Goal: Find specific page/section: Find specific page/section

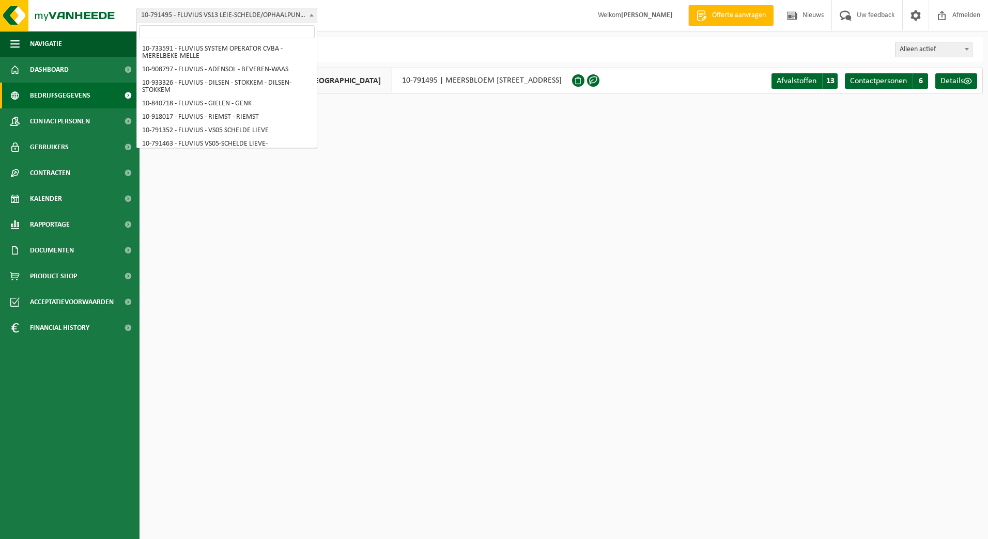
click at [305, 21] on span "10-791495 - FLUVIUS VS13 LEIE-SCHELDE/OPHAALPUNT [GEOGRAPHIC_DATA] - LEUPEGEM" at bounding box center [227, 15] width 180 height 14
click at [301, 13] on span "10-791495 - FLUVIUS VS13 LEIE-SCHELDE/OPHAALPUNT [GEOGRAPHIC_DATA] - LEUPEGEM" at bounding box center [227, 15] width 180 height 14
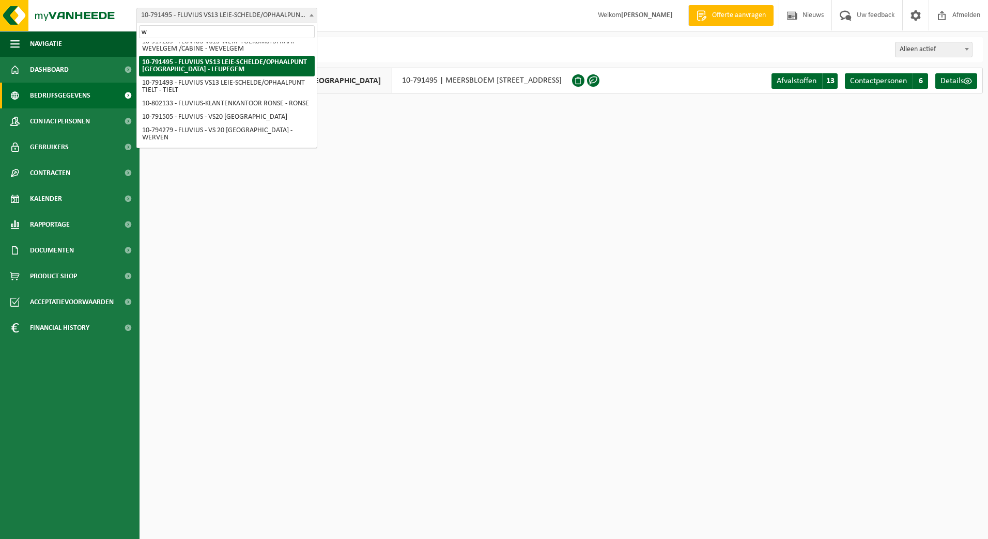
scroll to position [0, 0]
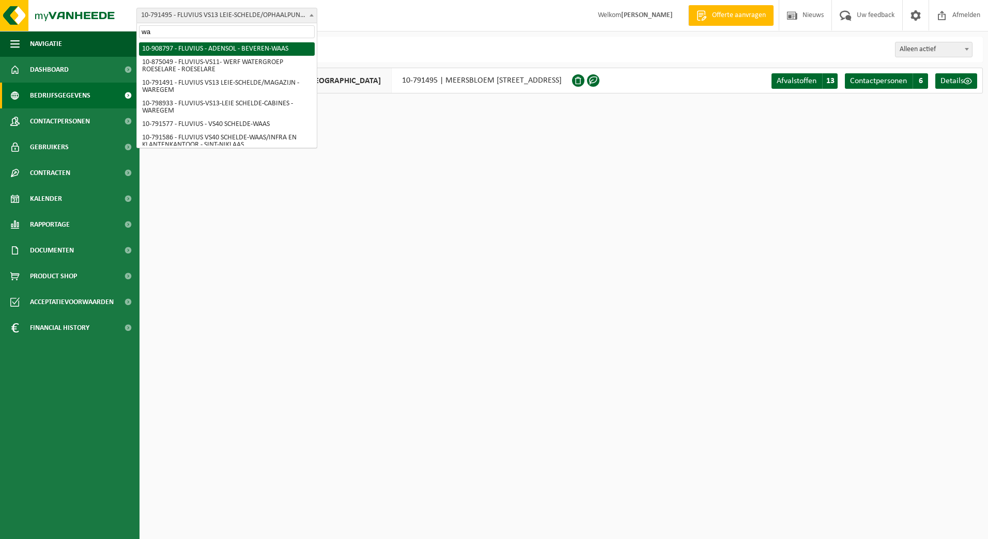
type input "w"
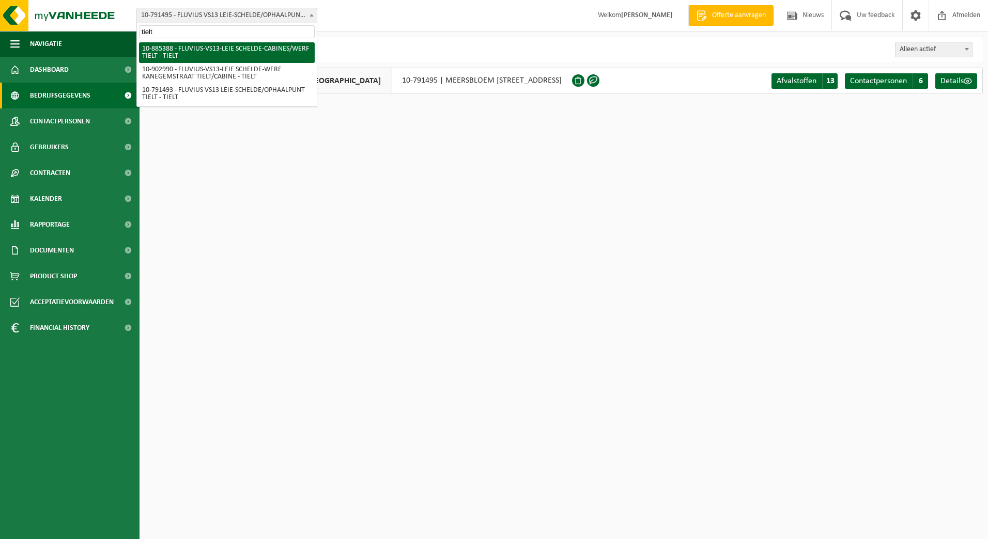
type input "tielt"
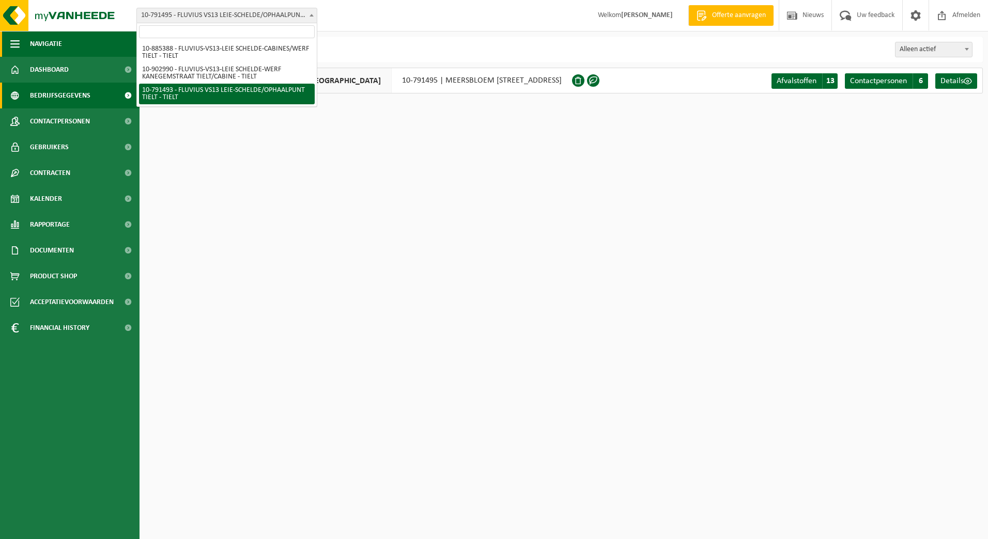
click at [41, 45] on span "Navigatie" at bounding box center [46, 44] width 32 height 26
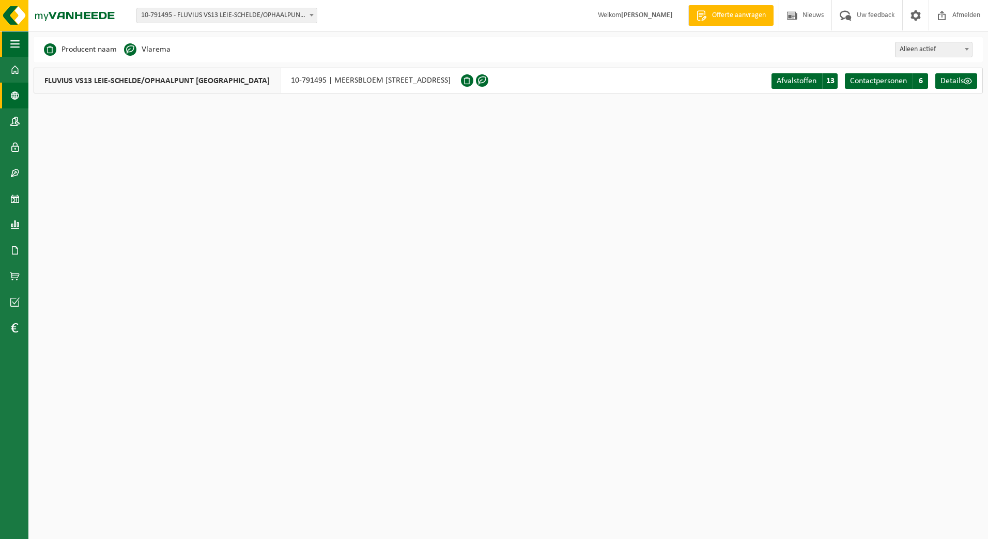
click at [11, 44] on span "button" at bounding box center [14, 44] width 9 height 26
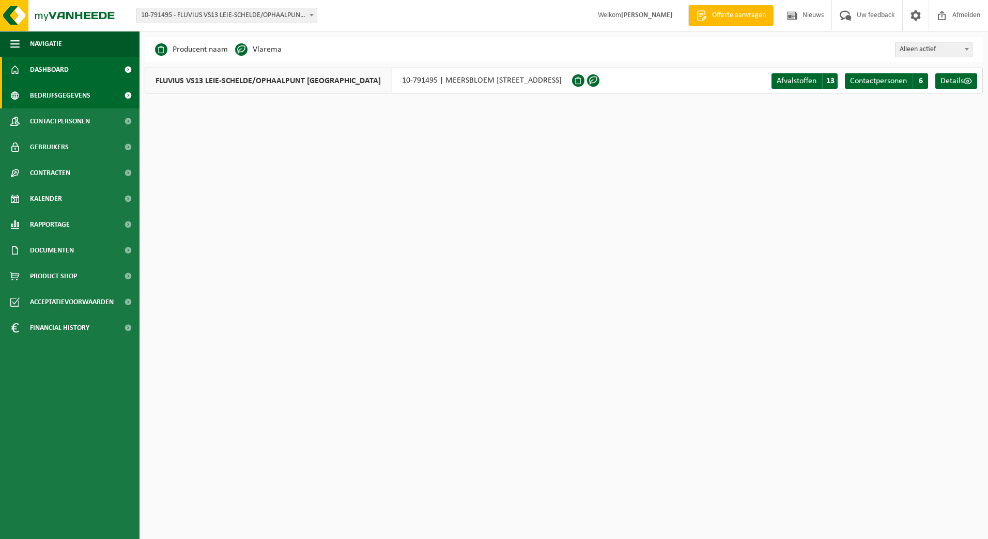
click at [35, 69] on span "Dashboard" at bounding box center [49, 70] width 39 height 26
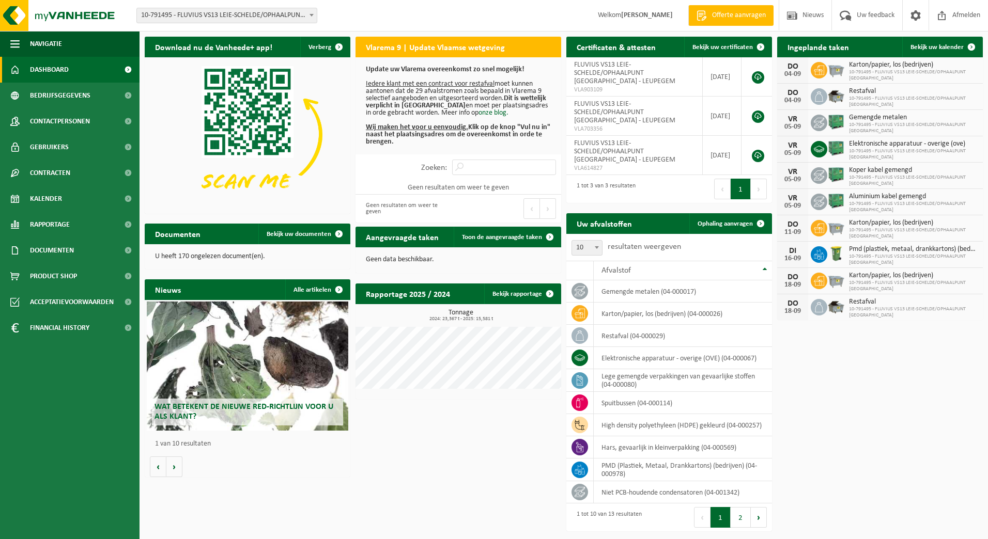
click at [551, 221] on div "Eerste Vorige Volgende Laatste" at bounding box center [509, 209] width 103 height 28
click at [257, 410] on span "Wat betekent de nieuwe RED-richtlijn voor u als klant?" at bounding box center [243, 412] width 179 height 18
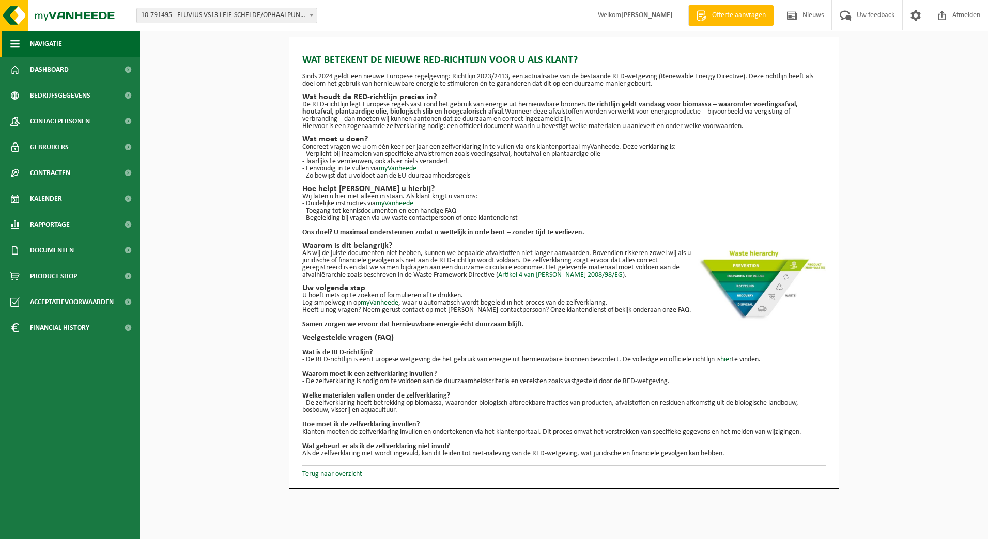
click at [52, 44] on span "Navigatie" at bounding box center [46, 44] width 32 height 26
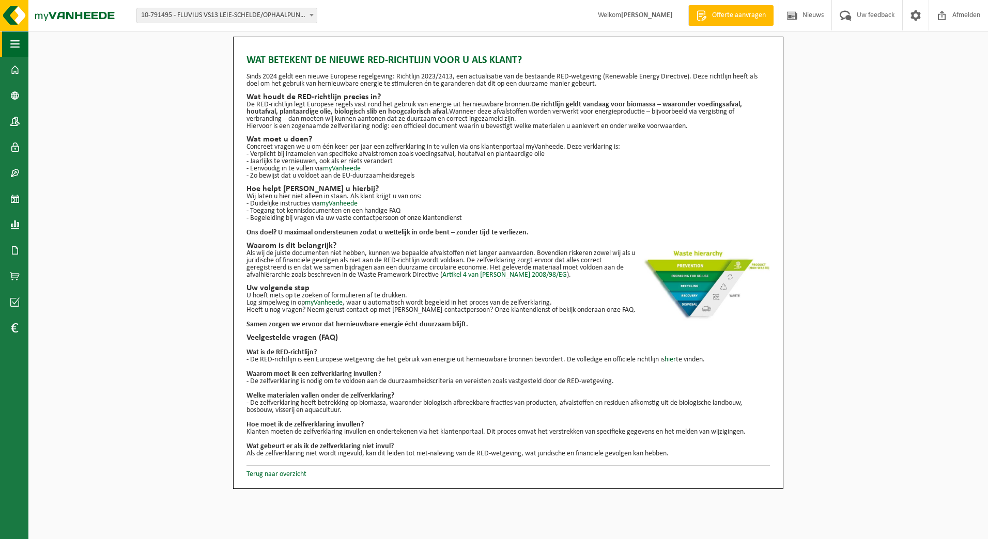
click at [14, 52] on span "button" at bounding box center [14, 44] width 9 height 26
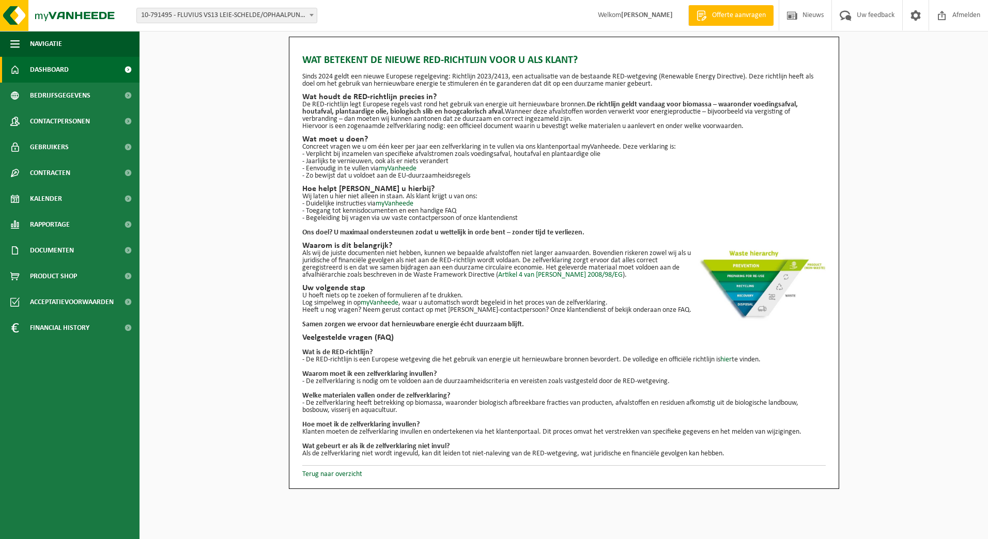
click at [62, 68] on span "Dashboard" at bounding box center [49, 70] width 39 height 26
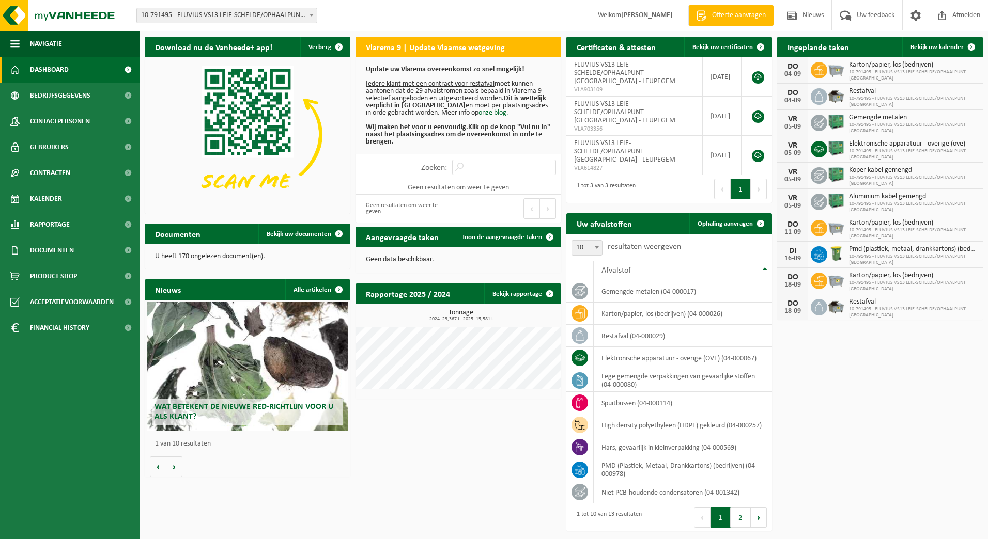
click at [303, 18] on span "10-791495 - FLUVIUS VS13 LEIE-SCHELDE/OPHAALPUNT [GEOGRAPHIC_DATA] - LEUPEGEM" at bounding box center [227, 15] width 180 height 14
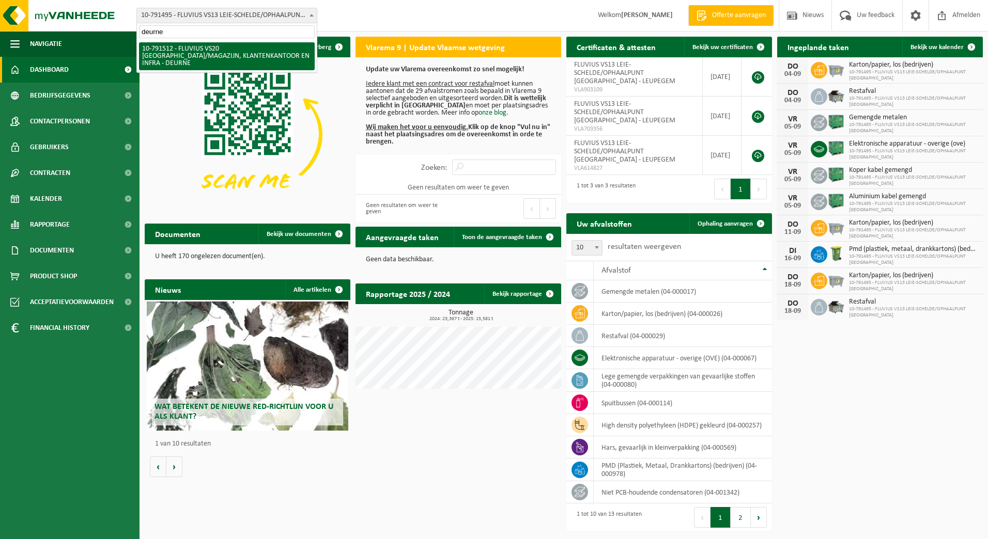
type input "deurne"
select select "30237"
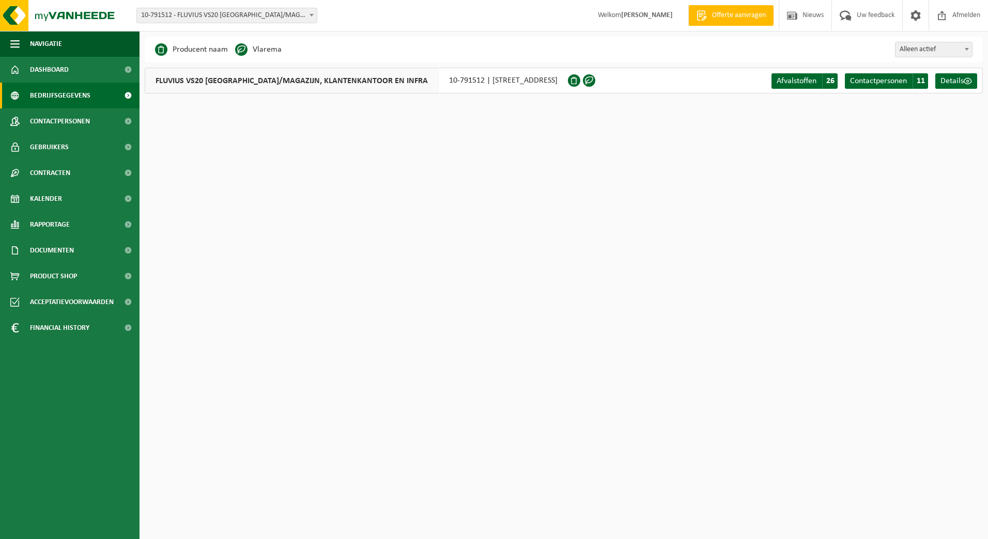
click at [301, 13] on span "10-791512 - FLUVIUS VS20 [GEOGRAPHIC_DATA]/MAGAZIJN, KLANTENKANTOOR EN INFRA - …" at bounding box center [227, 15] width 180 height 14
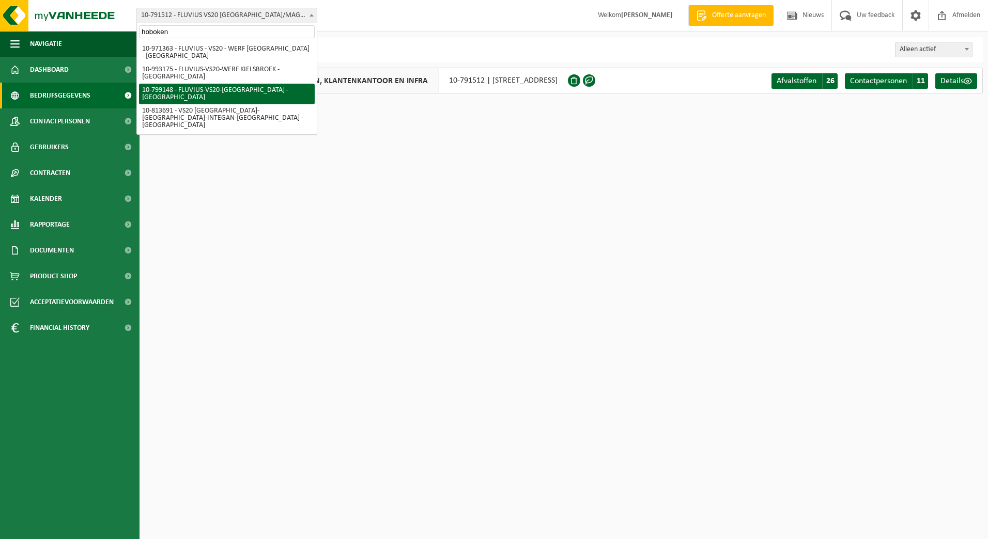
type input "hoboken"
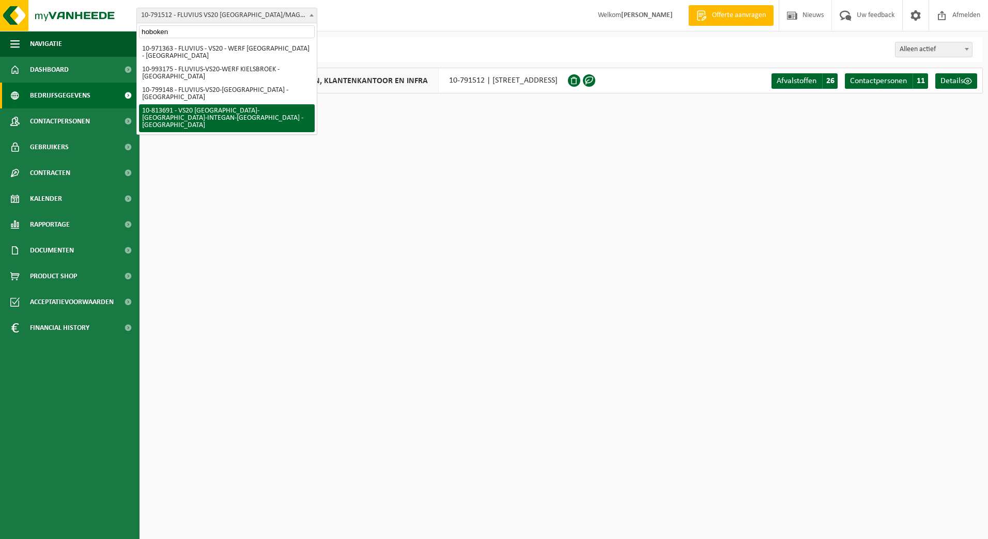
select select "37290"
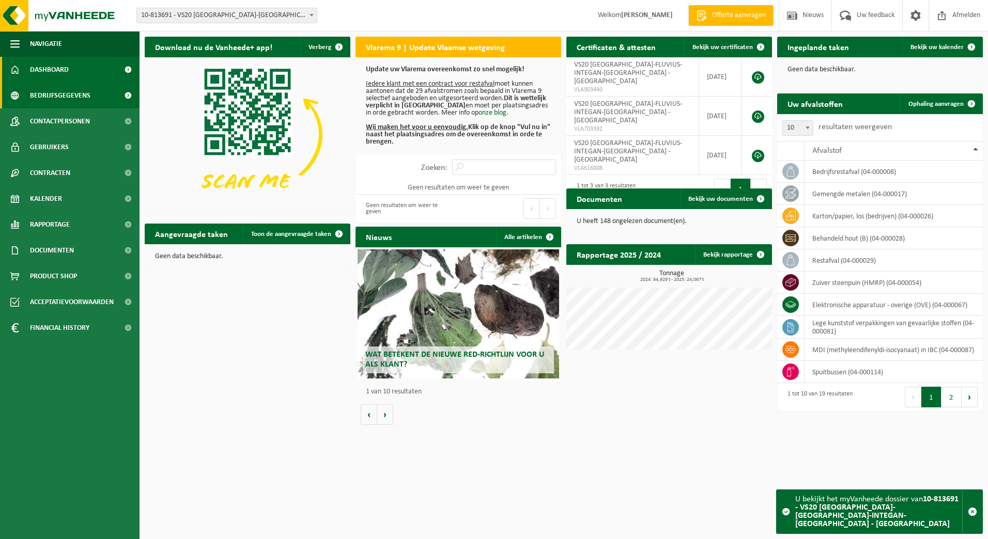
click at [76, 106] on span "Bedrijfsgegevens" at bounding box center [60, 96] width 60 height 26
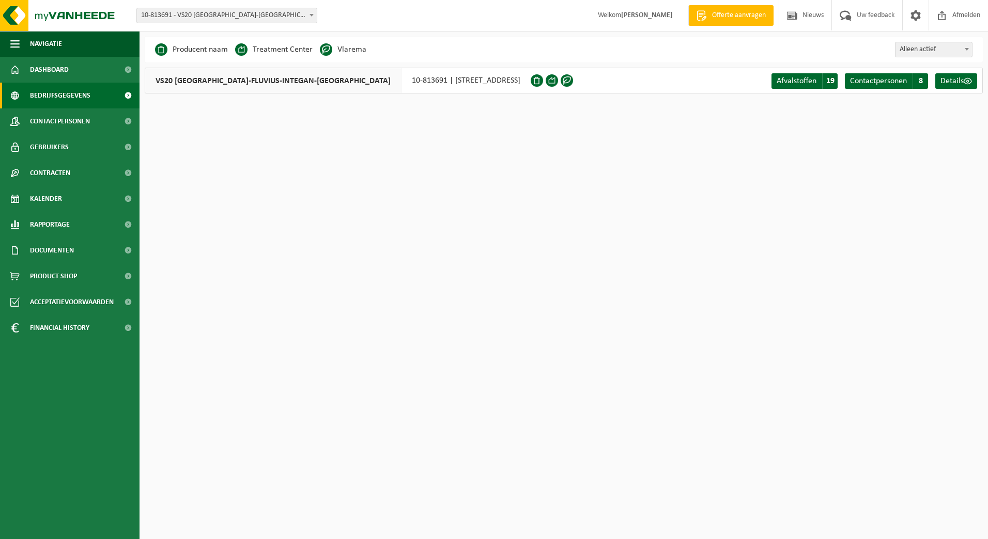
click at [307, 17] on span at bounding box center [311, 14] width 10 height 13
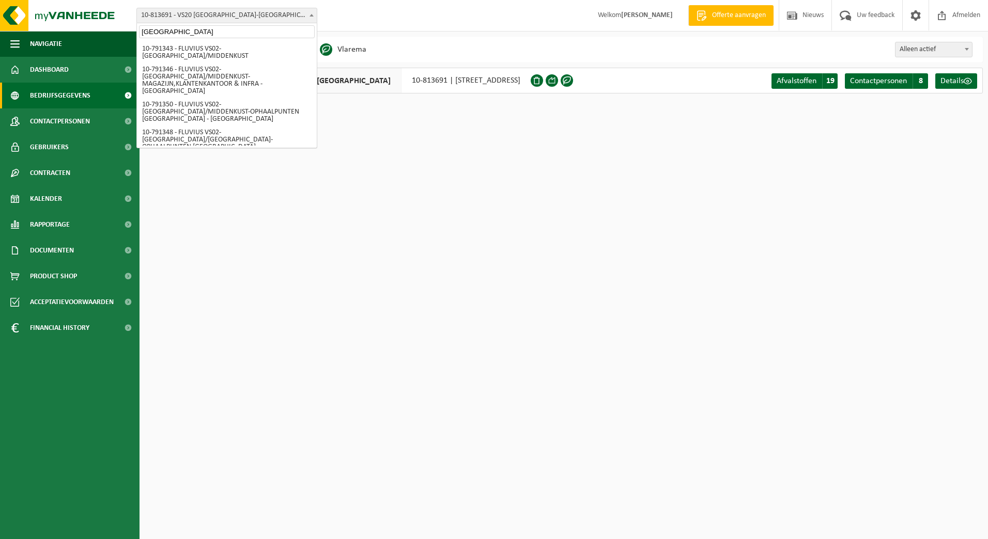
type input "brugge"
select select "156804"
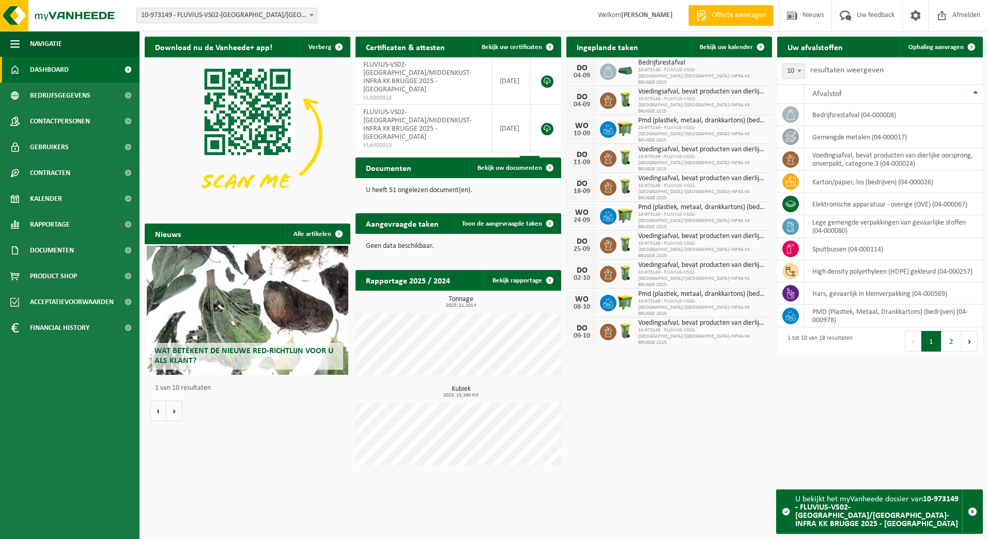
click at [49, 66] on span "Dashboard" at bounding box center [49, 70] width 39 height 26
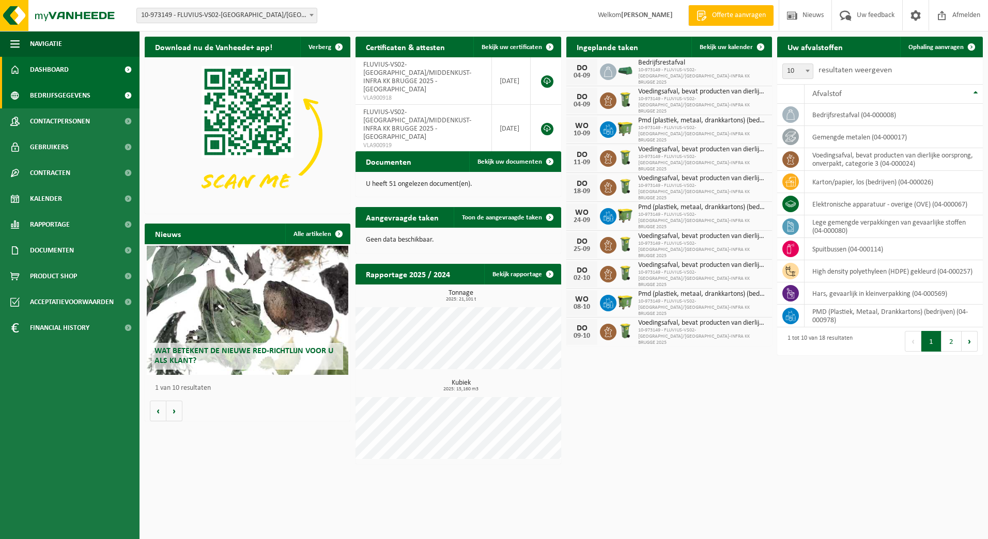
click at [50, 89] on span "Bedrijfsgegevens" at bounding box center [60, 96] width 60 height 26
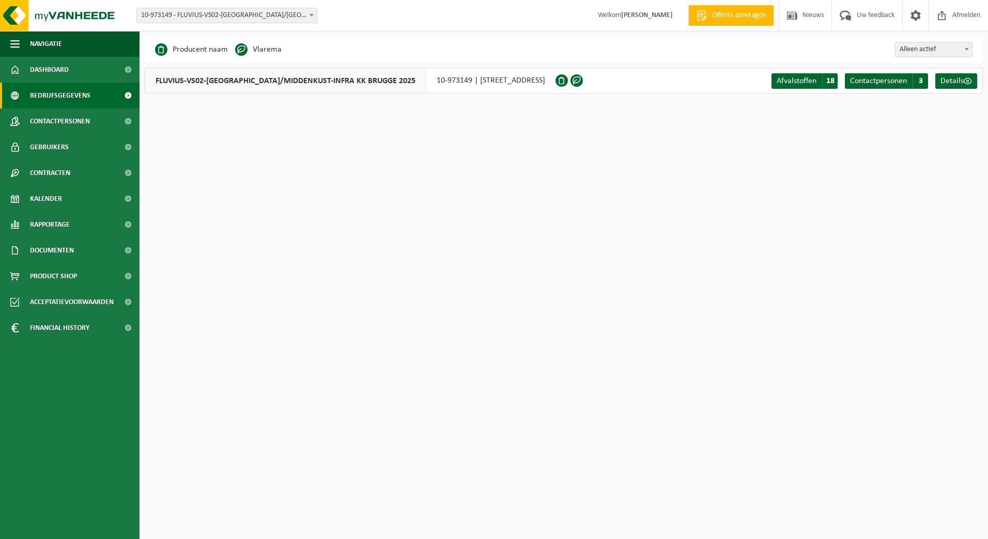
click at [317, 17] on form "10-733591 - FLUVIUS SYSTEM OPERATOR CVBA - MERELBEKE-MELLE 10-908797 - FLUVIUS …" at bounding box center [231, 15] width 191 height 6
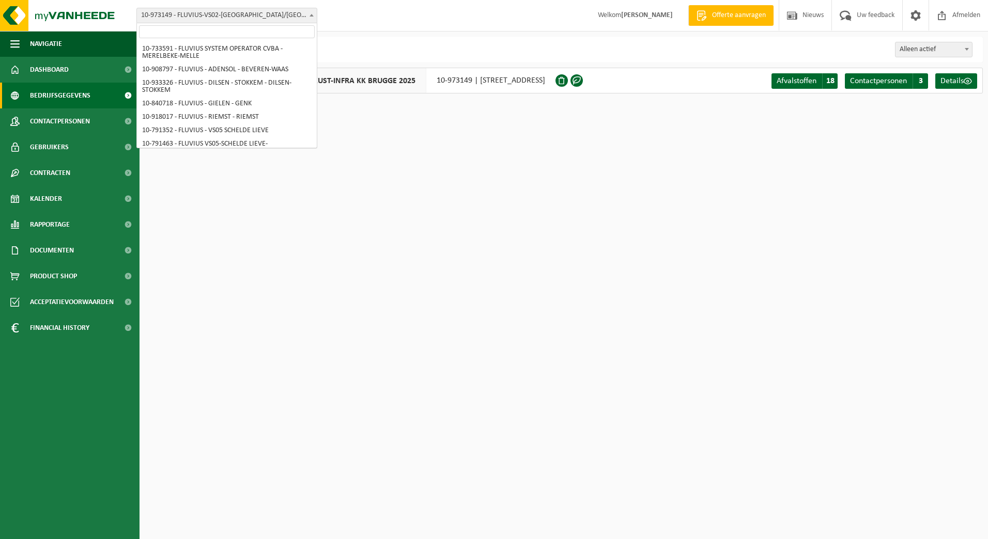
click at [314, 21] on span at bounding box center [311, 14] width 10 height 13
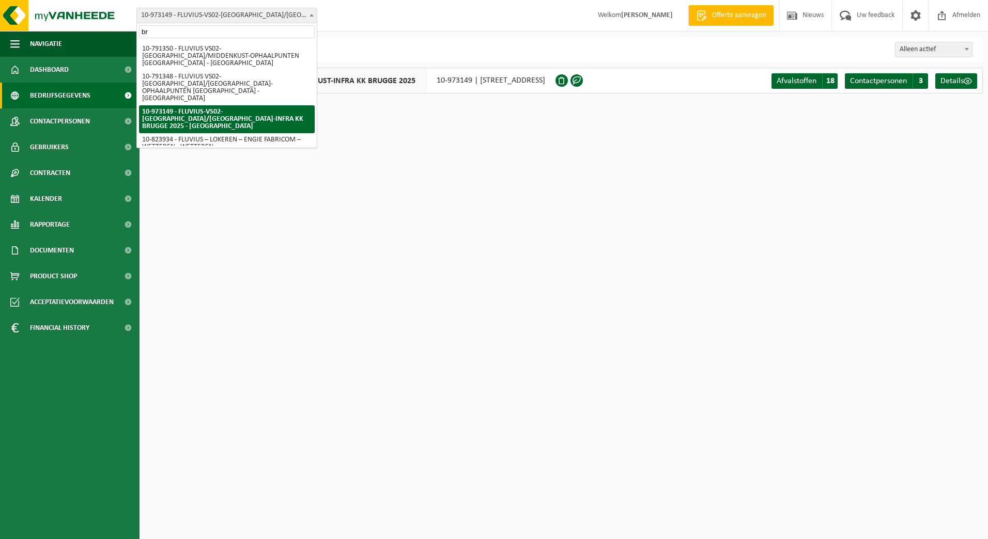
type input "b"
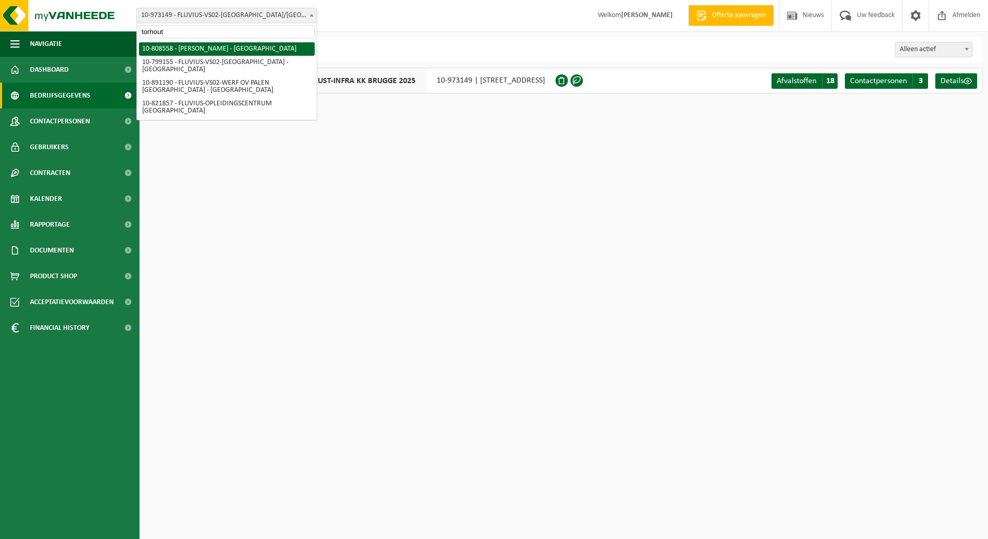
type input "torhout"
select select "35442"
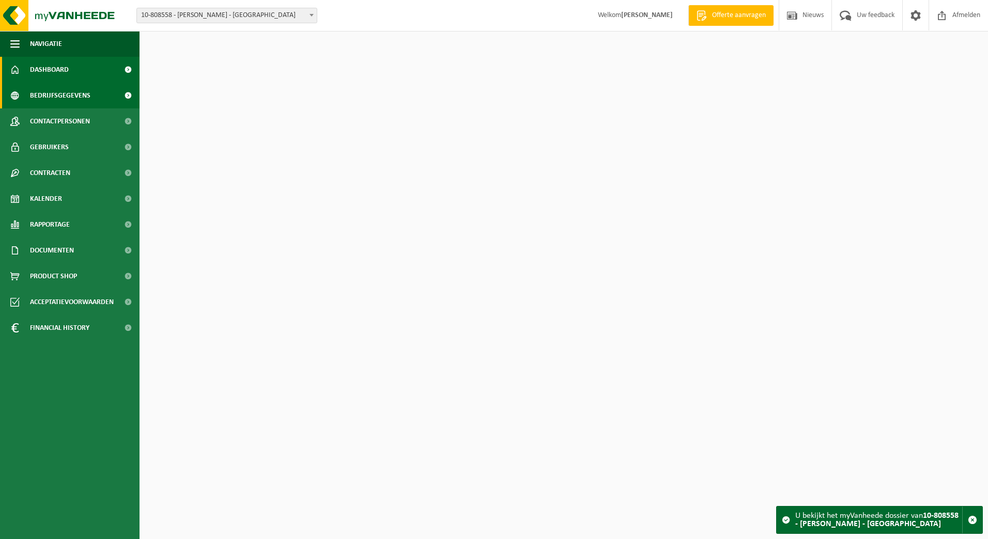
click at [40, 99] on span "Bedrijfsgegevens" at bounding box center [60, 96] width 60 height 26
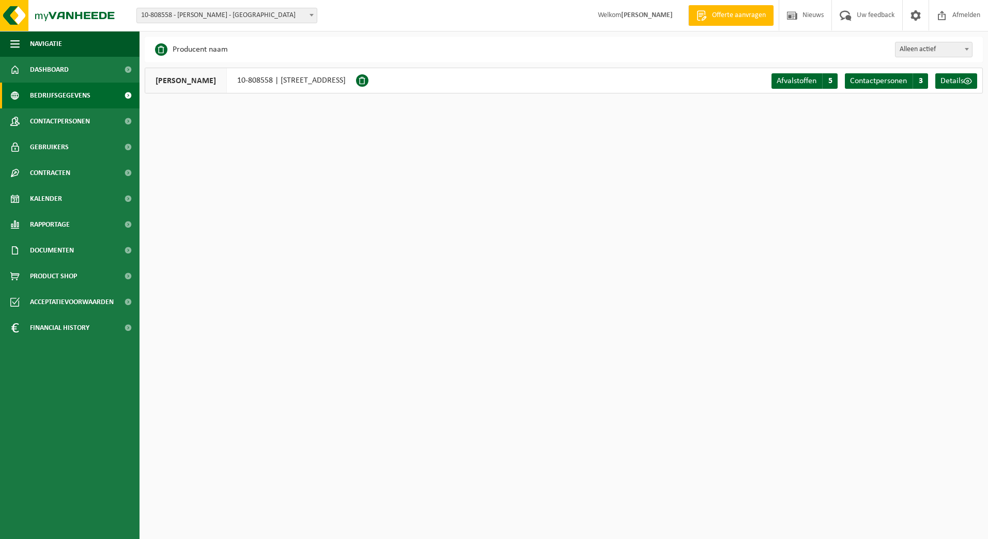
click at [313, 21] on span at bounding box center [311, 14] width 10 height 13
type input "w"
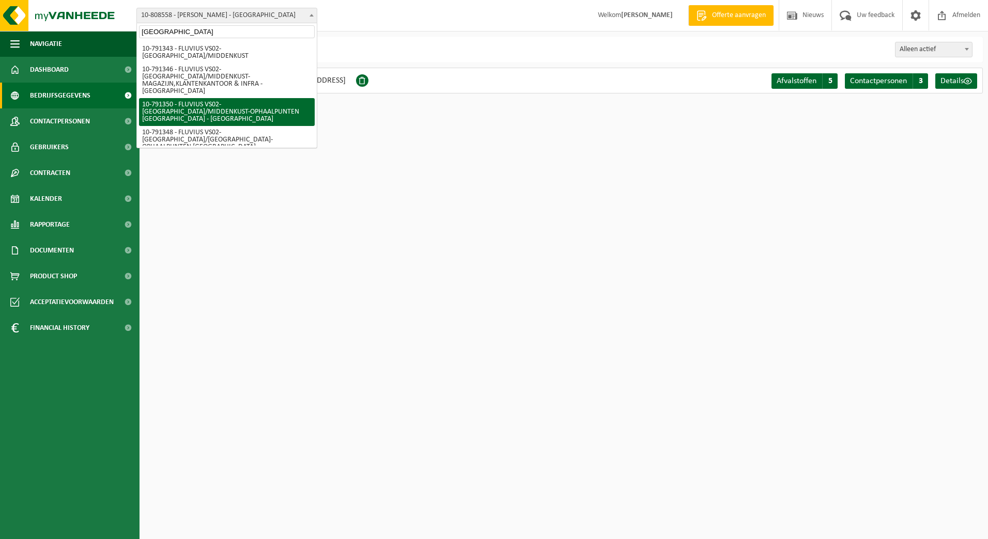
type input "brugge"
select select "30197"
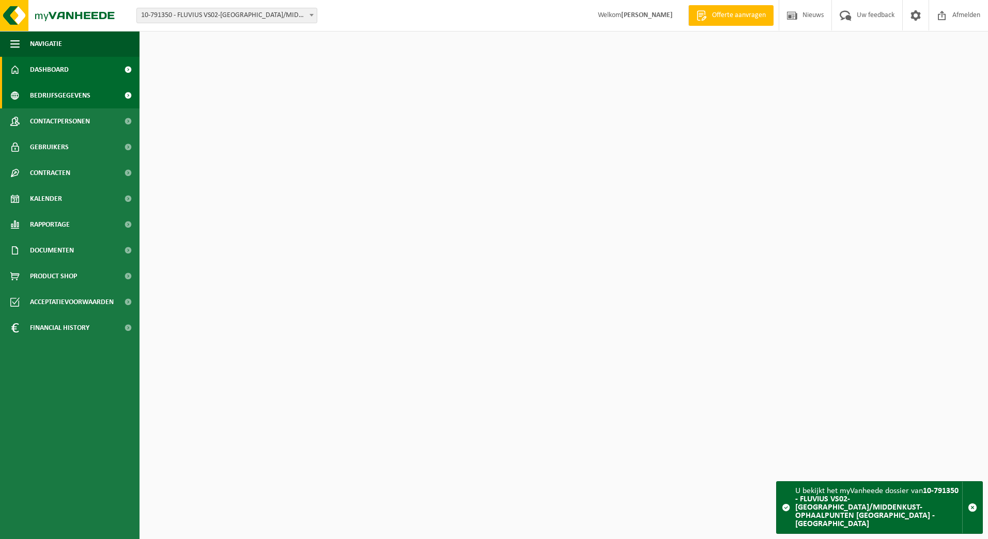
click at [51, 98] on span "Bedrijfsgegevens" at bounding box center [60, 96] width 60 height 26
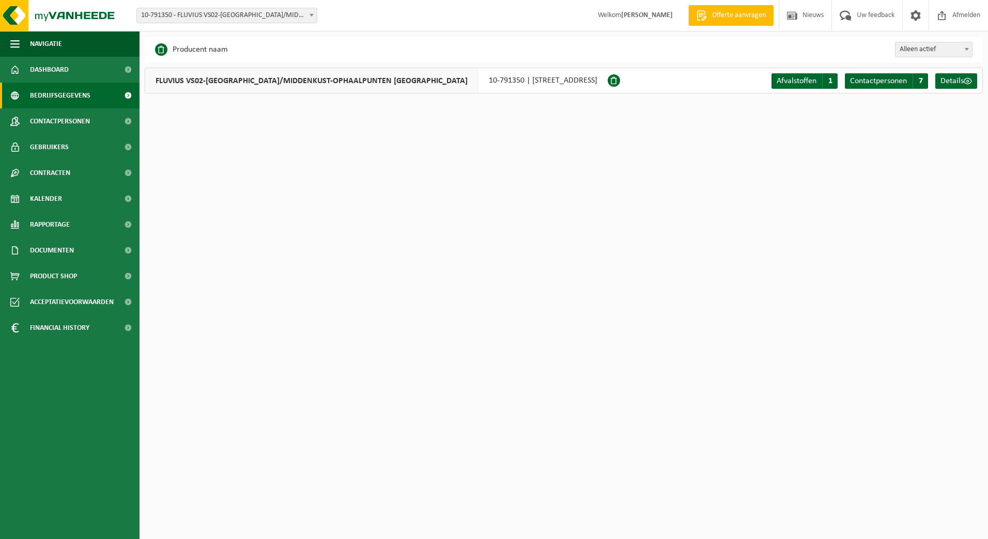
click at [312, 18] on span at bounding box center [311, 14] width 10 height 13
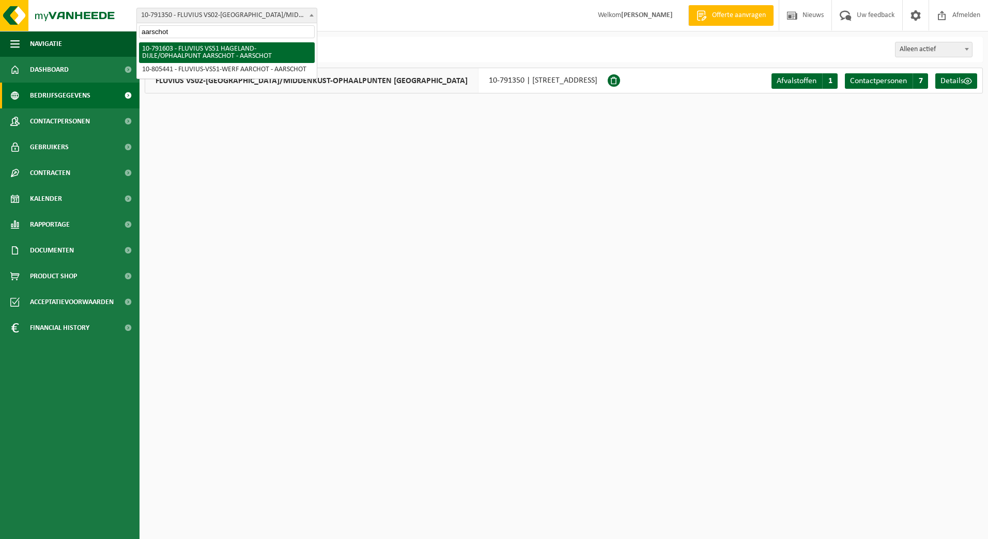
type input "aarschot"
select select "30270"
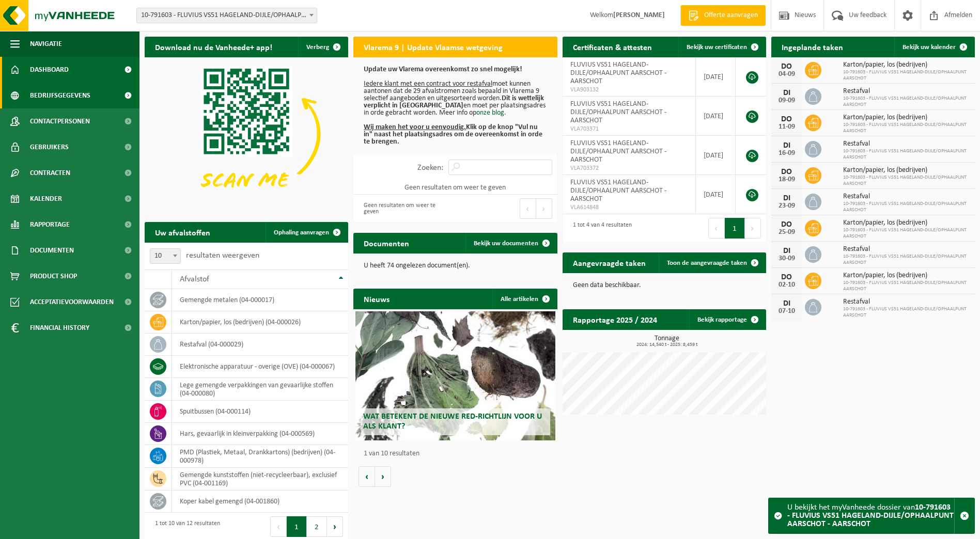
click at [57, 98] on span "Bedrijfsgegevens" at bounding box center [60, 96] width 60 height 26
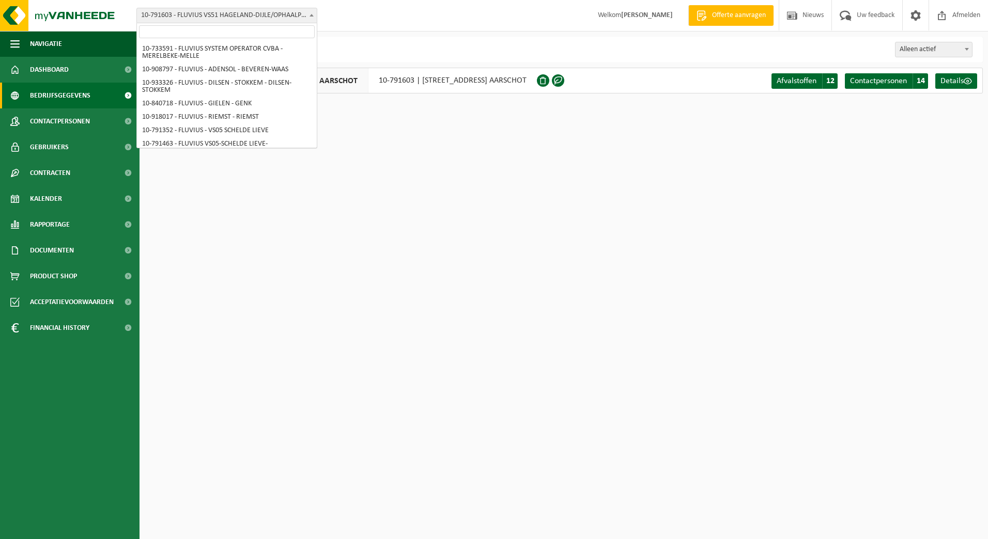
click at [317, 12] on span "10-791603 - FLUVIUS VS51 HAGELAND-DIJLE/OPHAALPUNT AARSCHOT - AARSCHOT" at bounding box center [226, 15] width 181 height 15
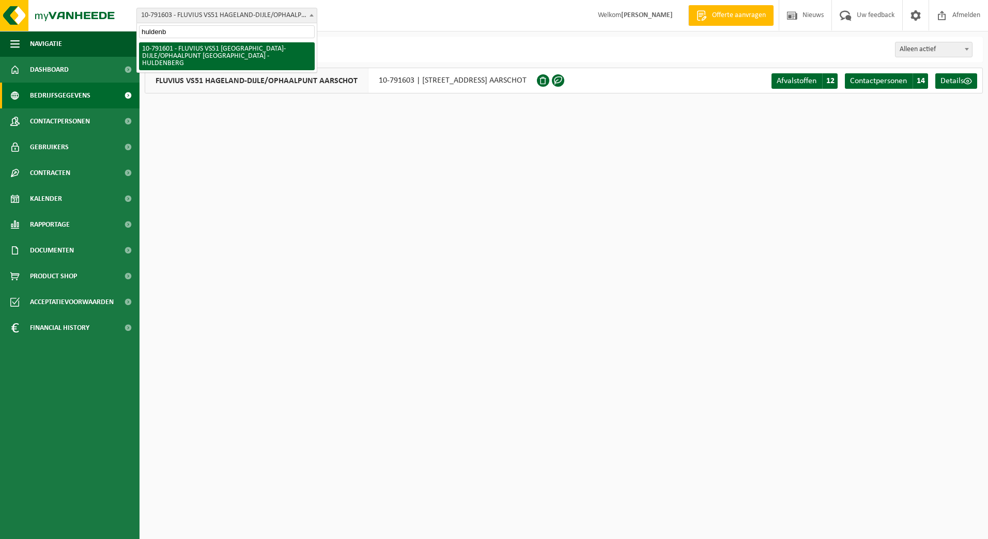
type input "huldenb"
select select "30268"
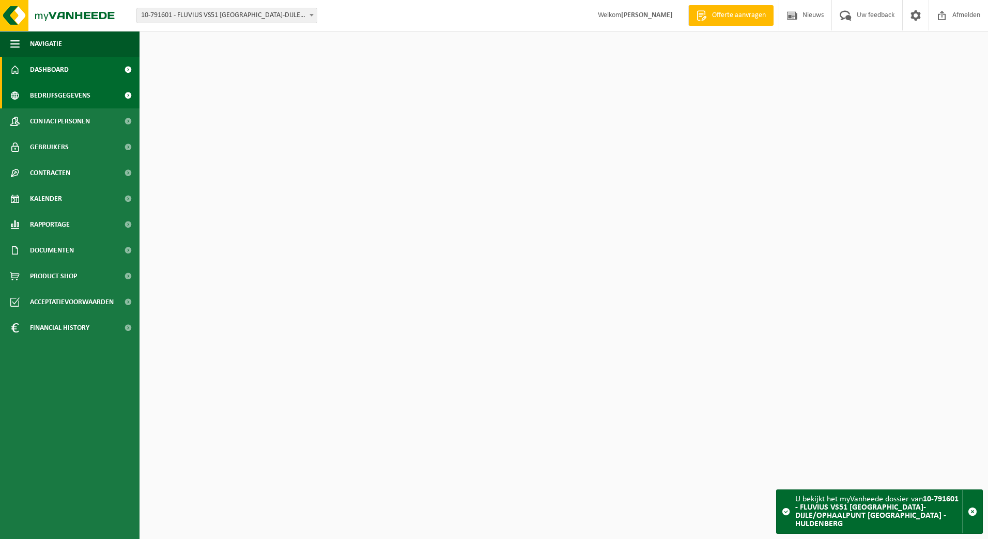
drag, startPoint x: 0, startPoint y: 0, endPoint x: 60, endPoint y: 91, distance: 109.3
click at [60, 91] on span "Bedrijfsgegevens" at bounding box center [60, 96] width 60 height 26
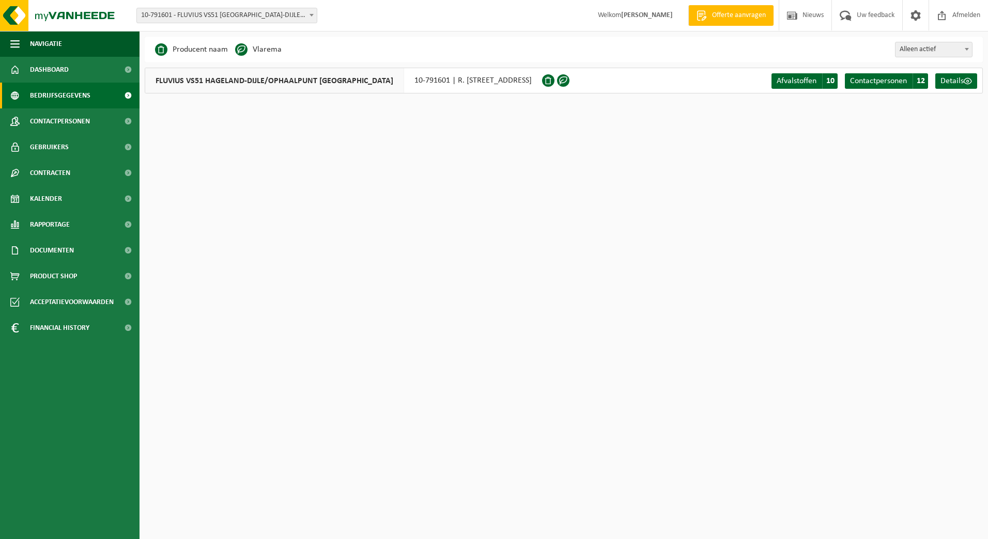
click at [306, 11] on span "10-791601 - FLUVIUS VS51 [GEOGRAPHIC_DATA]-DIJLE/OPHAALPUNT [GEOGRAPHIC_DATA] -…" at bounding box center [227, 15] width 180 height 14
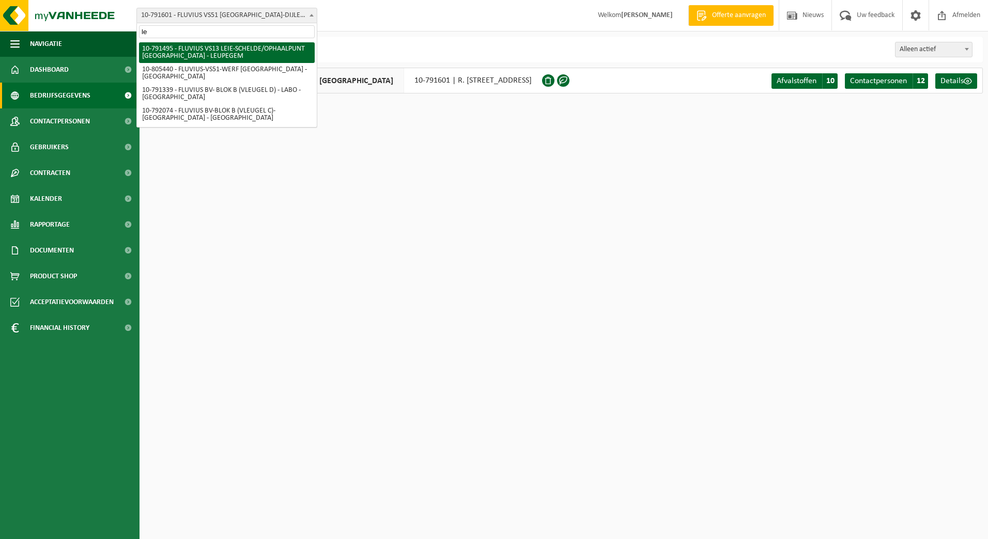
type input "l"
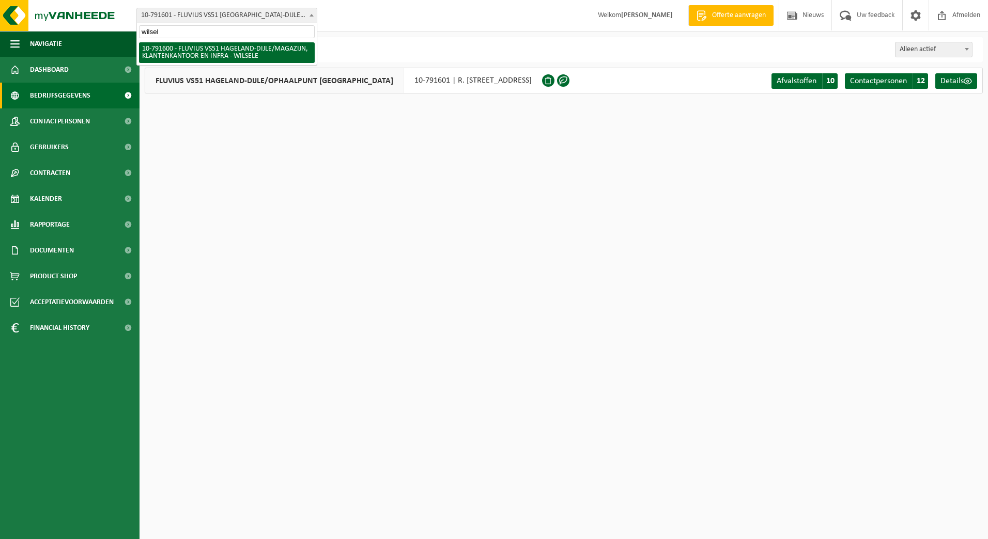
type input "wilsel"
select select "30267"
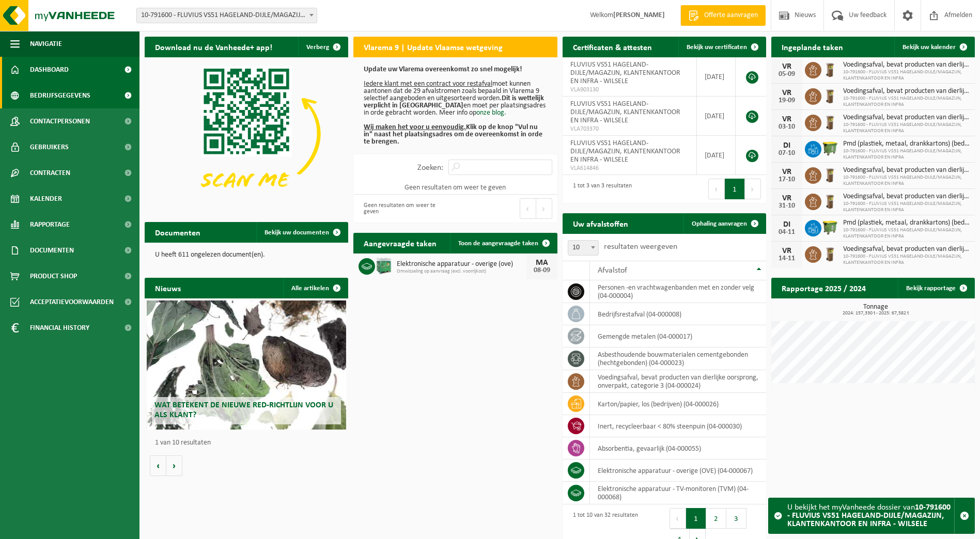
click at [66, 102] on span "Bedrijfsgegevens" at bounding box center [60, 96] width 60 height 26
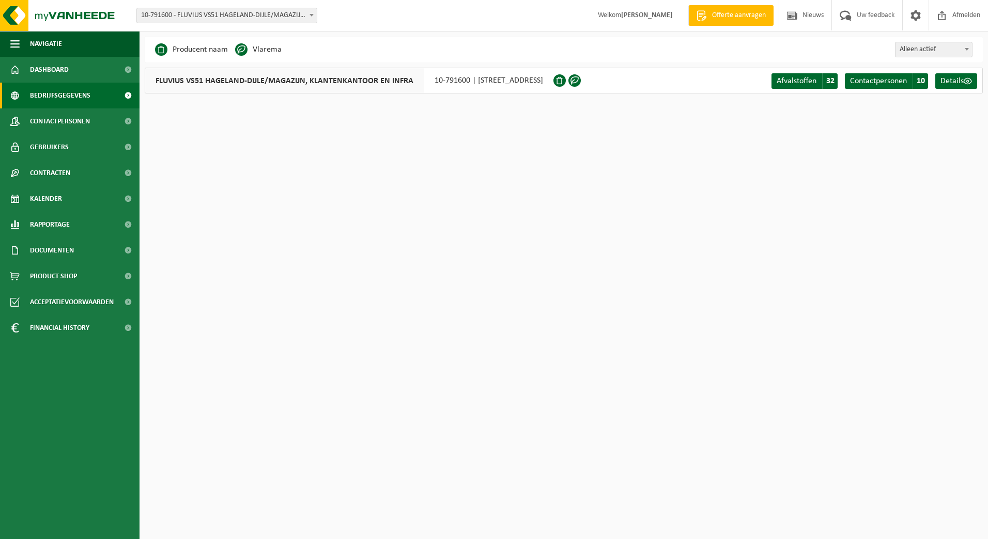
click at [308, 12] on span at bounding box center [311, 14] width 10 height 13
type input "tienen"
select select "98911"
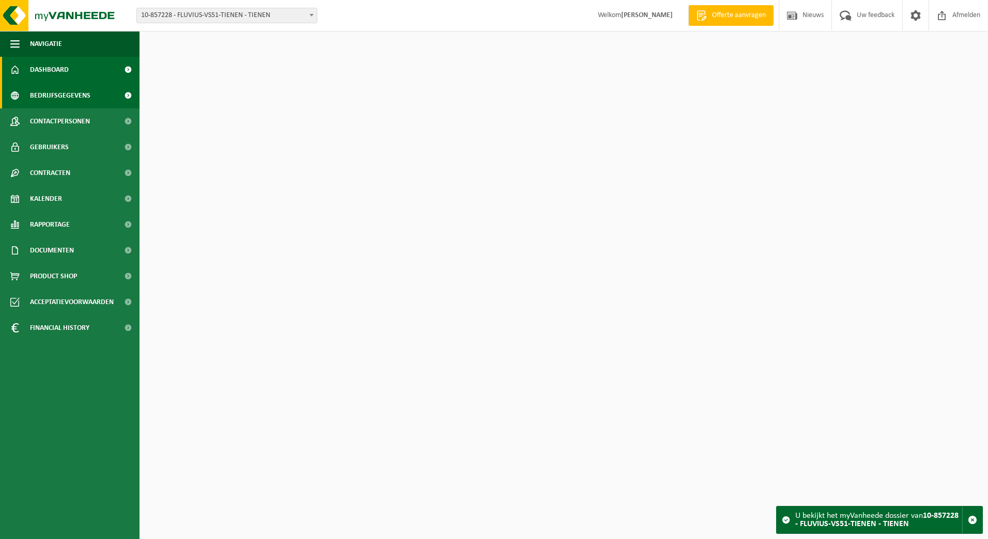
click at [60, 94] on span "Bedrijfsgegevens" at bounding box center [60, 96] width 60 height 26
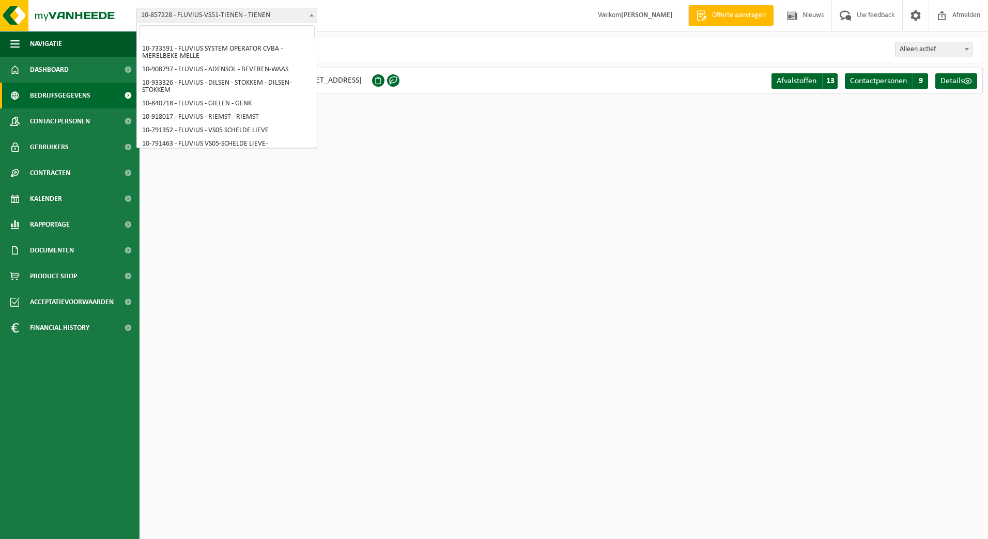
click at [317, 17] on span "10-857228 - FLUVIUS-VS51-TIENEN - TIENEN" at bounding box center [226, 15] width 181 height 15
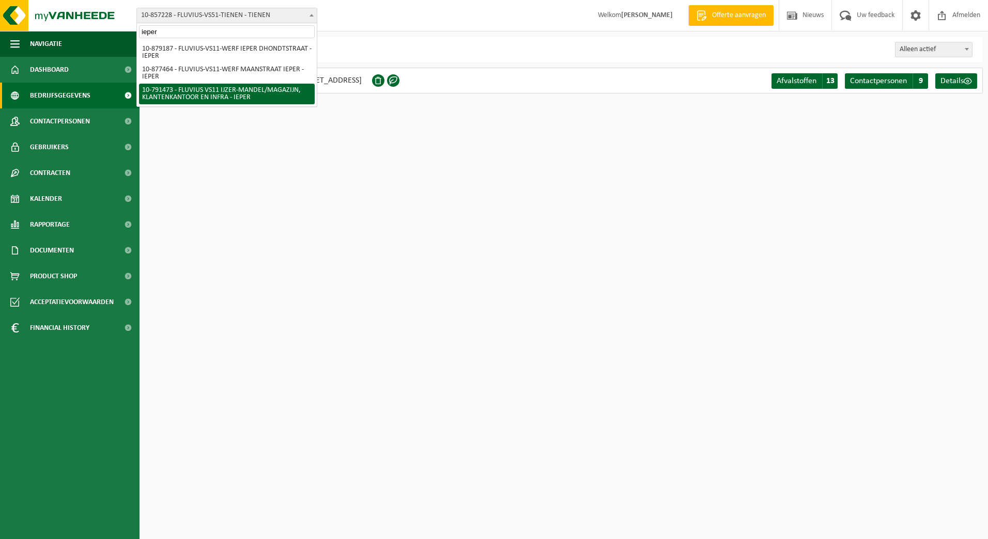
type input "ieper"
select select "30223"
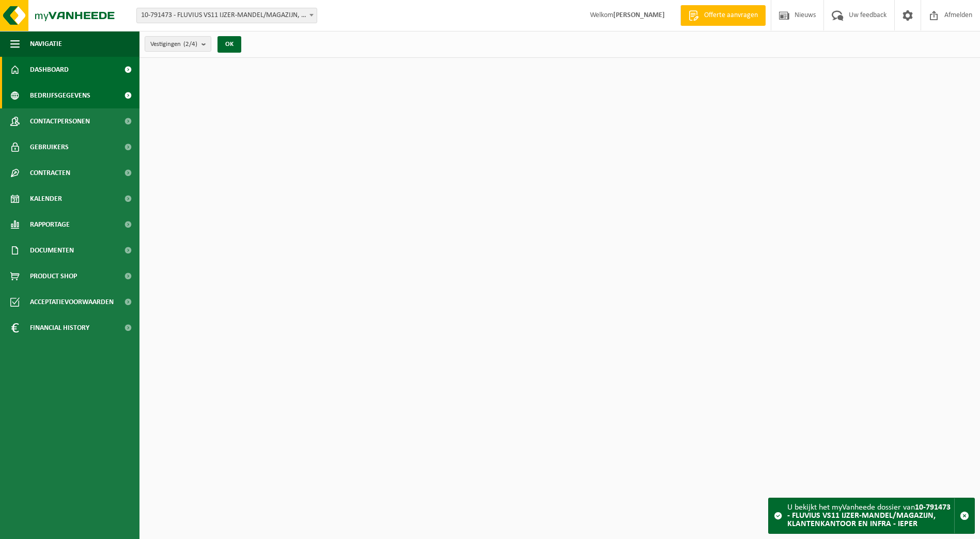
click at [61, 96] on span "Bedrijfsgegevens" at bounding box center [60, 96] width 60 height 26
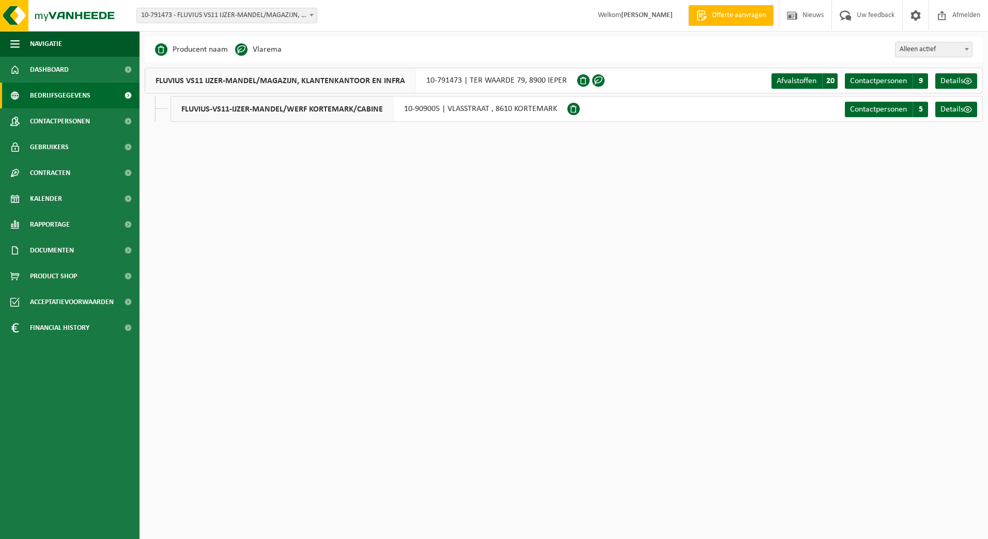
click at [314, 17] on span at bounding box center [311, 14] width 10 height 13
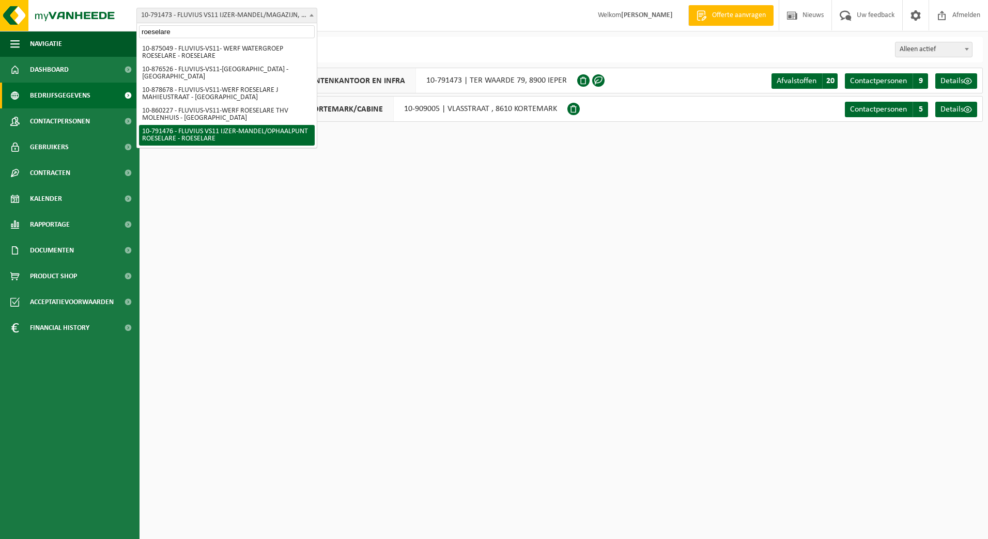
type input "roeselare"
select select "30225"
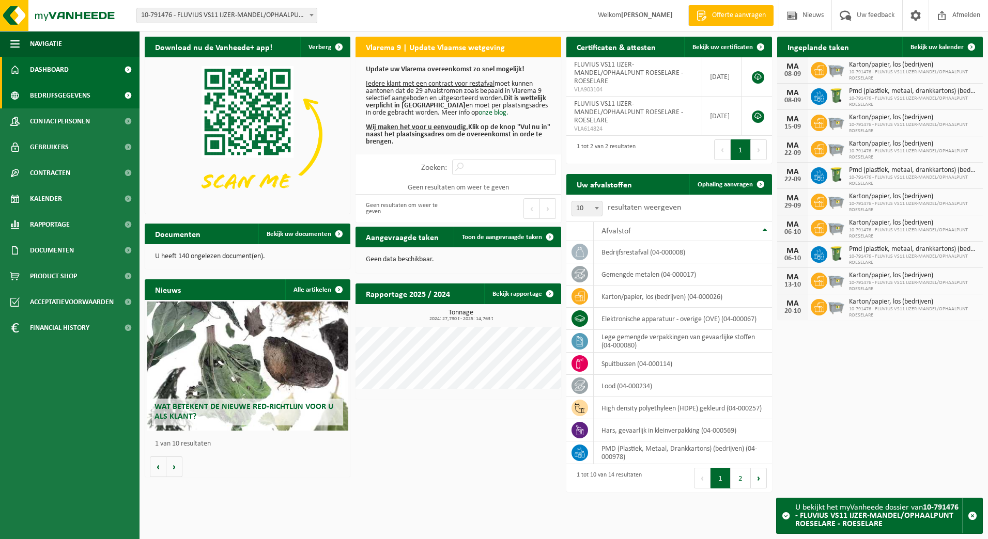
click at [45, 100] on span "Bedrijfsgegevens" at bounding box center [60, 96] width 60 height 26
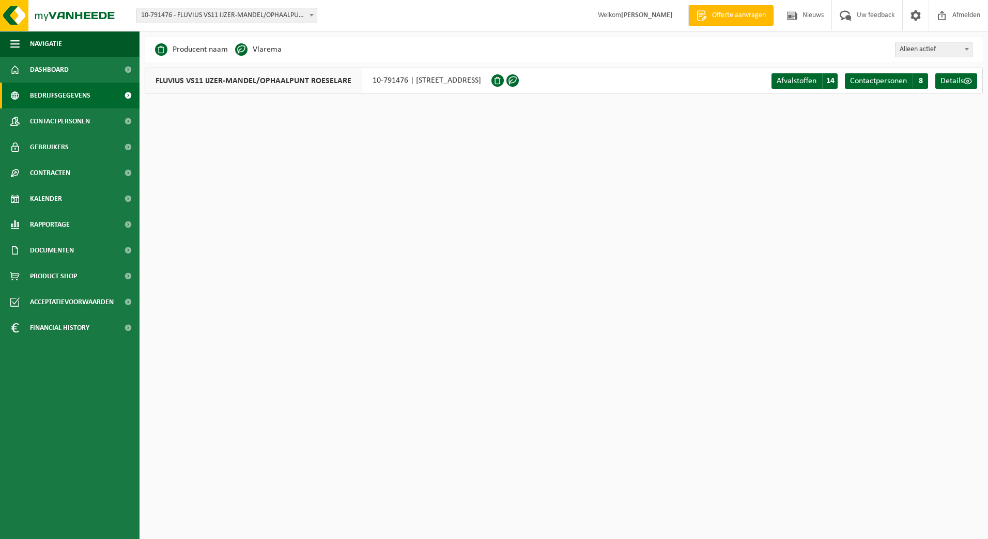
click at [312, 14] on b at bounding box center [311, 15] width 4 height 3
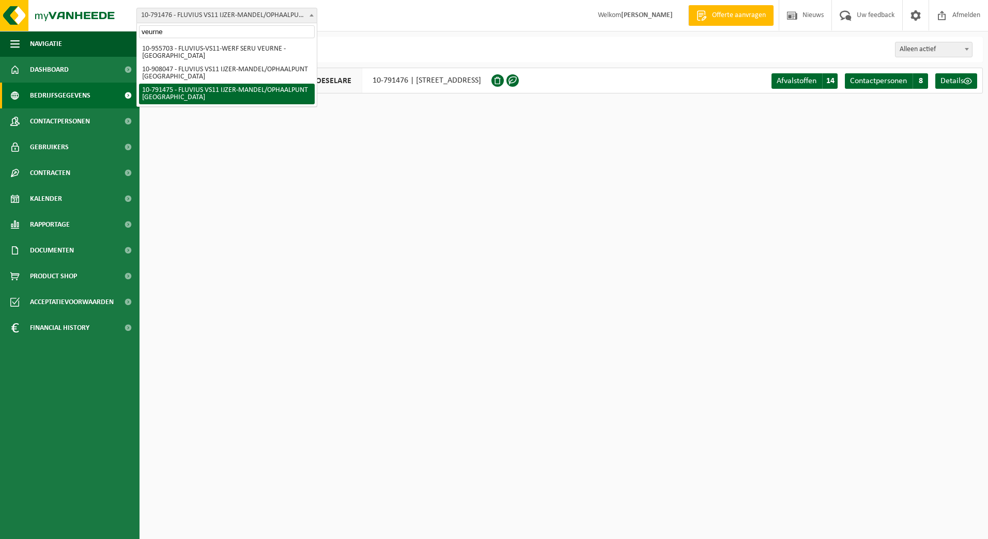
type input "veurne"
select select "30224"
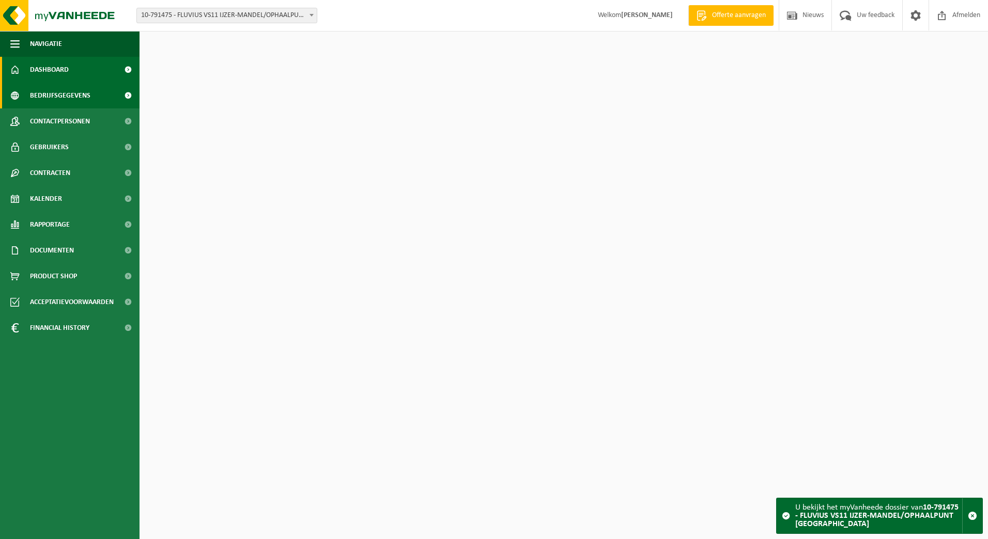
drag, startPoint x: 0, startPoint y: 0, endPoint x: 61, endPoint y: 96, distance: 113.3
click at [61, 96] on span "Bedrijfsgegevens" at bounding box center [60, 96] width 60 height 26
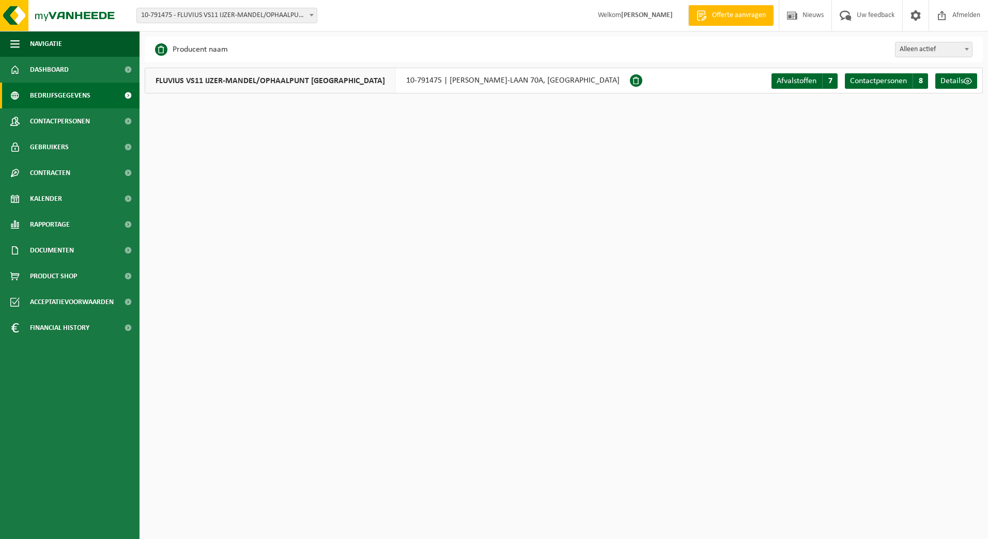
click at [308, 18] on span at bounding box center [311, 14] width 10 height 13
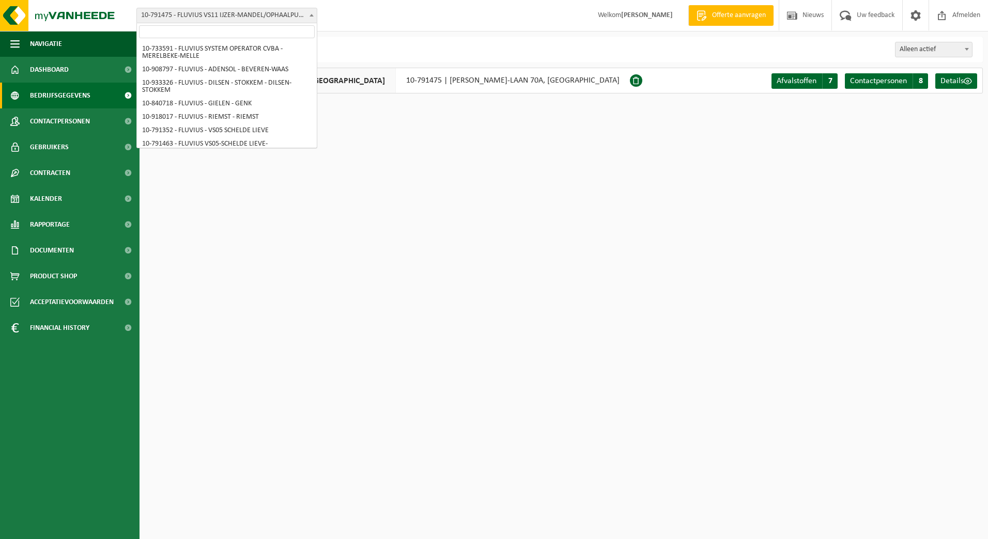
scroll to position [568, 0]
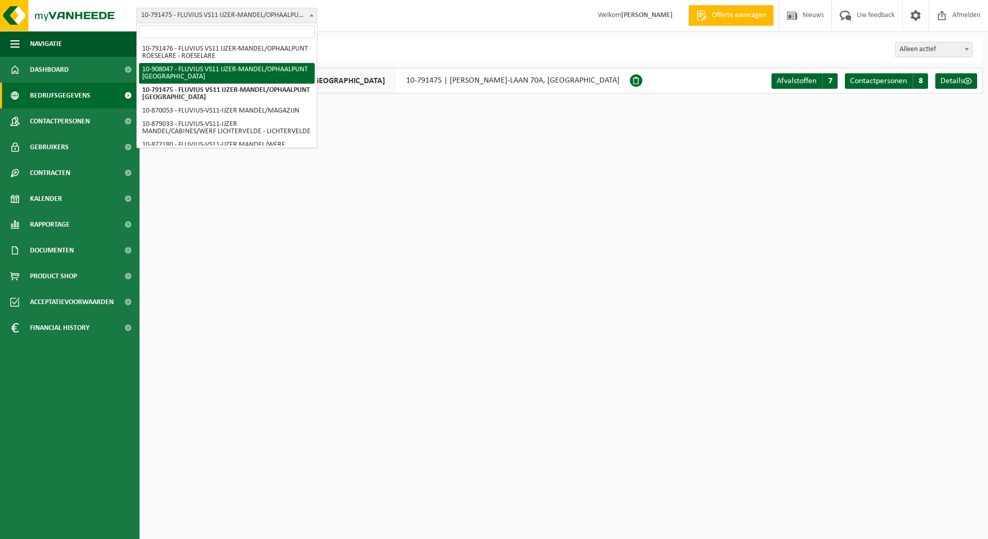
select select "123428"
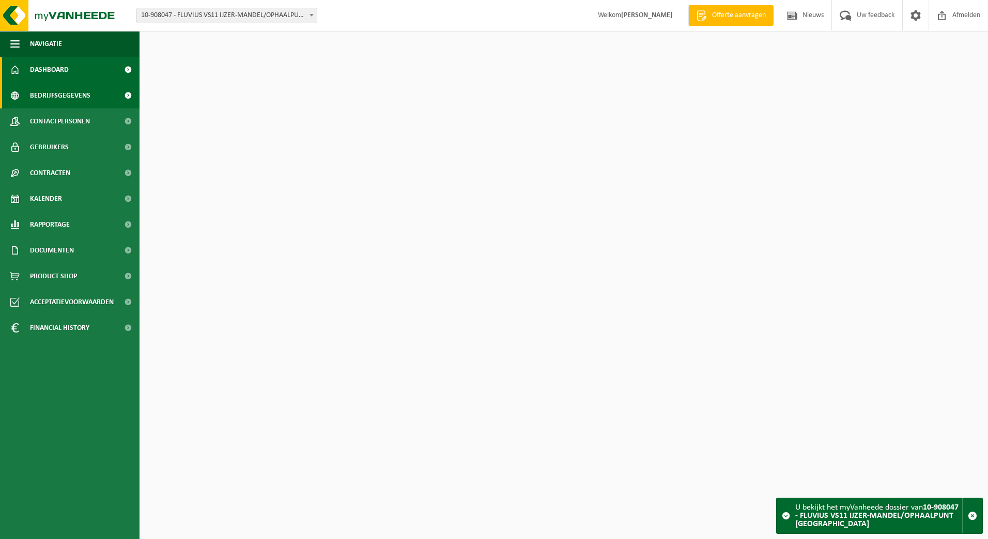
click at [39, 100] on span "Bedrijfsgegevens" at bounding box center [60, 96] width 60 height 26
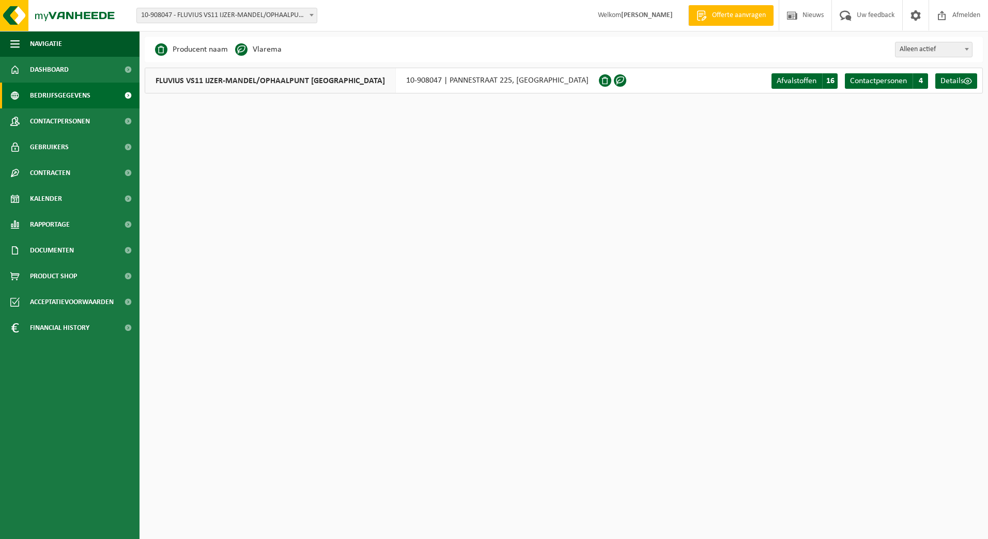
click at [314, 16] on span at bounding box center [311, 14] width 10 height 13
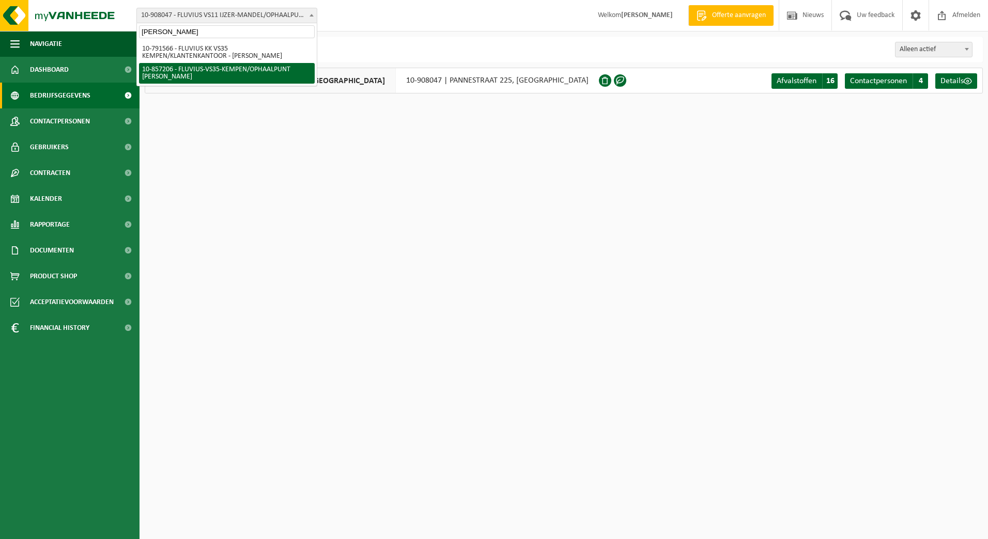
type input "brecht"
select select "98904"
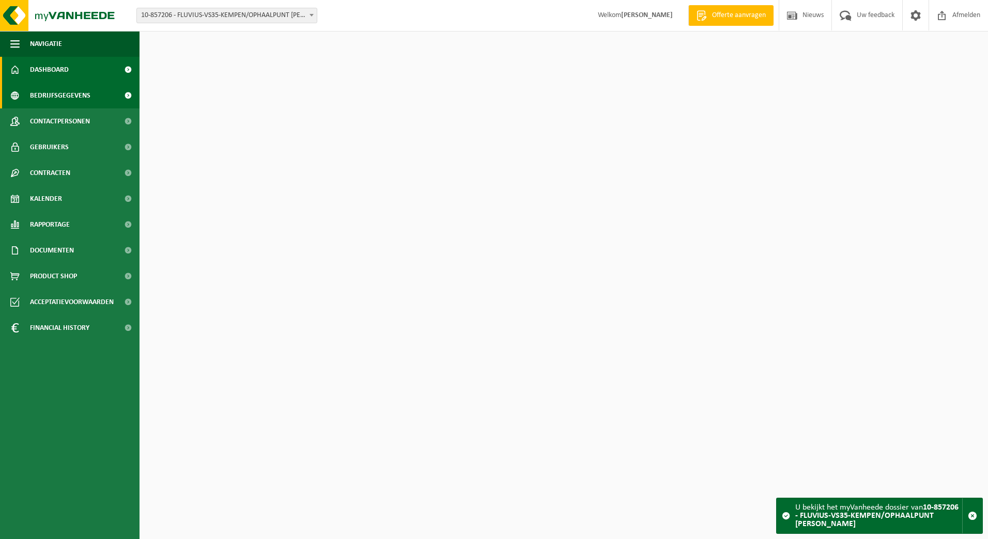
drag, startPoint x: 0, startPoint y: 0, endPoint x: 78, endPoint y: 94, distance: 122.2
click at [65, 94] on span "Bedrijfsgegevens" at bounding box center [60, 96] width 60 height 26
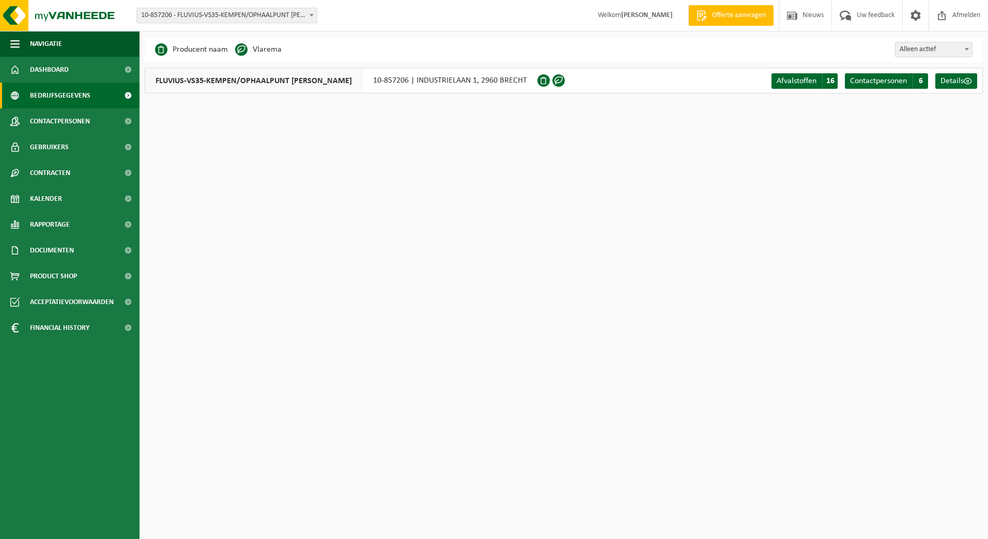
click at [310, 21] on span at bounding box center [311, 14] width 10 height 13
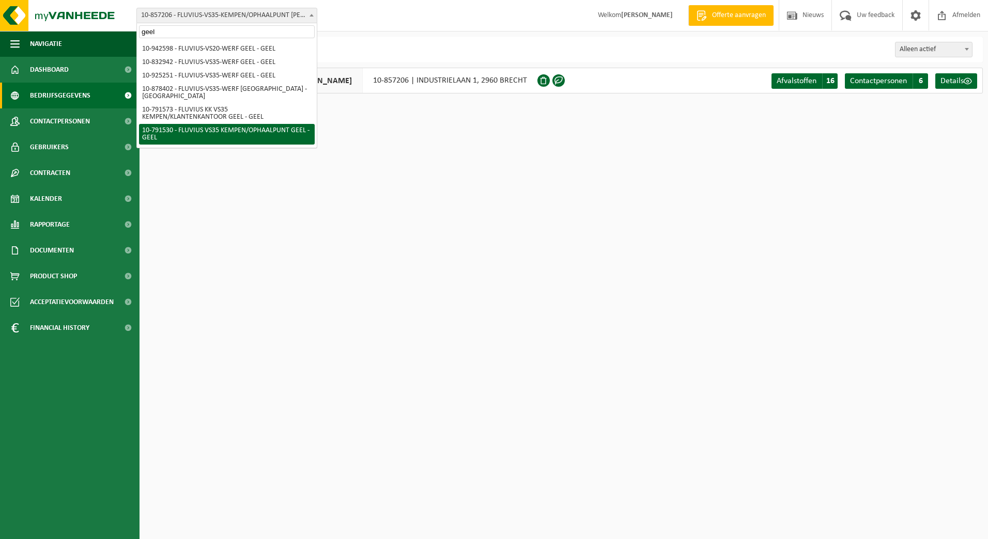
type input "geel"
select select "30241"
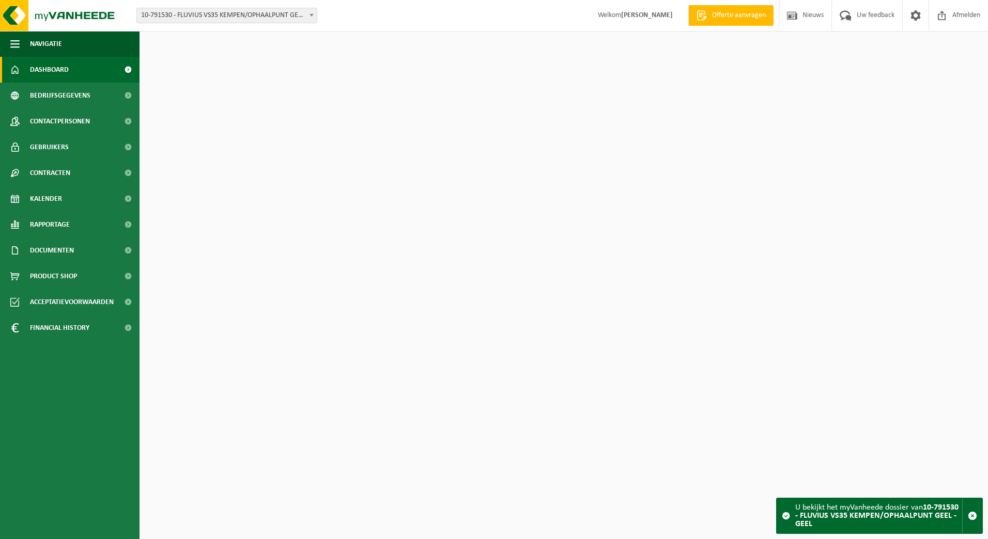
click at [54, 95] on span "Bedrijfsgegevens" at bounding box center [60, 96] width 60 height 26
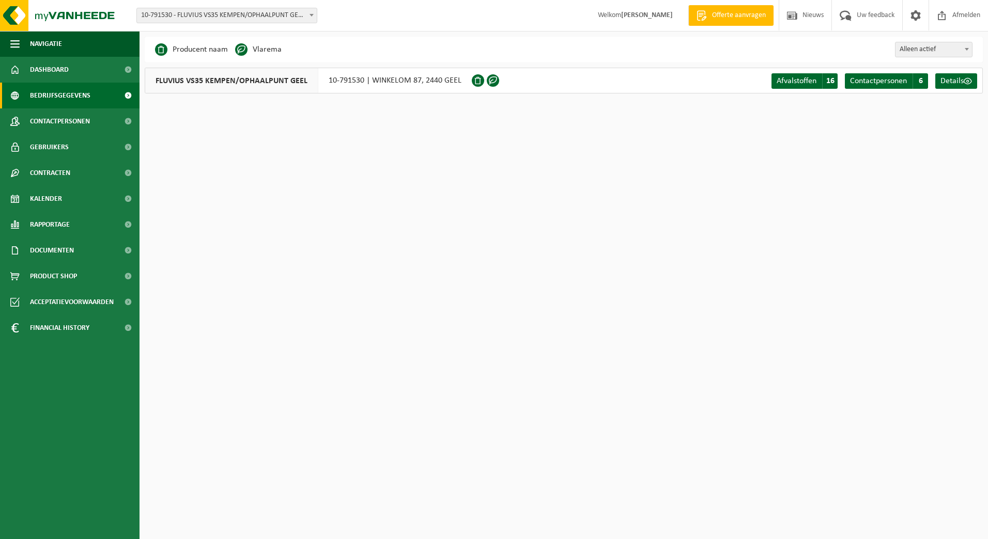
click at [314, 20] on span at bounding box center [311, 14] width 10 height 13
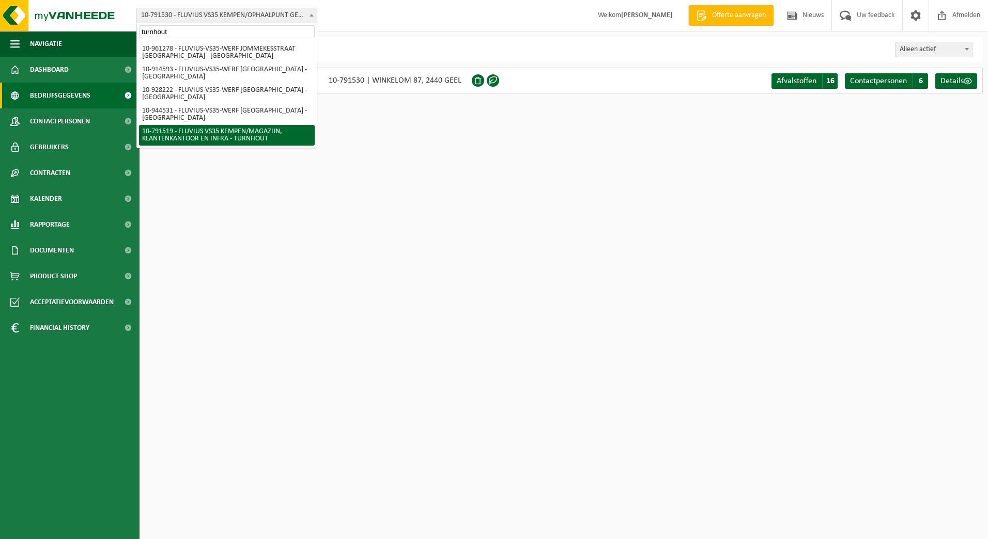
type input "turnhout"
select select "30240"
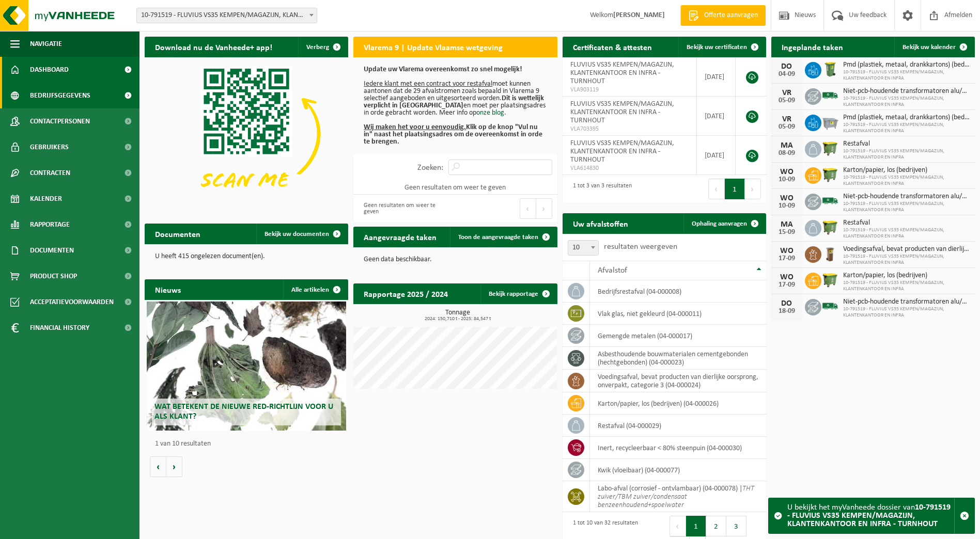
click at [53, 95] on span "Bedrijfsgegevens" at bounding box center [60, 96] width 60 height 26
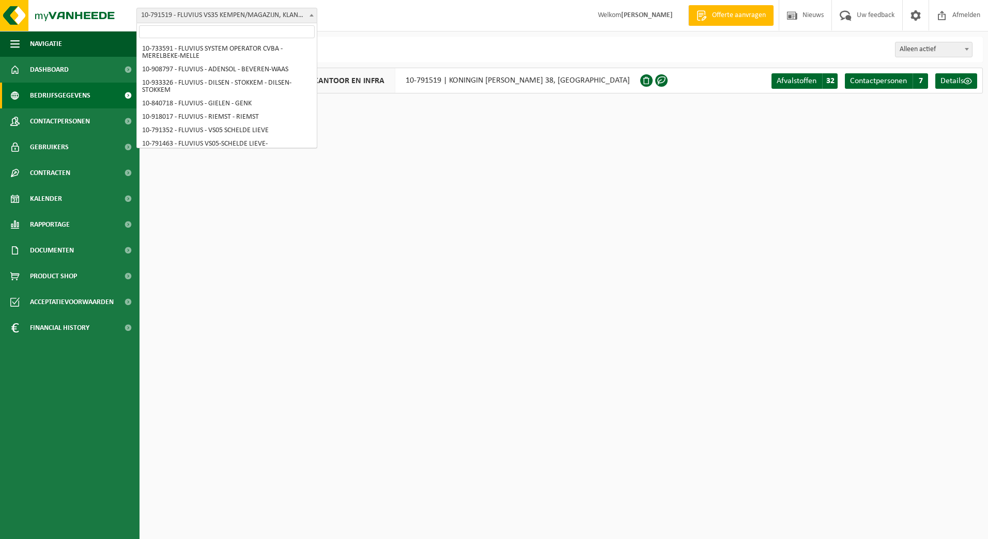
click at [311, 20] on span at bounding box center [311, 14] width 10 height 13
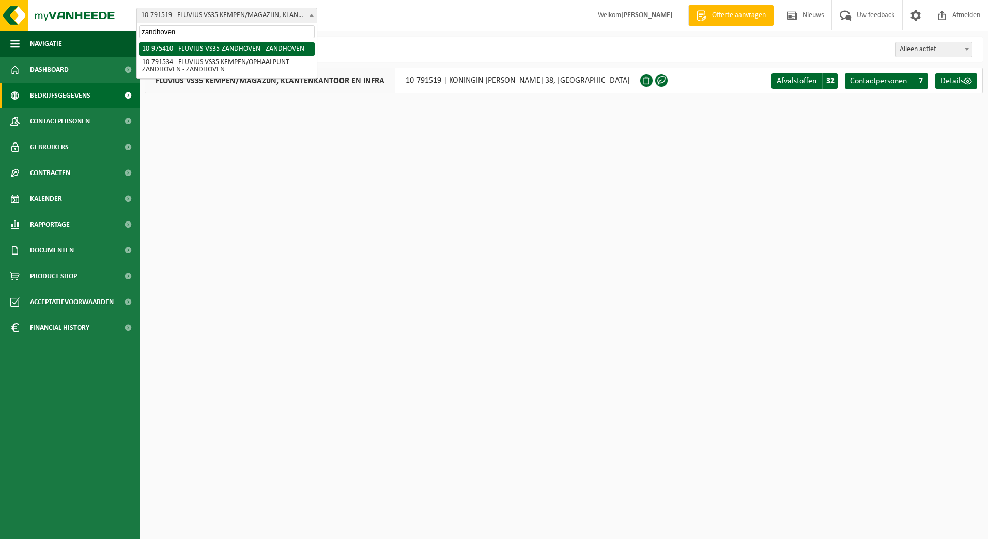
type input "zandhoven"
select select "158195"
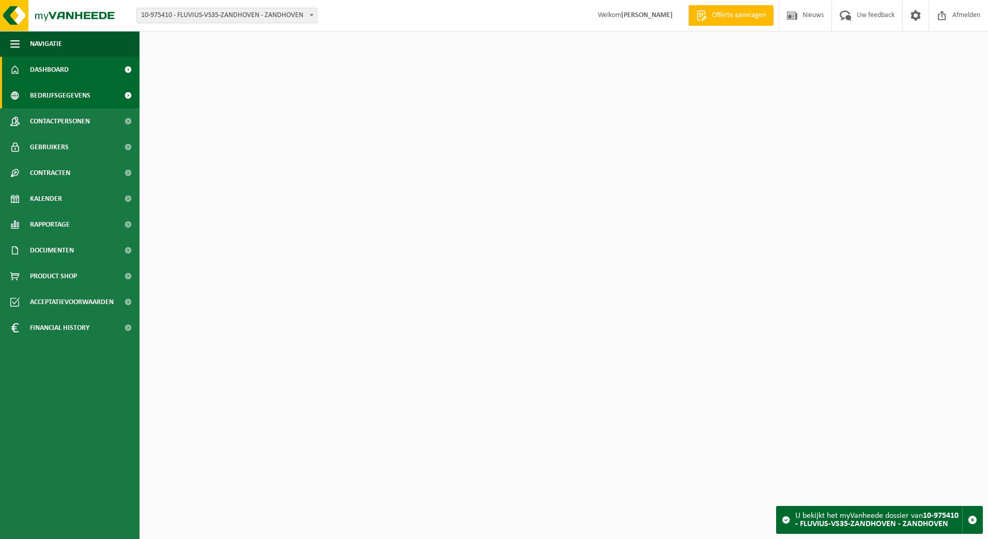
click at [42, 90] on span "Bedrijfsgegevens" at bounding box center [60, 96] width 60 height 26
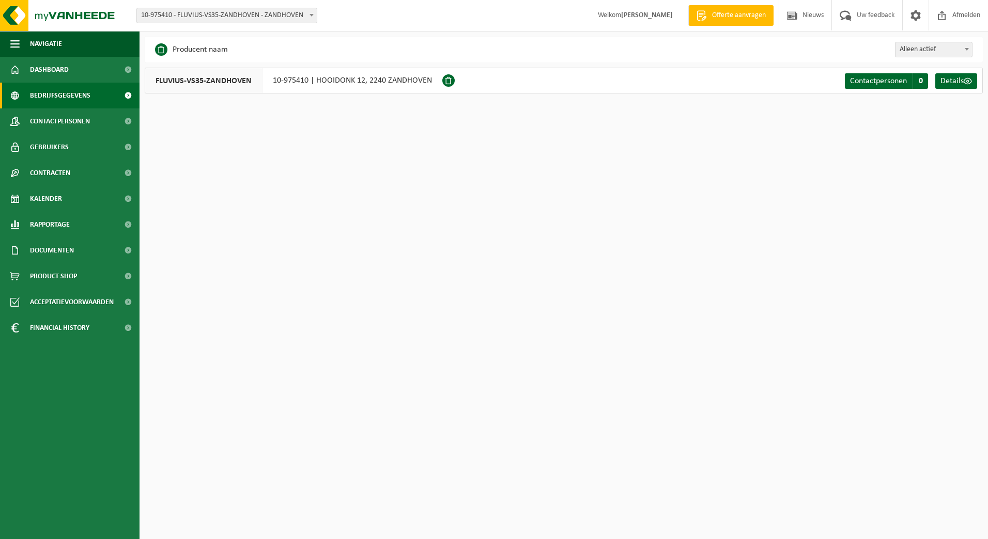
click at [311, 18] on span at bounding box center [311, 14] width 10 height 13
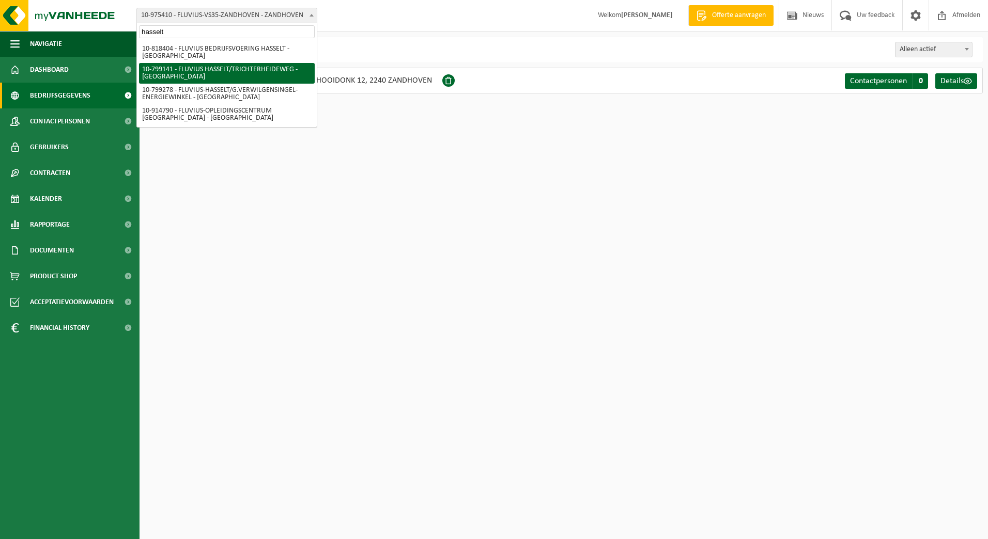
type input "hasselt"
select select "33188"
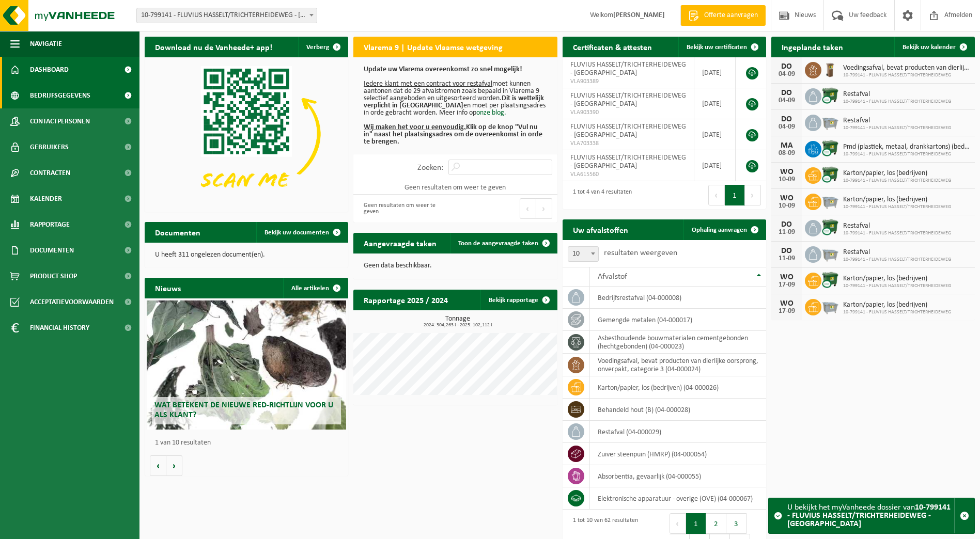
click at [56, 86] on span "Bedrijfsgegevens" at bounding box center [60, 96] width 60 height 26
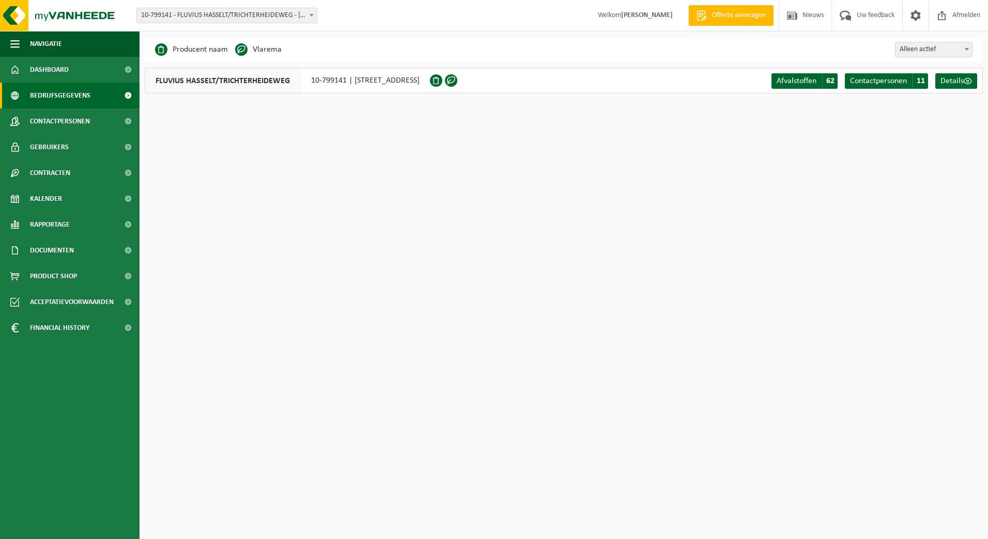
click at [282, 17] on span "10-799141 - FLUVIUS HASSELT/TRICHTERHEIDEWEG - [GEOGRAPHIC_DATA]" at bounding box center [227, 15] width 180 height 14
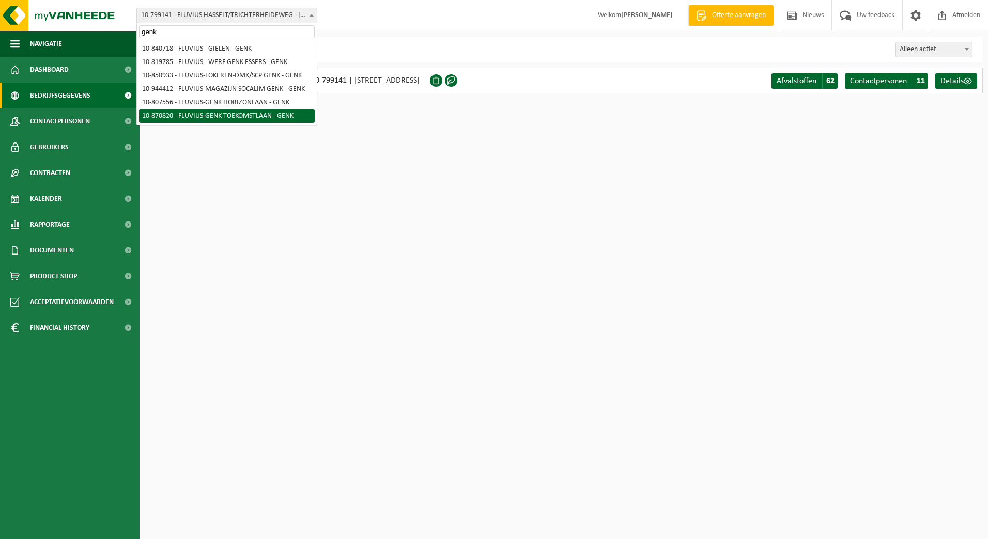
type input "genk"
select select "104887"
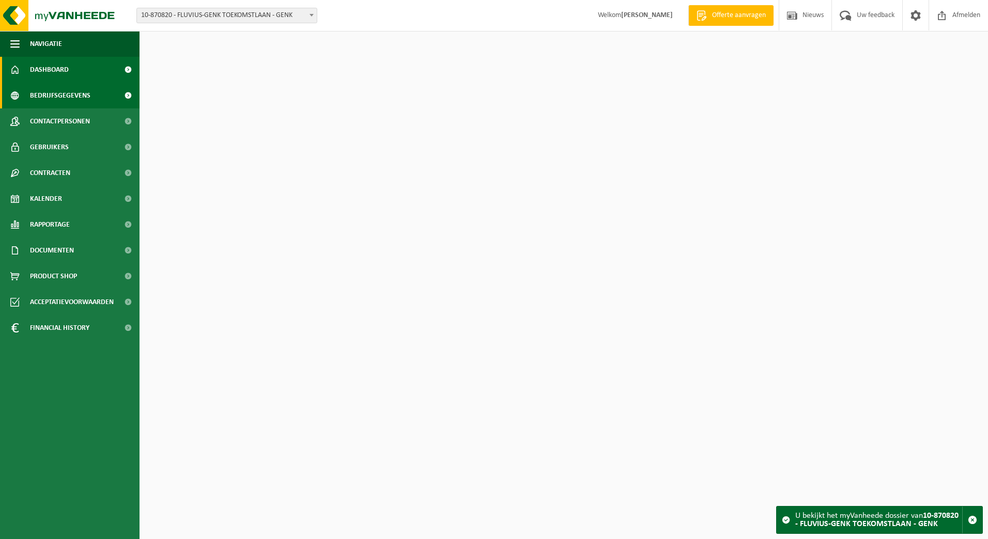
click at [45, 99] on span "Bedrijfsgegevens" at bounding box center [60, 96] width 60 height 26
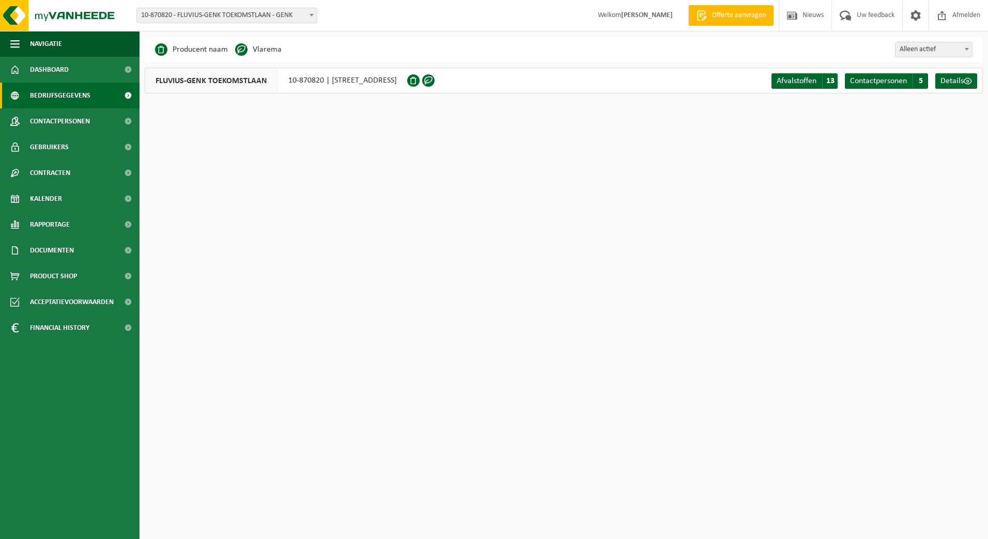
click at [294, 17] on span "10-870820 - FLUVIUS-GENK TOEKOMSTLAAN - GENK" at bounding box center [227, 15] width 180 height 14
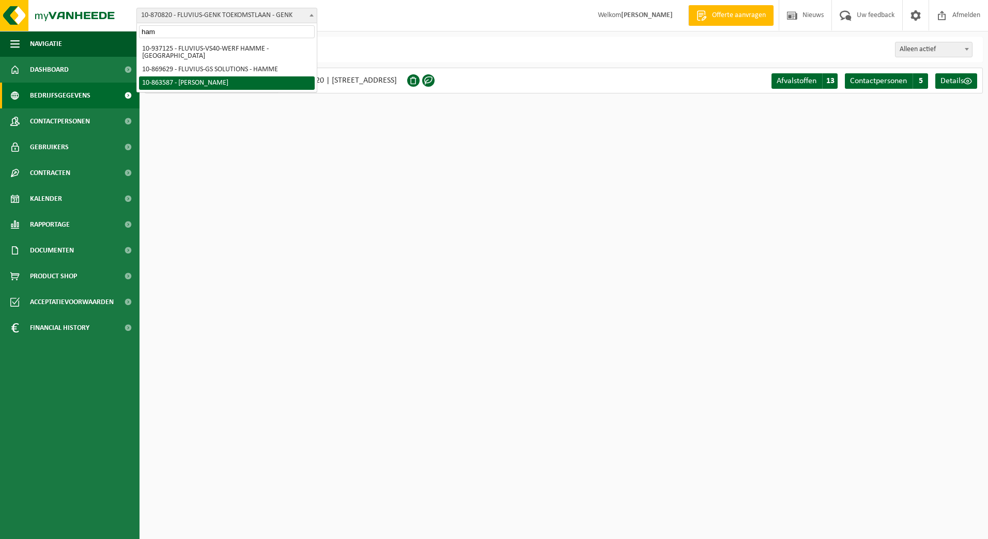
type input "ham"
select select "101592"
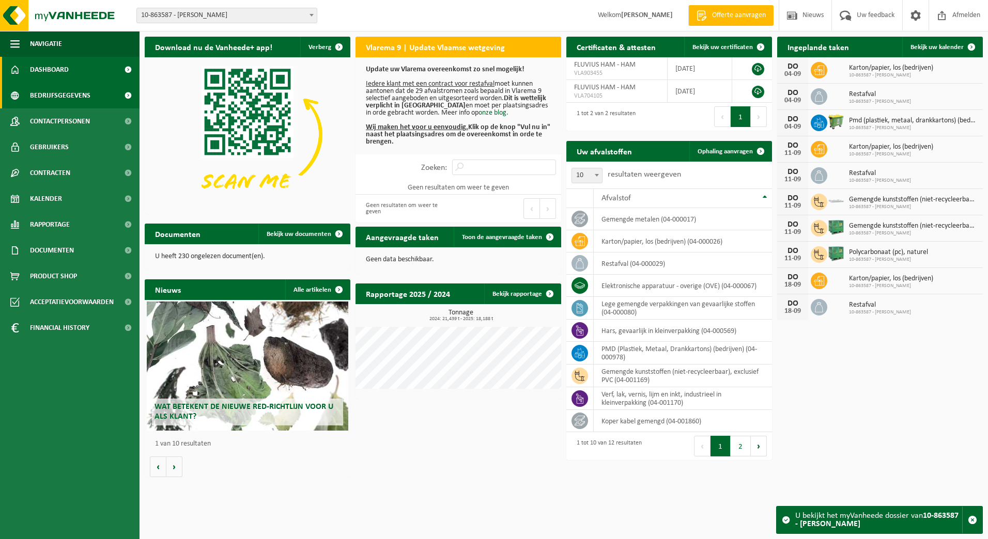
click at [74, 89] on span "Bedrijfsgegevens" at bounding box center [60, 96] width 60 height 26
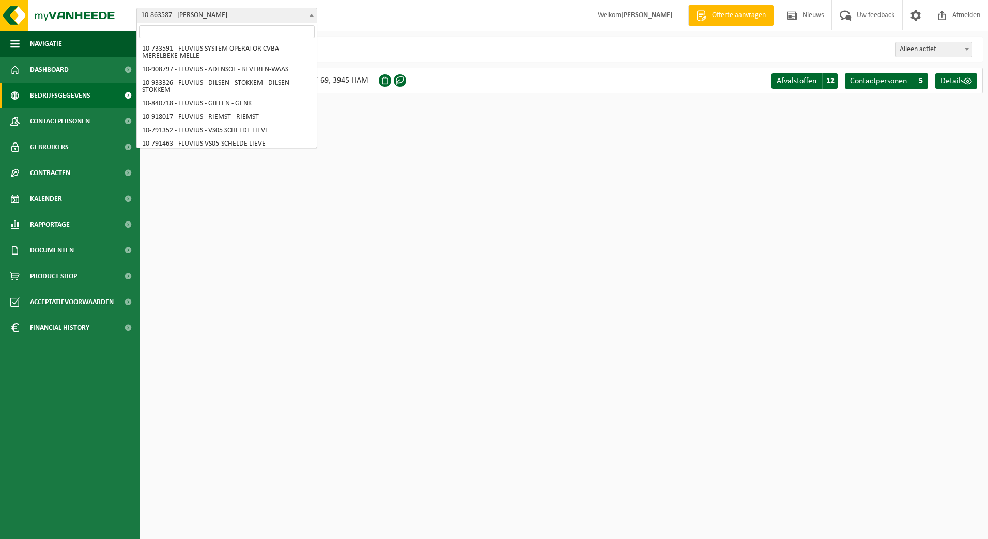
click at [312, 20] on span at bounding box center [311, 14] width 10 height 13
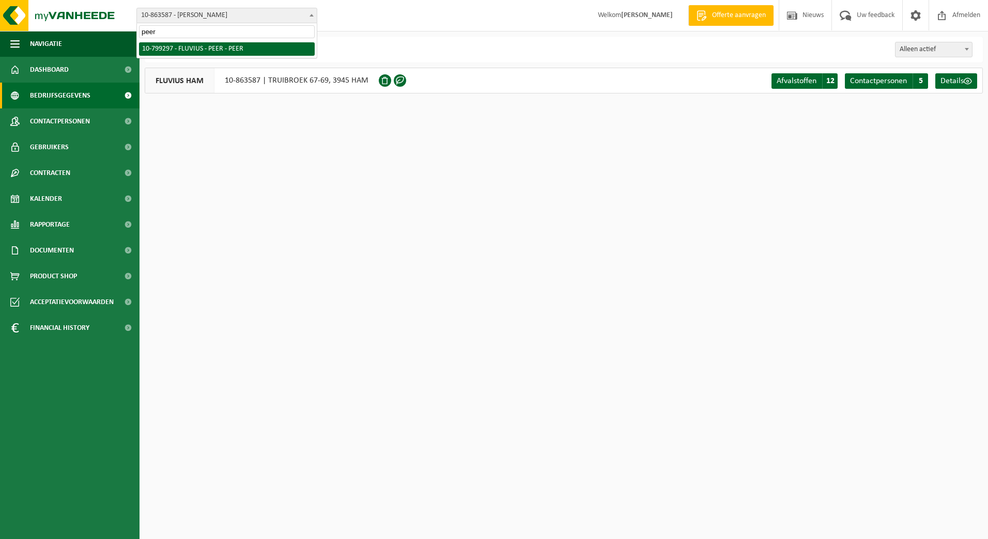
type input "peer"
select select "33231"
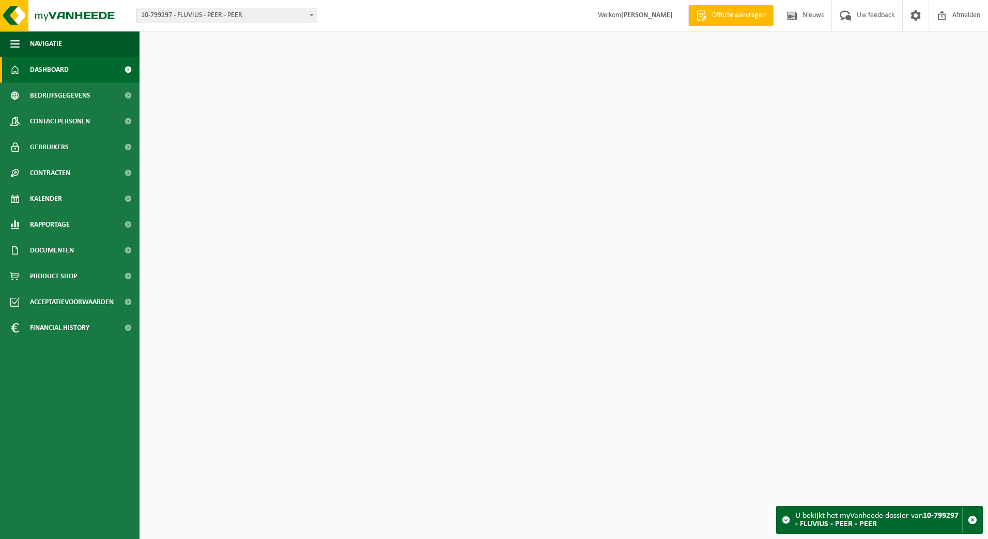
click at [64, 93] on span "Bedrijfsgegevens" at bounding box center [60, 96] width 60 height 26
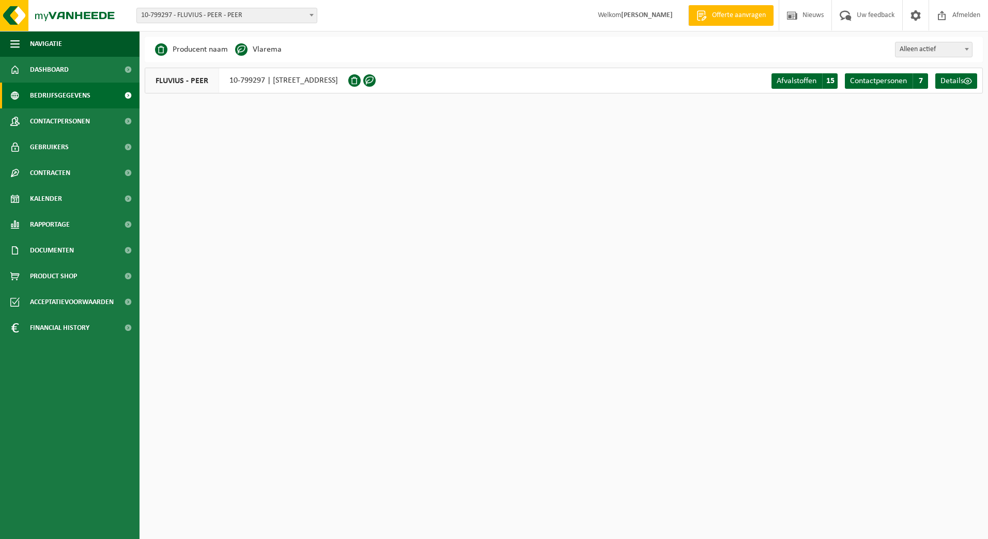
click at [314, 20] on span at bounding box center [311, 14] width 10 height 13
type input "borglo"
select select "33194"
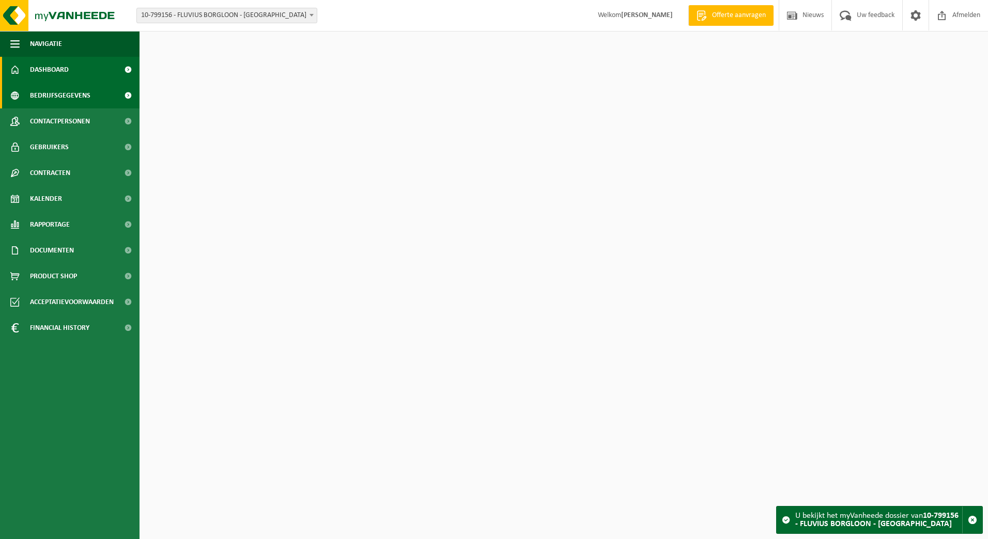
click at [48, 95] on span "Bedrijfsgegevens" at bounding box center [60, 96] width 60 height 26
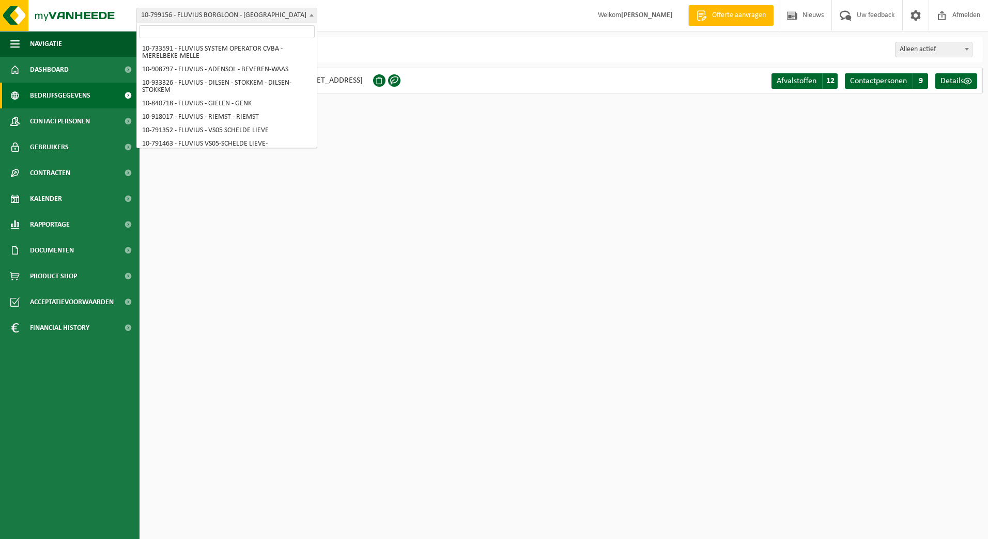
click at [305, 15] on span "10-799156 - FLUVIUS BORGLOON - [GEOGRAPHIC_DATA]" at bounding box center [227, 15] width 180 height 14
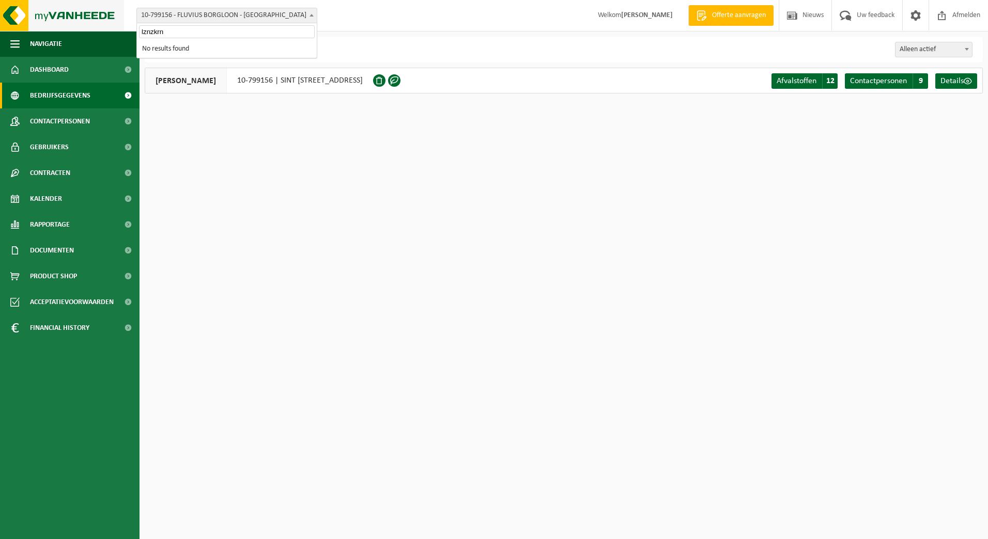
drag, startPoint x: 216, startPoint y: 30, endPoint x: 0, endPoint y: 25, distance: 216.5
click at [0, 26] on html "Vestiging: 10-733591 - FLUVIUS SYSTEM OPERATOR CVBA - MERELBEKE-MELLE 10-908797…" at bounding box center [494, 269] width 988 height 539
type input "Lanaken"
select select "103760"
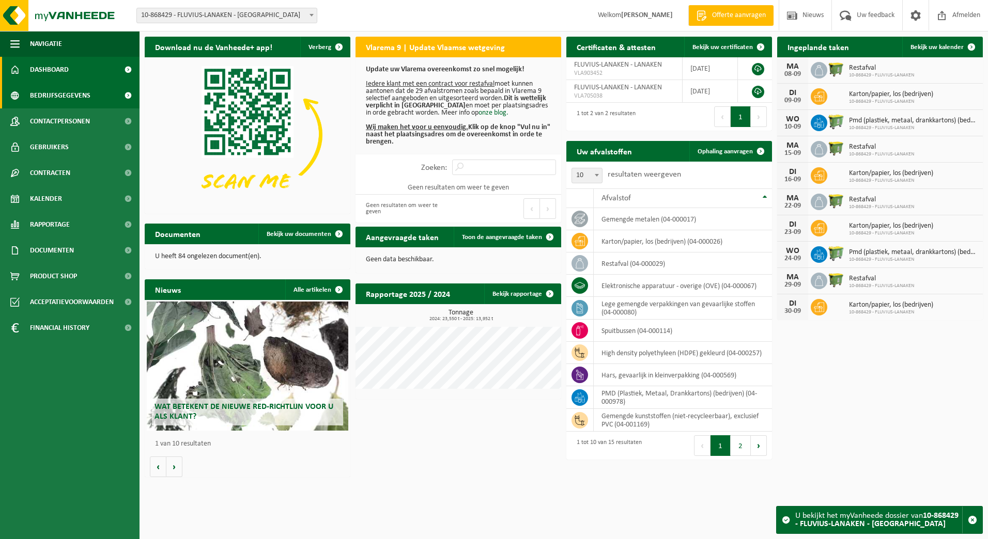
click at [69, 98] on span "Bedrijfsgegevens" at bounding box center [60, 96] width 60 height 26
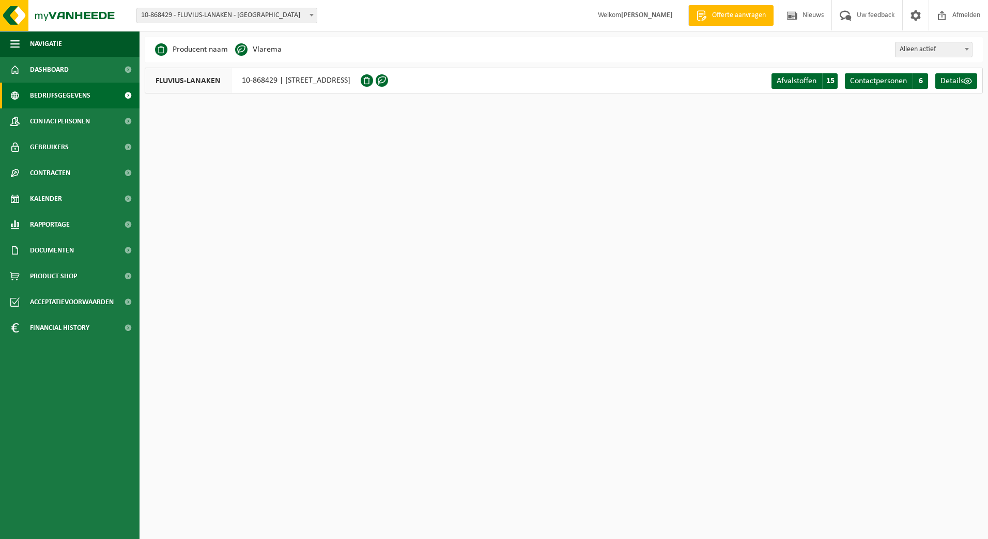
drag, startPoint x: 313, startPoint y: 16, endPoint x: 319, endPoint y: 13, distance: 6.7
click at [314, 16] on span at bounding box center [311, 14] width 10 height 13
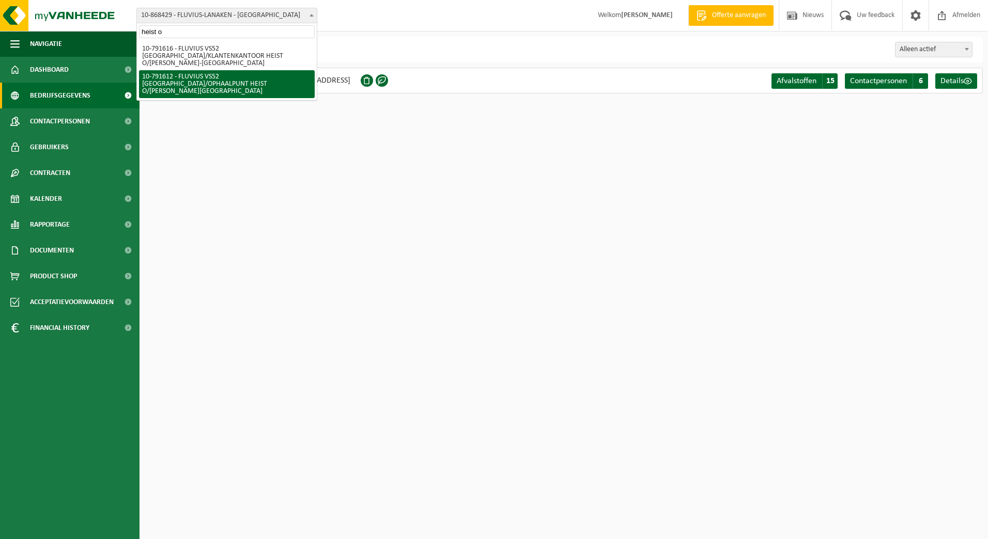
type input "heist o"
select select "30275"
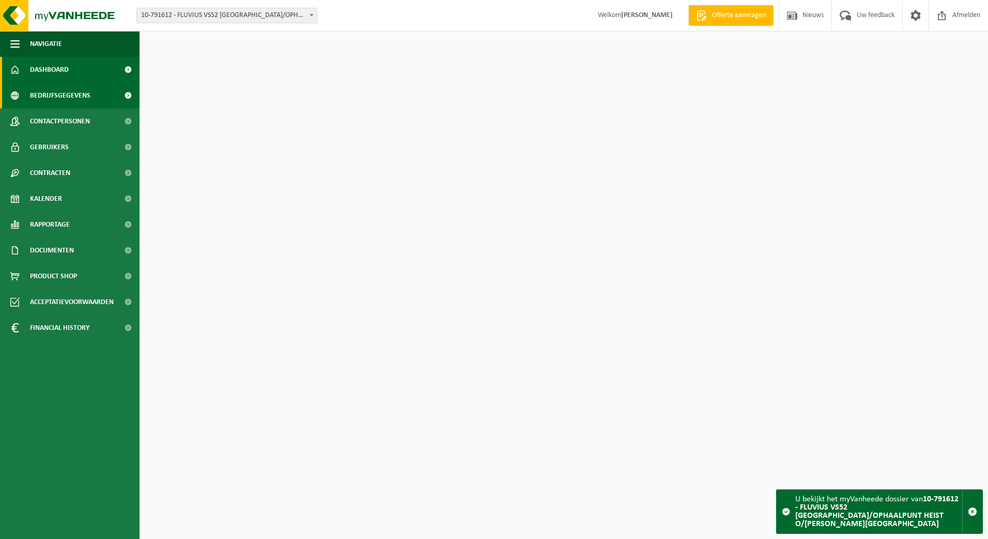
click at [41, 99] on span "Bedrijfsgegevens" at bounding box center [60, 96] width 60 height 26
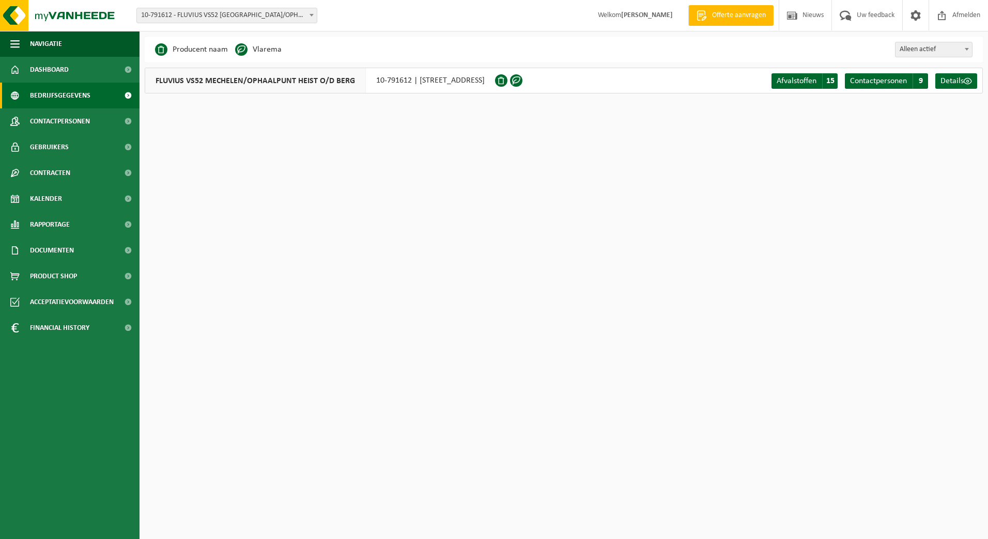
click at [309, 18] on span at bounding box center [311, 14] width 10 height 13
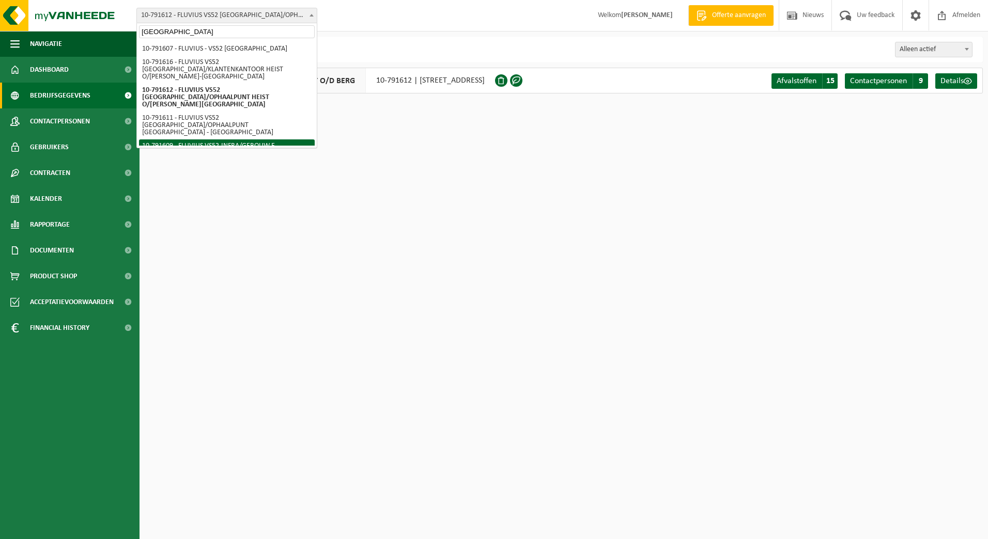
type input "Mechelen"
select select "30273"
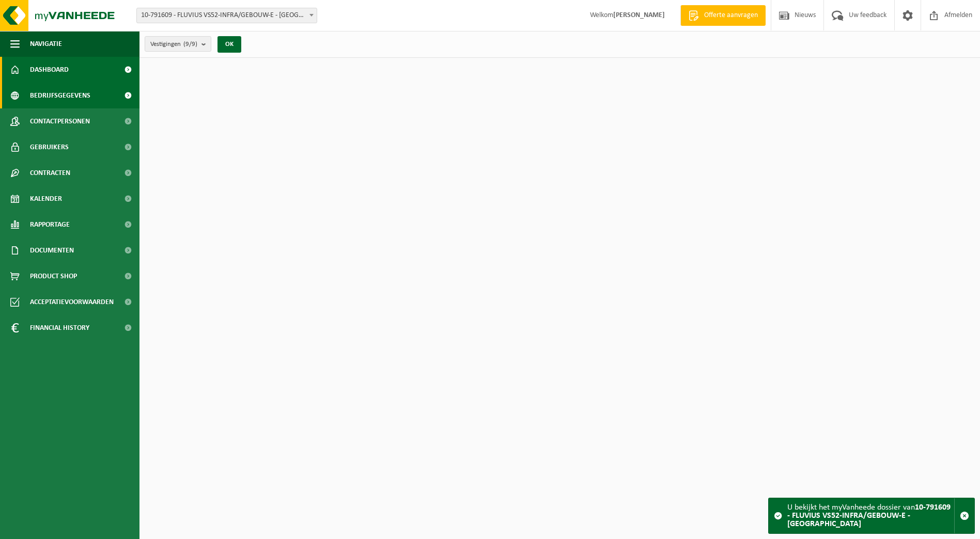
click at [45, 99] on span "Bedrijfsgegevens" at bounding box center [60, 96] width 60 height 26
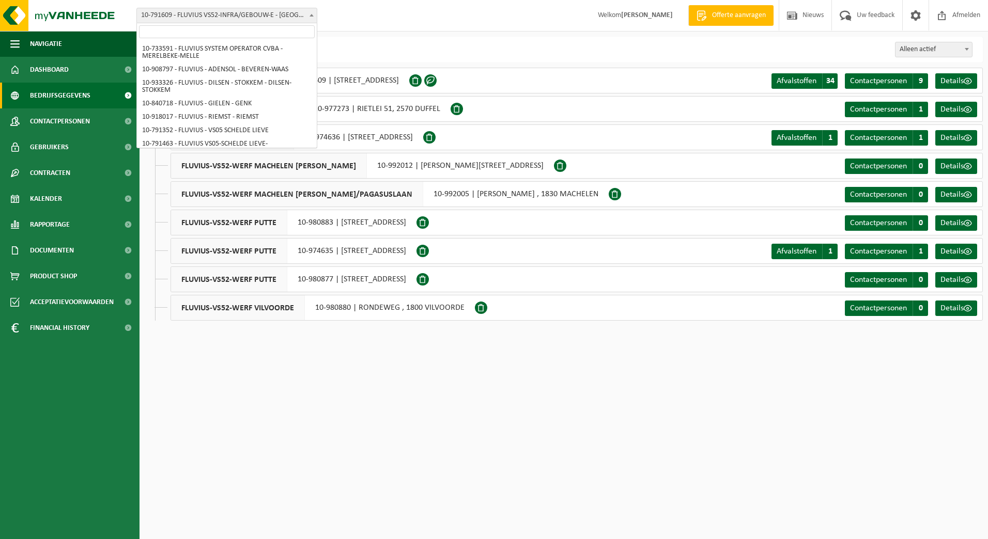
click at [305, 14] on span "10-791609 - FLUVIUS VS52-INFRA/GEBOUW-E - [GEOGRAPHIC_DATA]" at bounding box center [227, 15] width 180 height 14
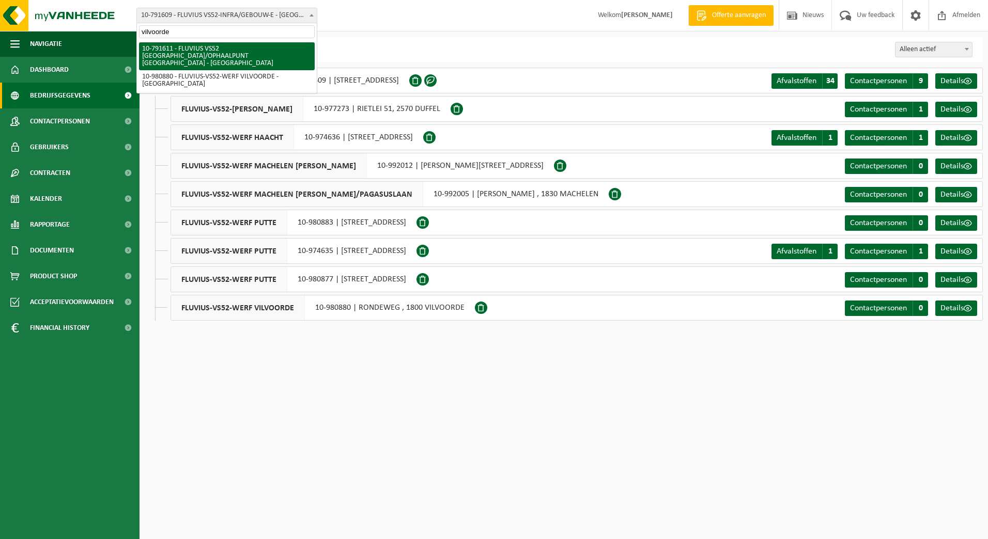
type input "vilvoorde"
select select "30274"
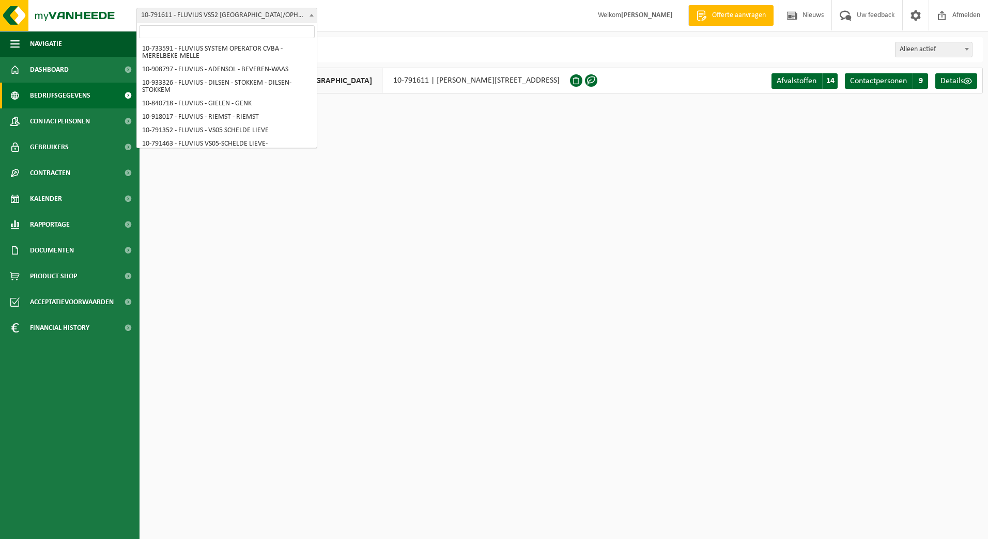
click at [316, 21] on span at bounding box center [311, 14] width 10 height 13
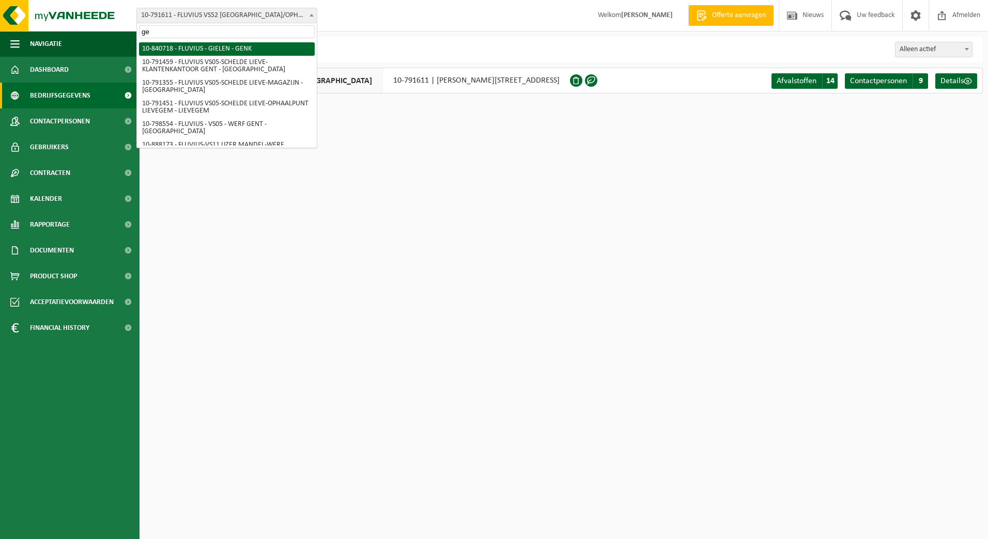
type input "g"
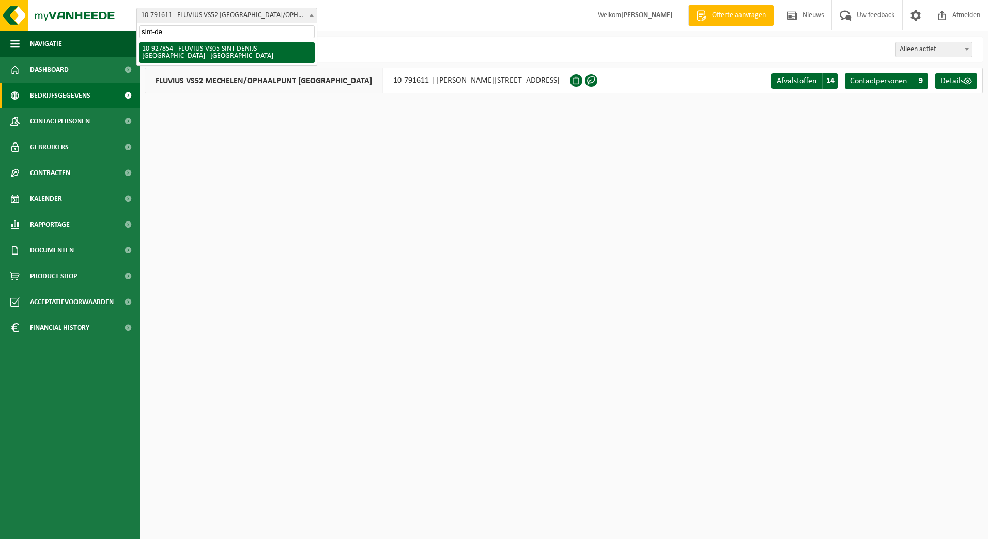
type input "sint-de"
select select "133075"
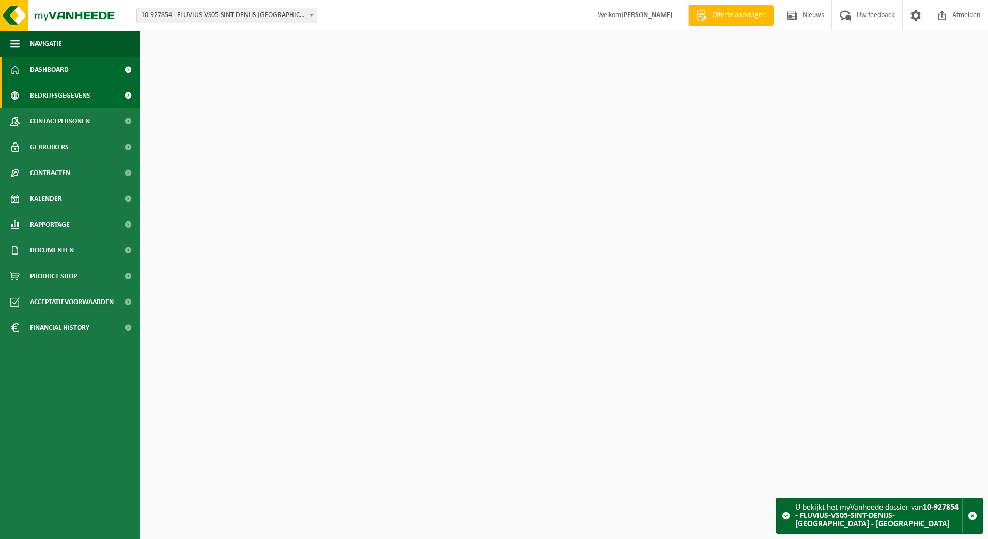
drag, startPoint x: 0, startPoint y: 0, endPoint x: 49, endPoint y: 93, distance: 105.1
click at [49, 93] on span "Bedrijfsgegevens" at bounding box center [60, 96] width 60 height 26
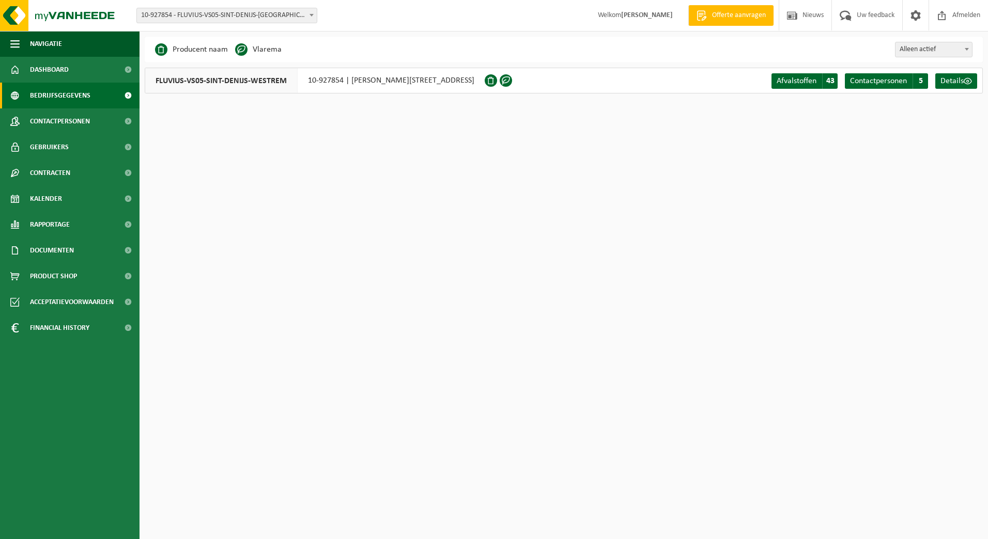
click at [318, 17] on form "10-733591 - FLUVIUS SYSTEM OPERATOR CVBA - MERELBEKE-MELLE 10-908797 - FLUVIUS …" at bounding box center [231, 15] width 191 height 6
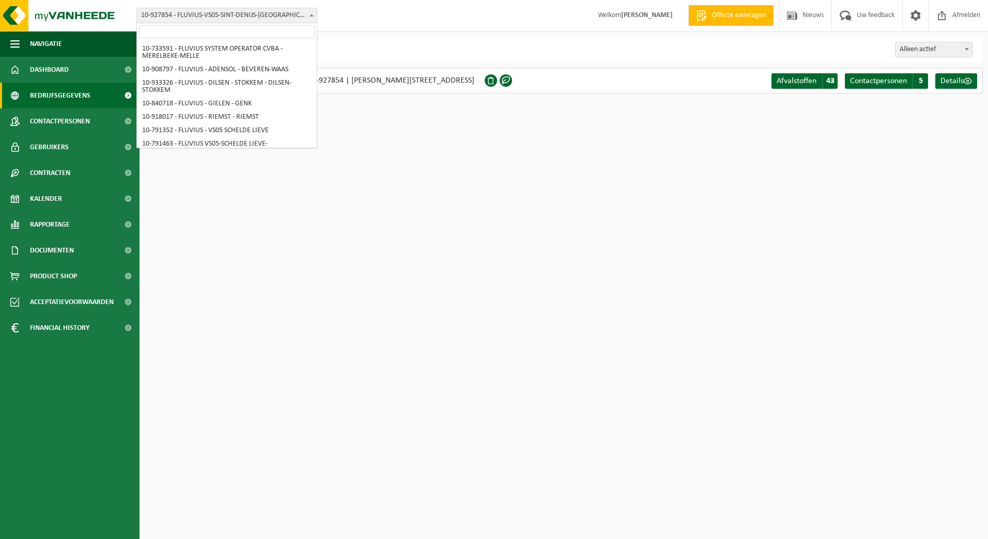
click at [317, 17] on span "10-927854 - FLUVIUS-VS05-SINT-DENIJS-[GEOGRAPHIC_DATA] - [GEOGRAPHIC_DATA]" at bounding box center [226, 15] width 181 height 15
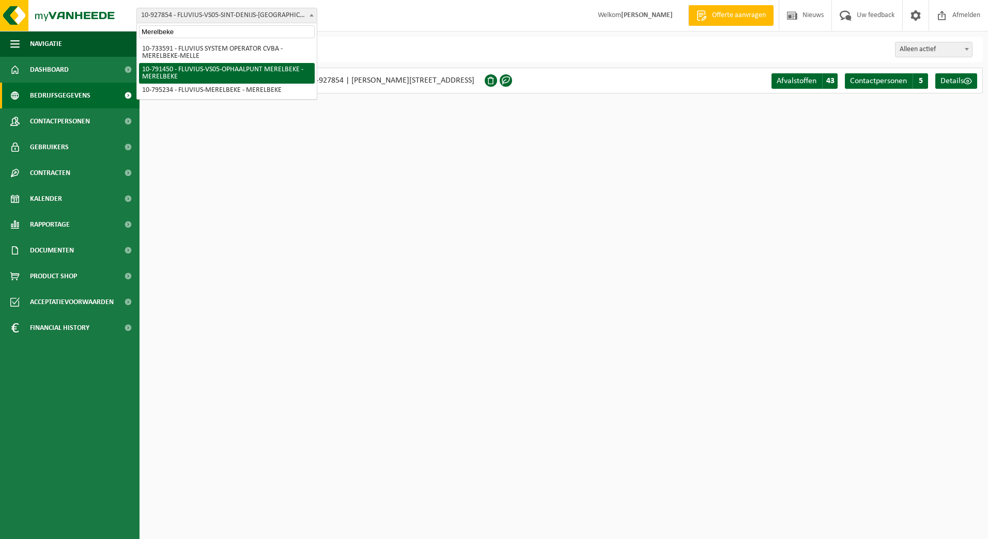
type input "Merelbeke"
select select "30216"
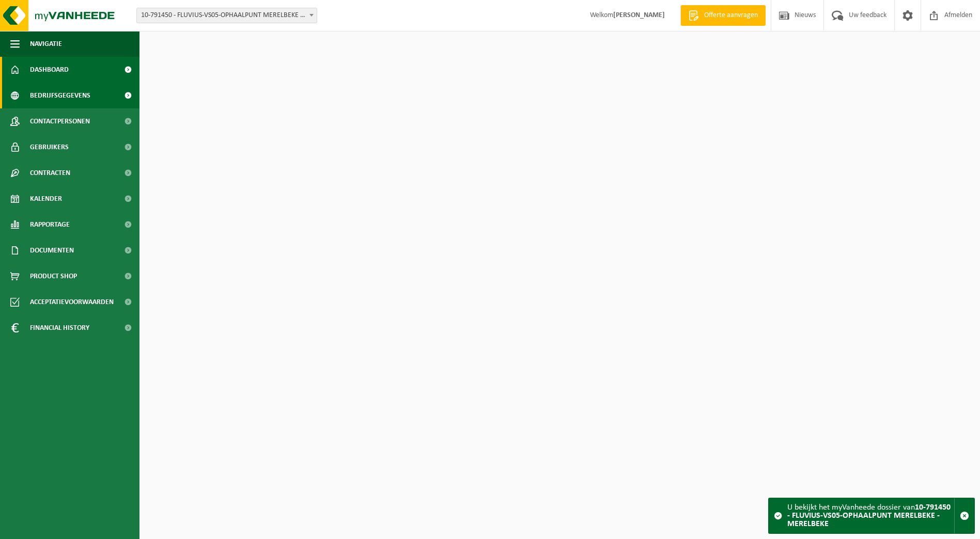
click at [46, 95] on span "Bedrijfsgegevens" at bounding box center [60, 96] width 60 height 26
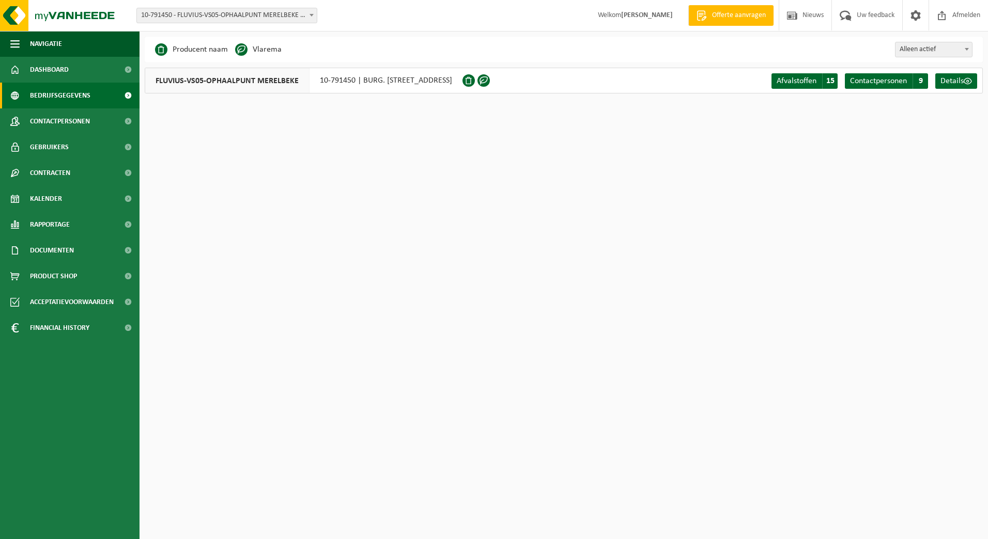
click at [301, 17] on span "10-791450 - FLUVIUS-VS05-OPHAALPUNT MERELBEKE - MERELBEKE" at bounding box center [227, 15] width 180 height 14
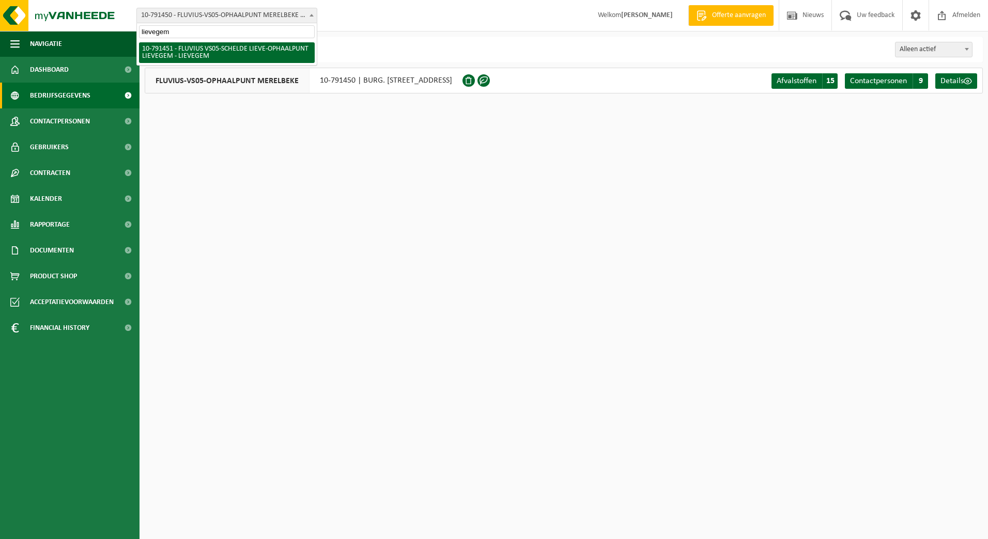
type input "lievegem"
select select "30217"
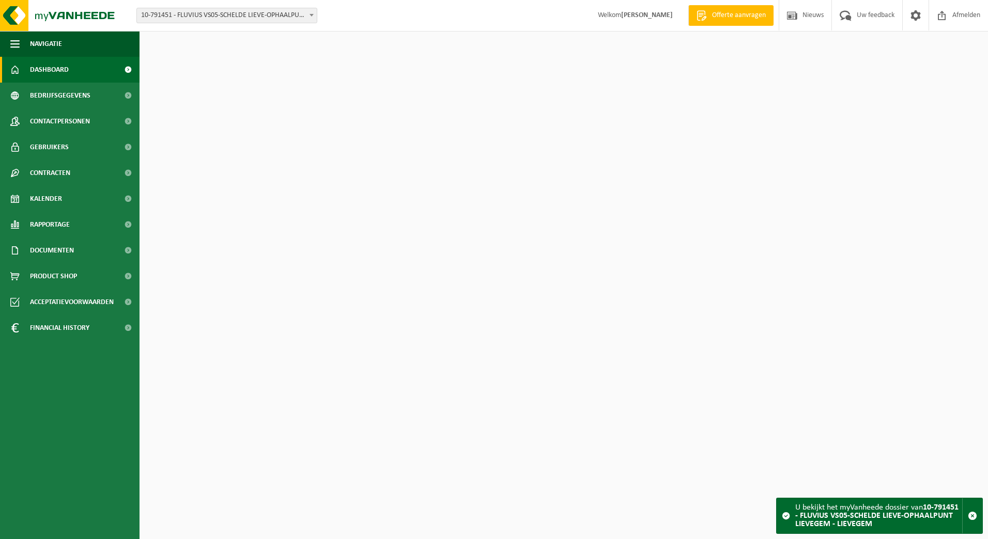
click at [55, 102] on span "Bedrijfsgegevens" at bounding box center [60, 96] width 60 height 26
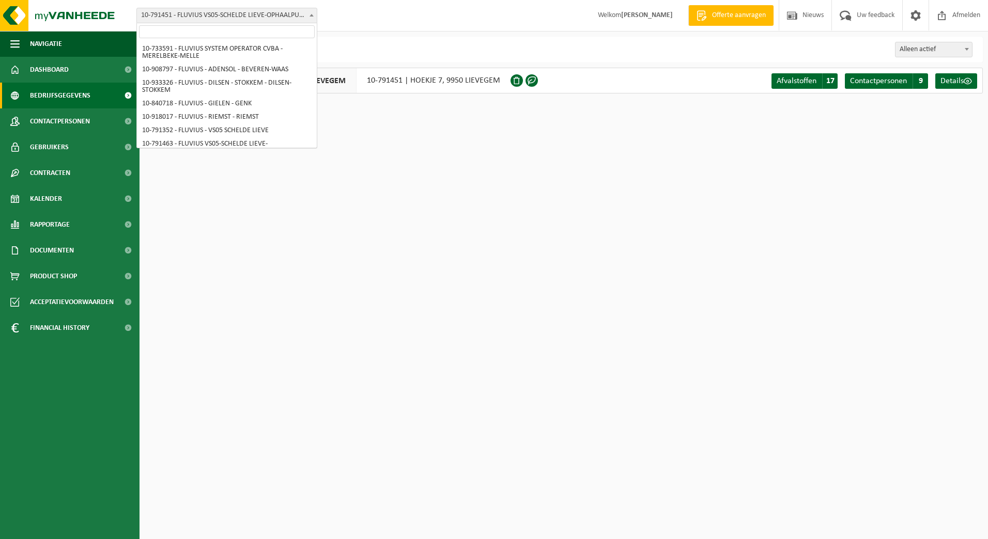
click at [309, 17] on span at bounding box center [311, 14] width 10 height 13
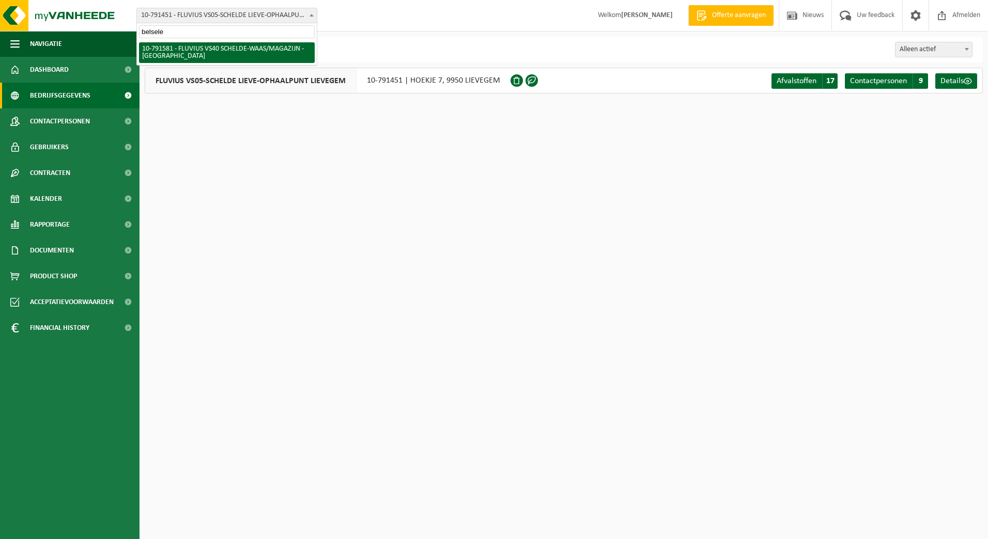
type input "belsele"
select select "30253"
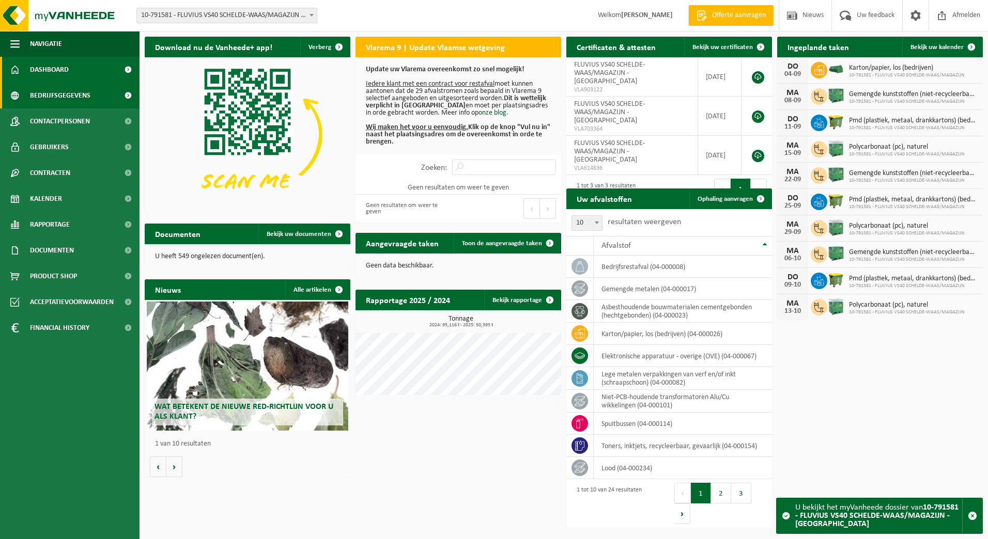
click at [70, 96] on span "Bedrijfsgegevens" at bounding box center [60, 96] width 60 height 26
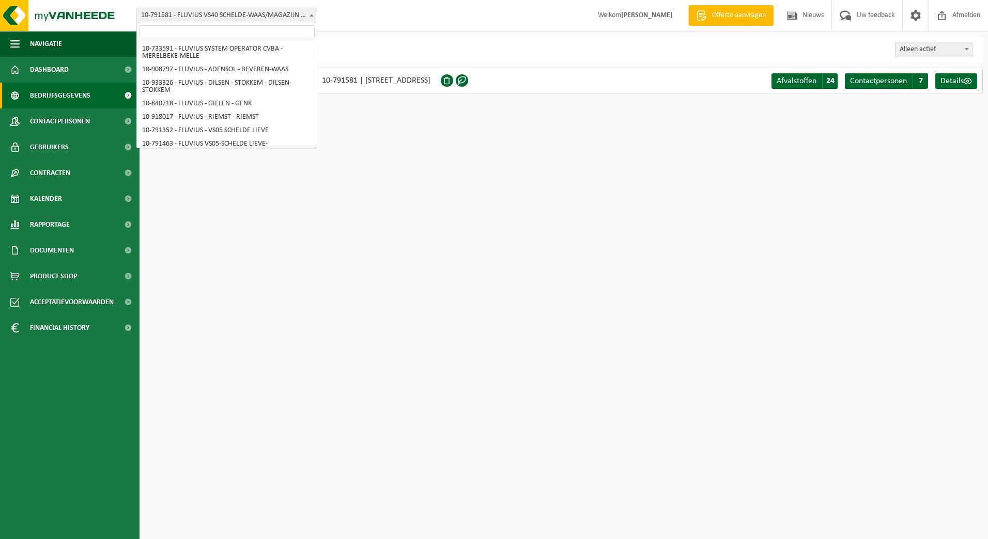
click at [300, 22] on span "10-791581 - FLUVIUS VS40 SCHELDE-WAAS/MAGAZIJN - [GEOGRAPHIC_DATA]" at bounding box center [227, 15] width 180 height 14
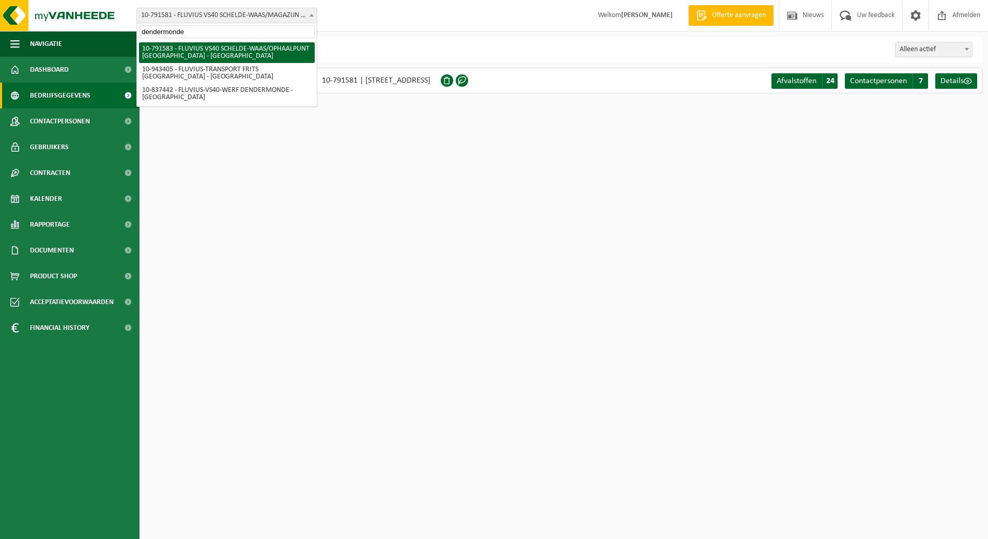
type input "dendermonde"
select select "30254"
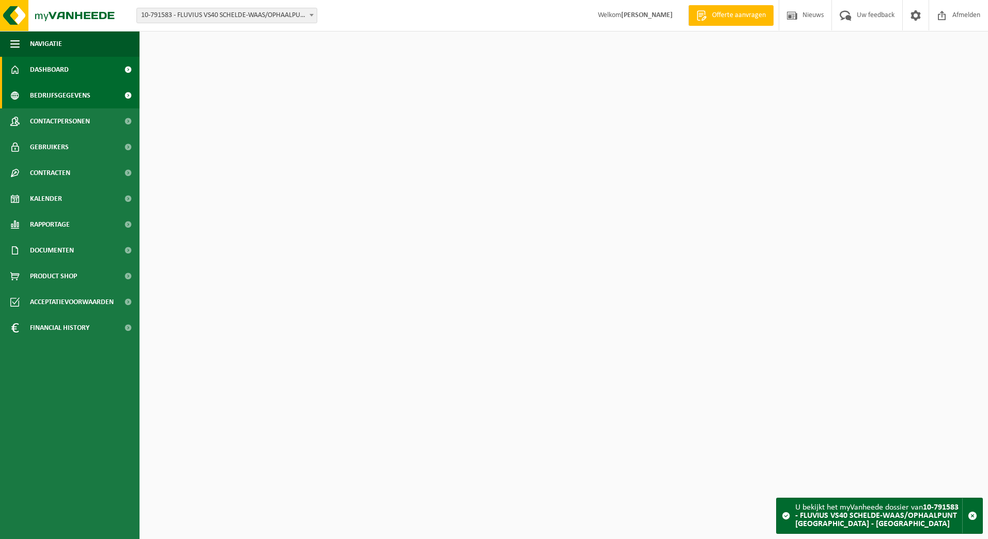
drag, startPoint x: 0, startPoint y: 0, endPoint x: 124, endPoint y: 107, distance: 164.4
click at [53, 97] on span "Bedrijfsgegevens" at bounding box center [60, 96] width 60 height 26
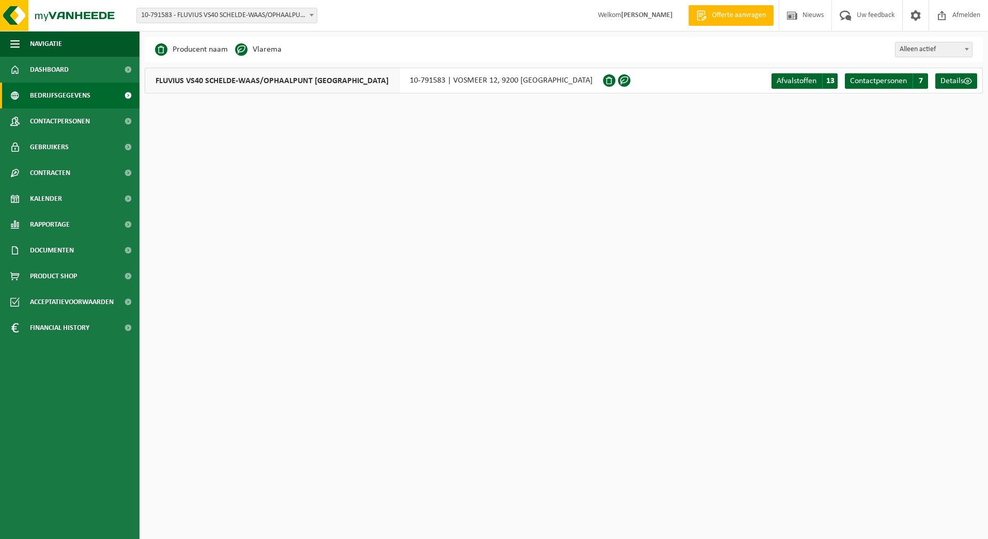
click at [300, 17] on span "10-791583 - FLUVIUS VS40 SCHELDE-WAAS/OPHAALPUNT [GEOGRAPHIC_DATA] - [GEOGRAPHI…" at bounding box center [227, 15] width 180 height 14
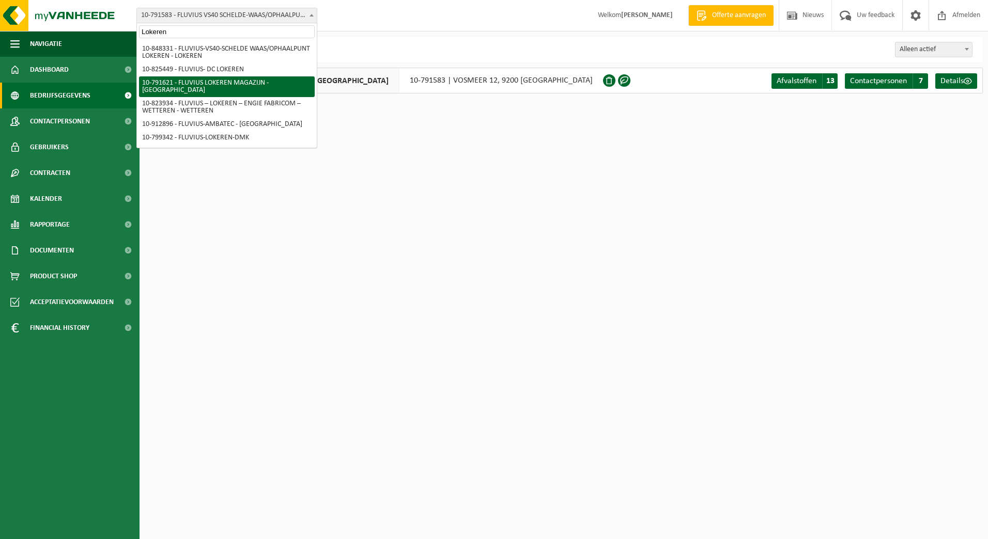
type input "Lokeren"
select select "30279"
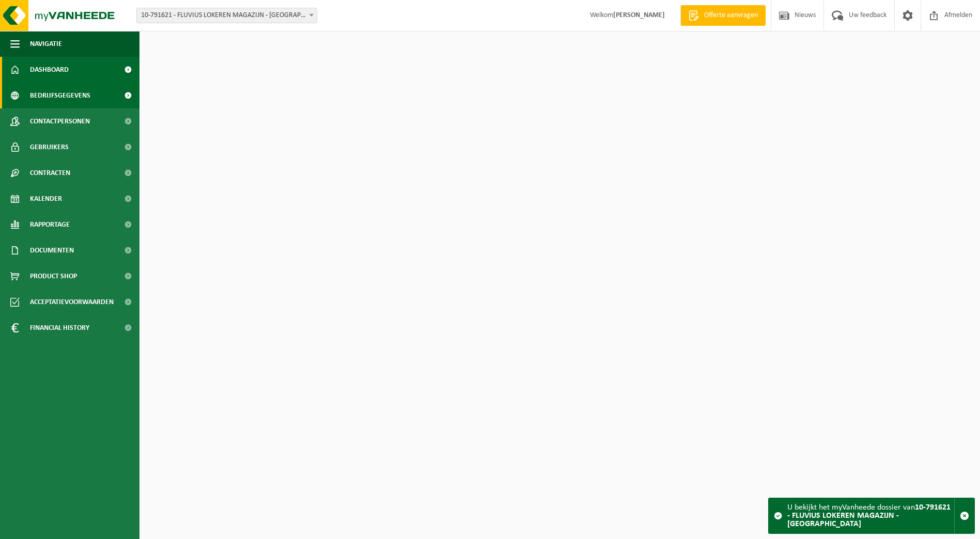
click at [43, 102] on span "Bedrijfsgegevens" at bounding box center [60, 96] width 60 height 26
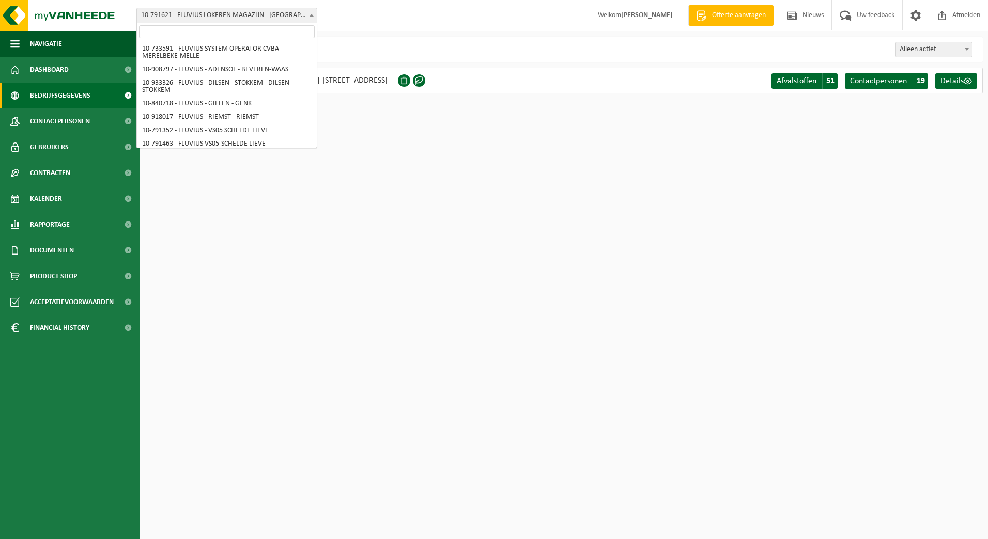
click at [317, 21] on span "10-791621 - FLUVIUS LOKEREN MAGAZIJN - [GEOGRAPHIC_DATA]" at bounding box center [226, 15] width 181 height 15
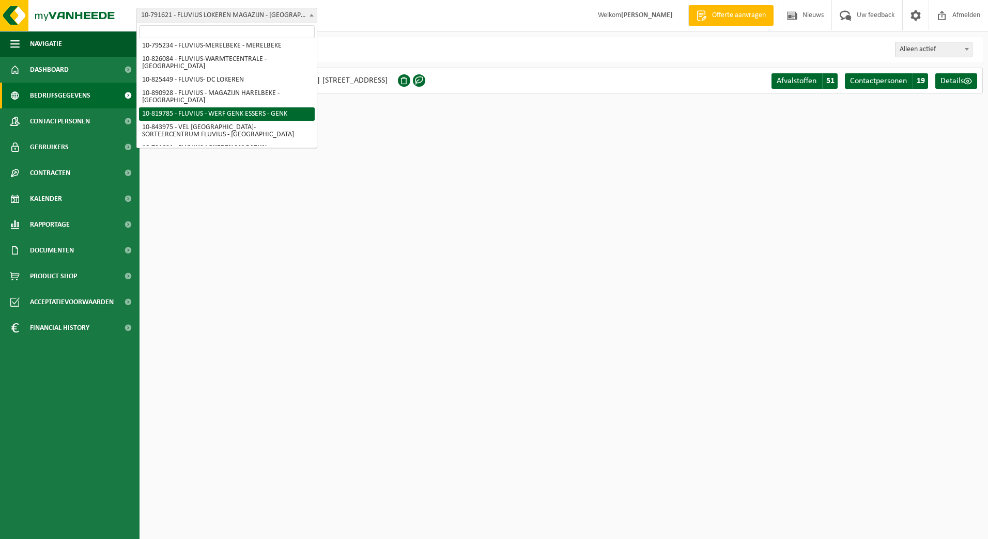
click at [284, 33] on input "search" at bounding box center [227, 31] width 176 height 13
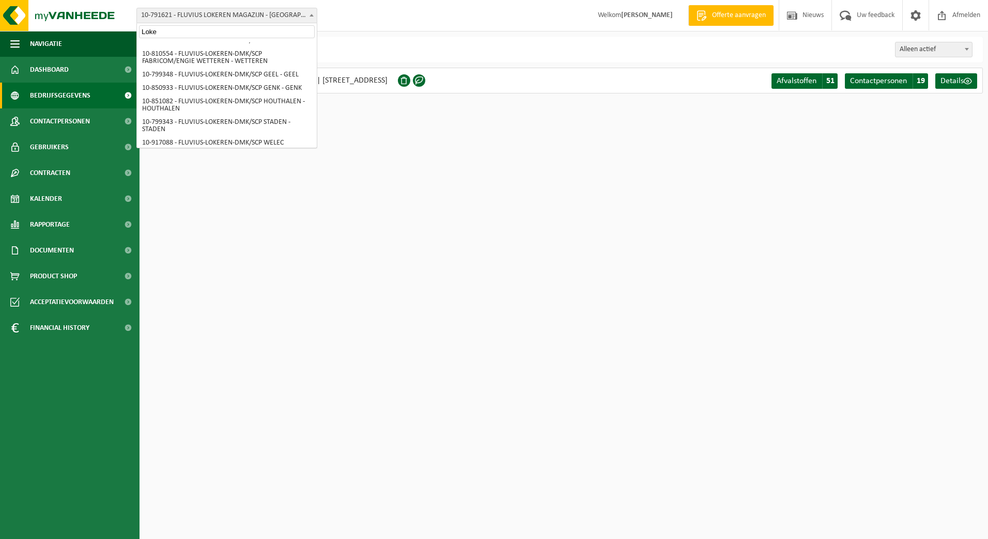
scroll to position [0, 0]
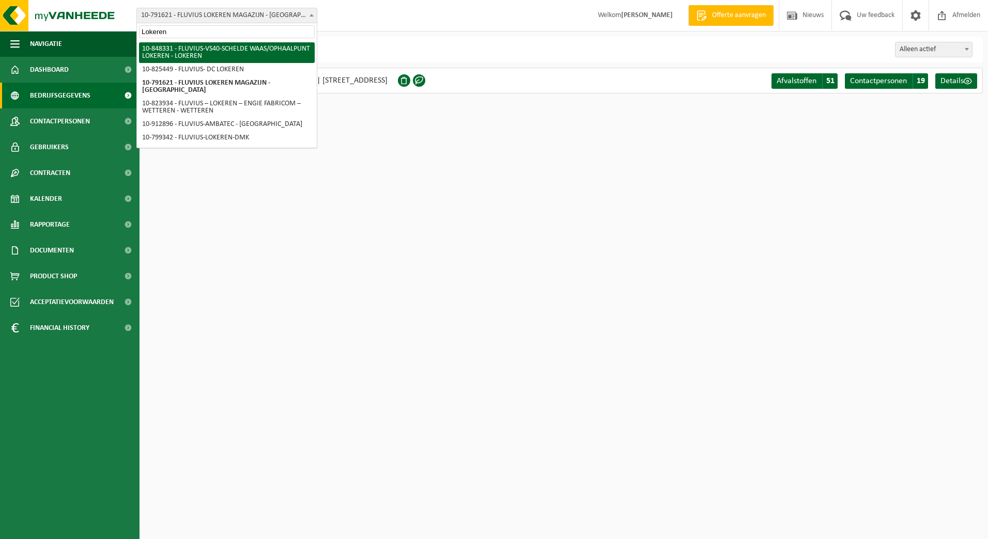
type input "Lokeren"
select select "95431"
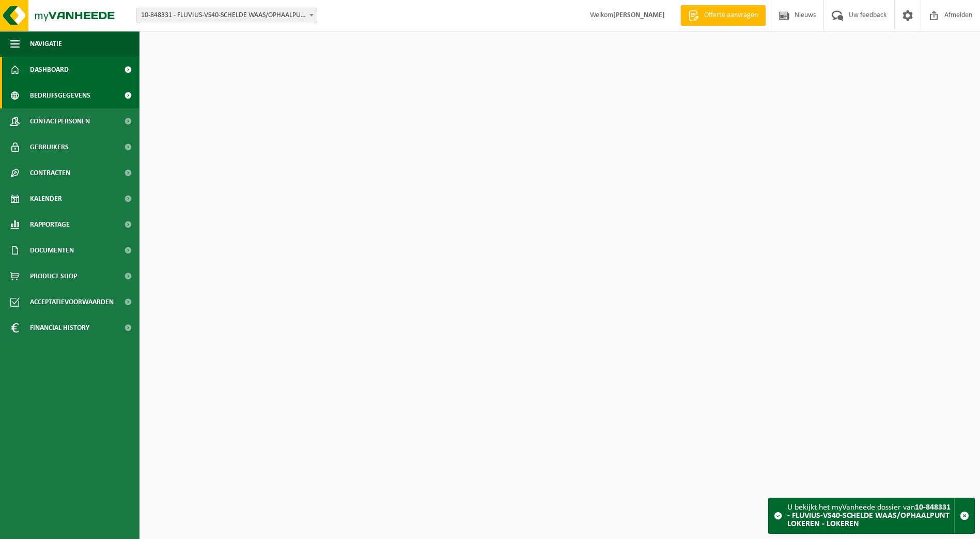
click at [52, 89] on span "Bedrijfsgegevens" at bounding box center [60, 96] width 60 height 26
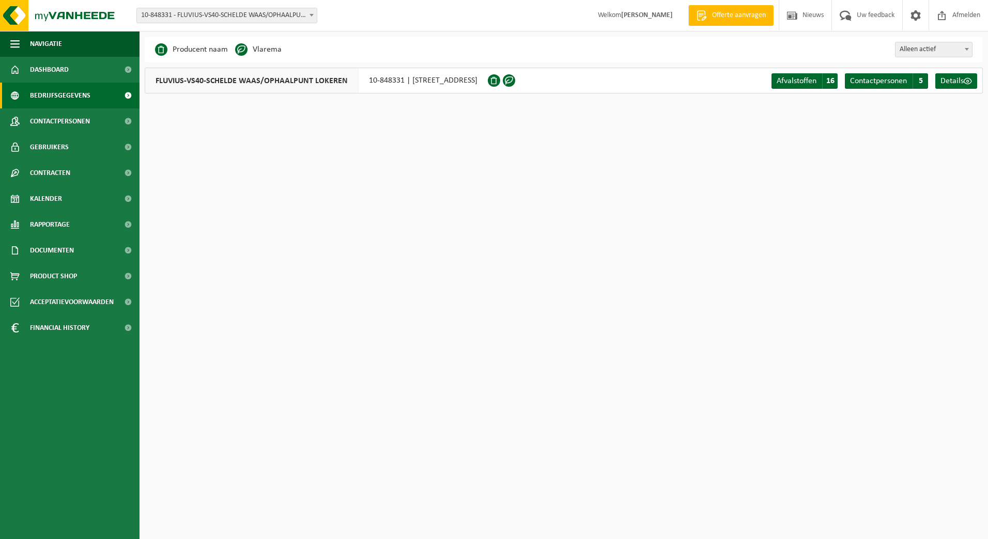
click at [312, 22] on span "10-848331 - FLUVIUS-VS40-SCHELDE WAAS/OPHAALPUNT LOKEREN - LOKEREN" at bounding box center [227, 15] width 180 height 14
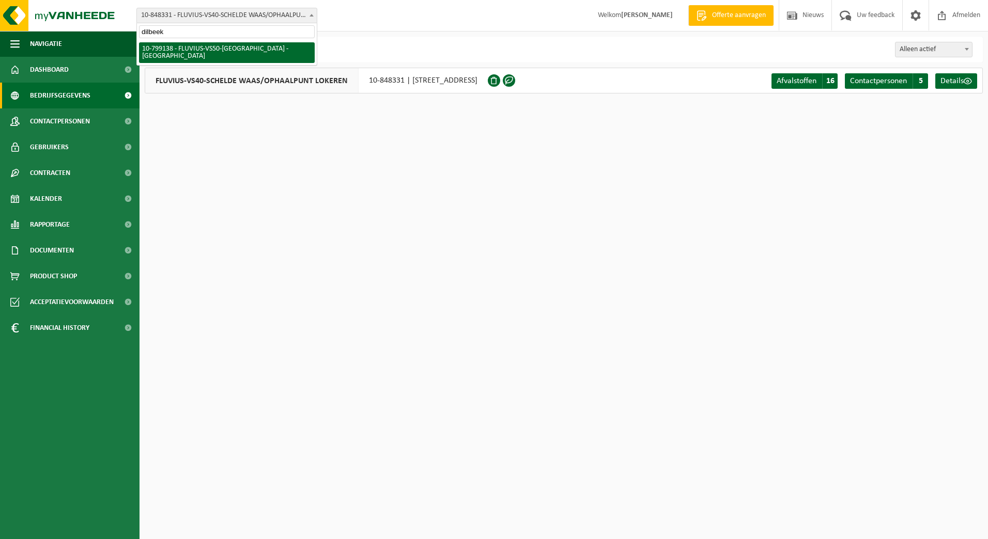
type input "dilbeek"
select select "33187"
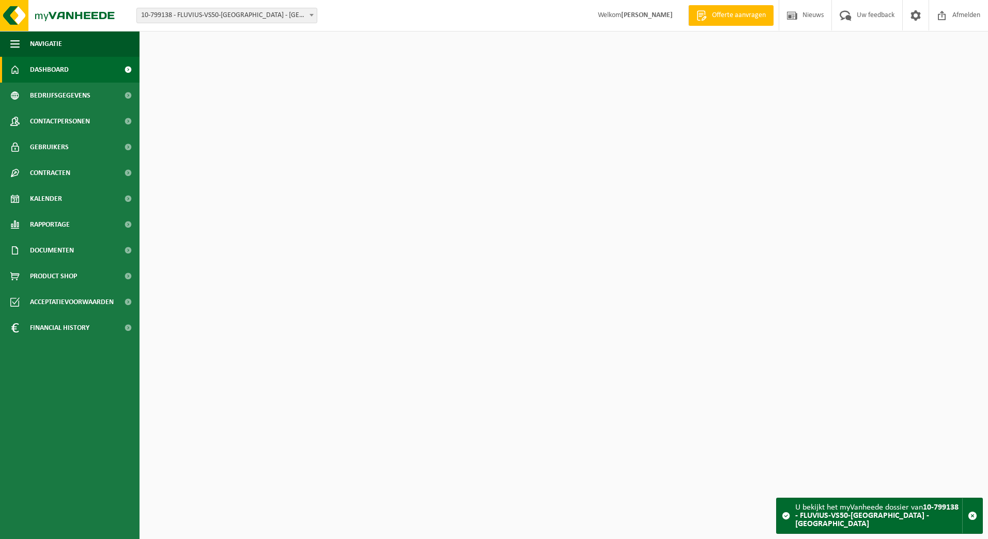
click at [37, 93] on span "Bedrijfsgegevens" at bounding box center [60, 96] width 60 height 26
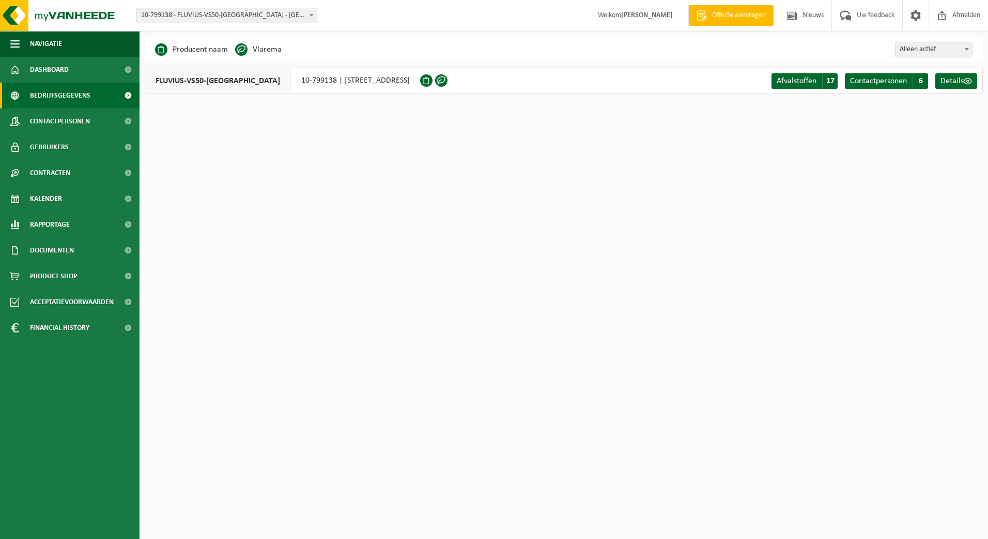
click at [318, 14] on form "10-733591 - FLUVIUS SYSTEM OPERATOR CVBA - MERELBEKE-MELLE 10-908797 - FLUVIUS …" at bounding box center [231, 15] width 191 height 6
click at [315, 16] on span at bounding box center [311, 14] width 10 height 13
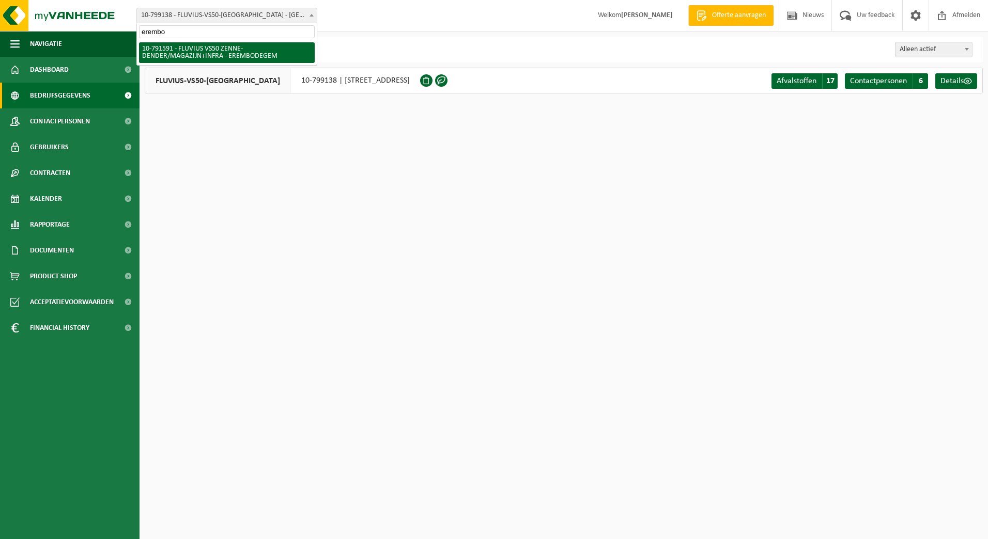
type input "erembo"
select select "30259"
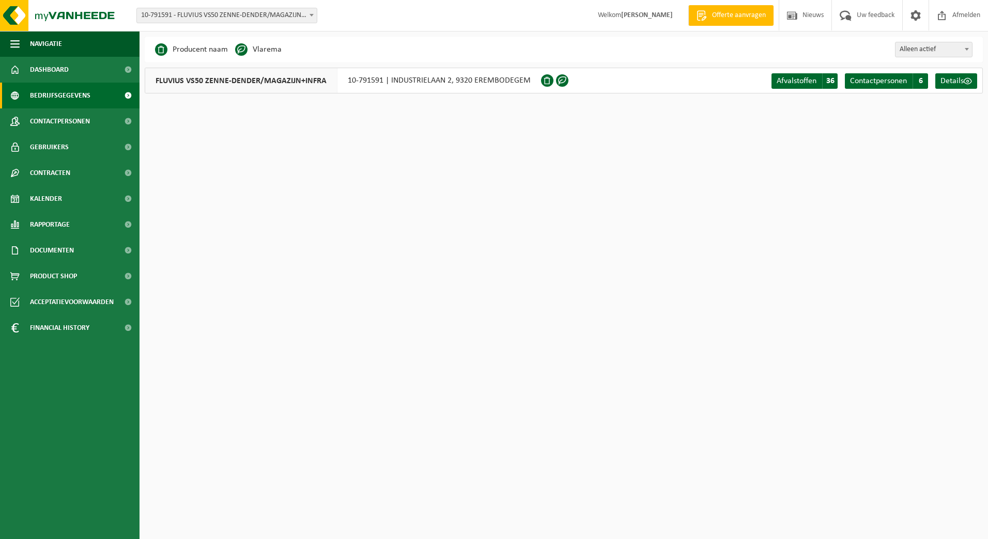
click at [274, 17] on span "10-791591 - FLUVIUS VS50 ZENNE-DENDER/MAGAZIJN+INFRA - EREMBODEGEM" at bounding box center [227, 15] width 180 height 14
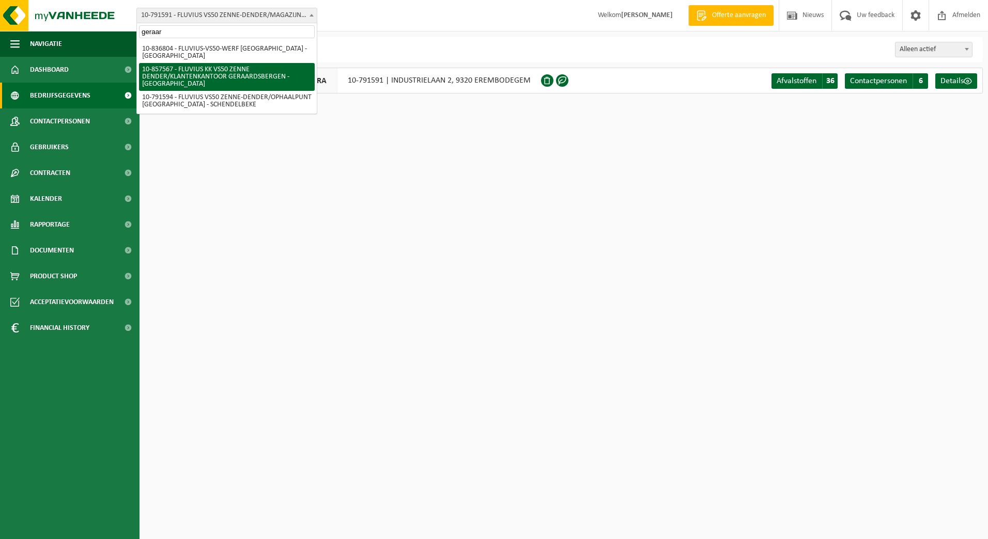
type input "geraar"
select select "99001"
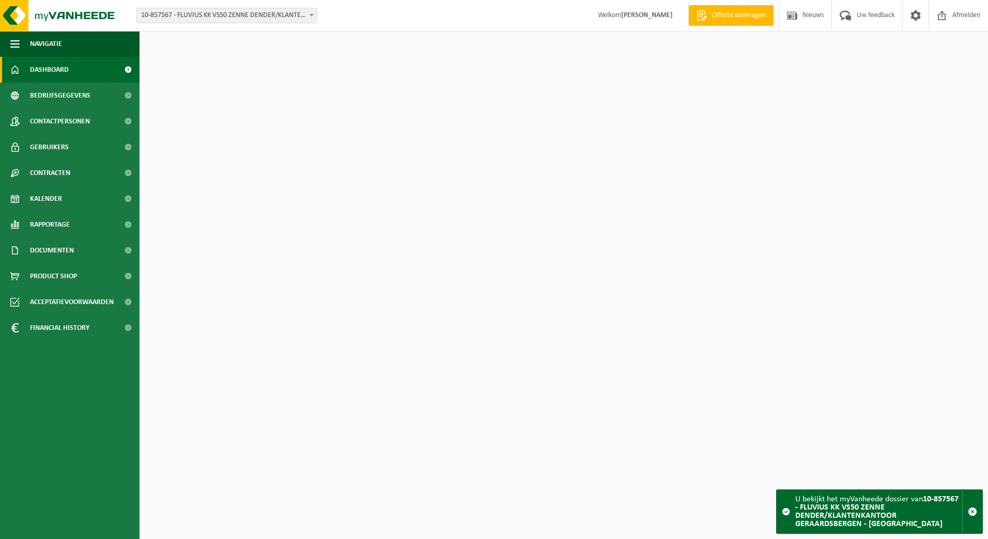
click at [46, 98] on span "Bedrijfsgegevens" at bounding box center [60, 96] width 60 height 26
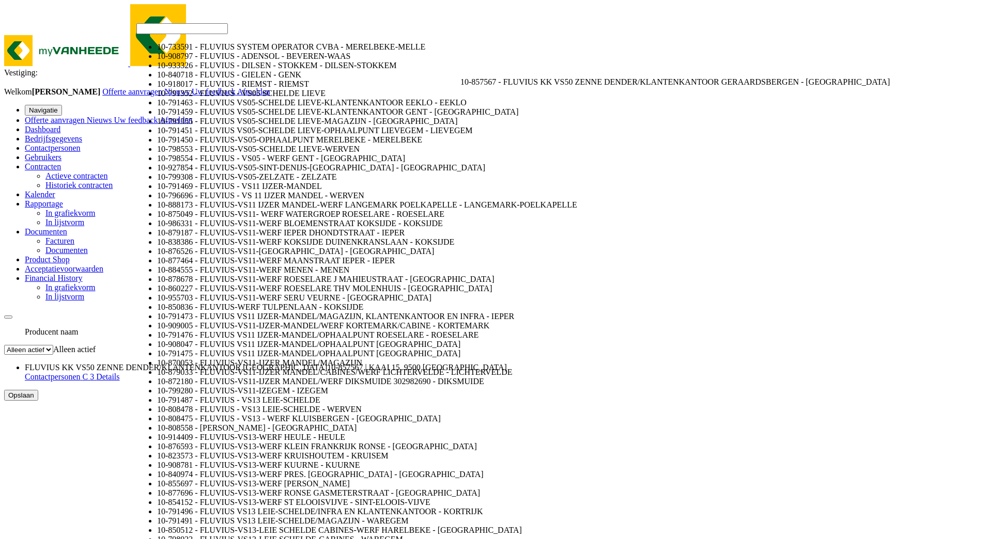
click at [890, 77] on b at bounding box center [890, 81] width 0 height 9
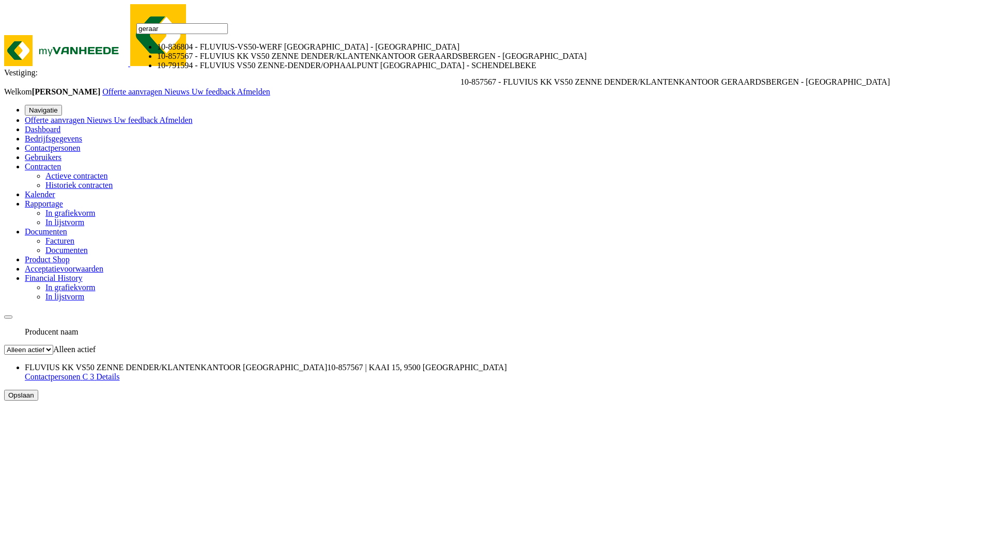
type input "geraar"
select select "30262"
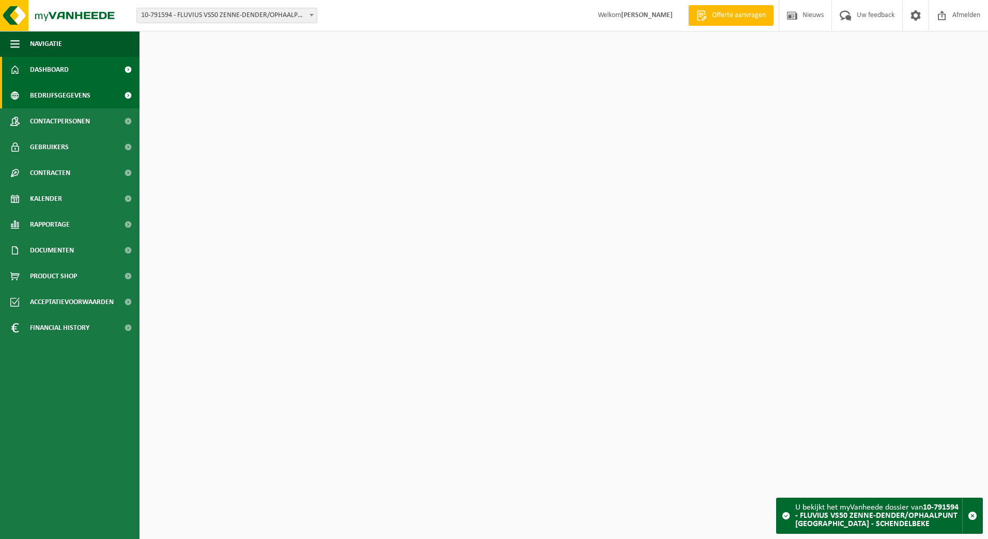
click at [53, 100] on span "Bedrijfsgegevens" at bounding box center [60, 96] width 60 height 26
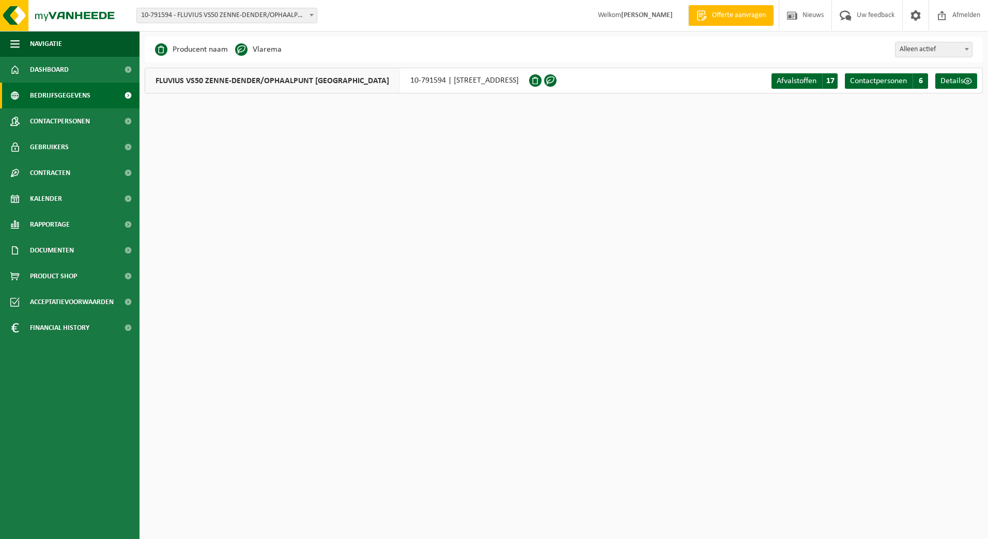
click at [303, 14] on span "10-791594 - FLUVIUS VS50 ZENNE-DENDER/OPHAALPUNT [GEOGRAPHIC_DATA] - SCHENDELBE…" at bounding box center [227, 15] width 180 height 14
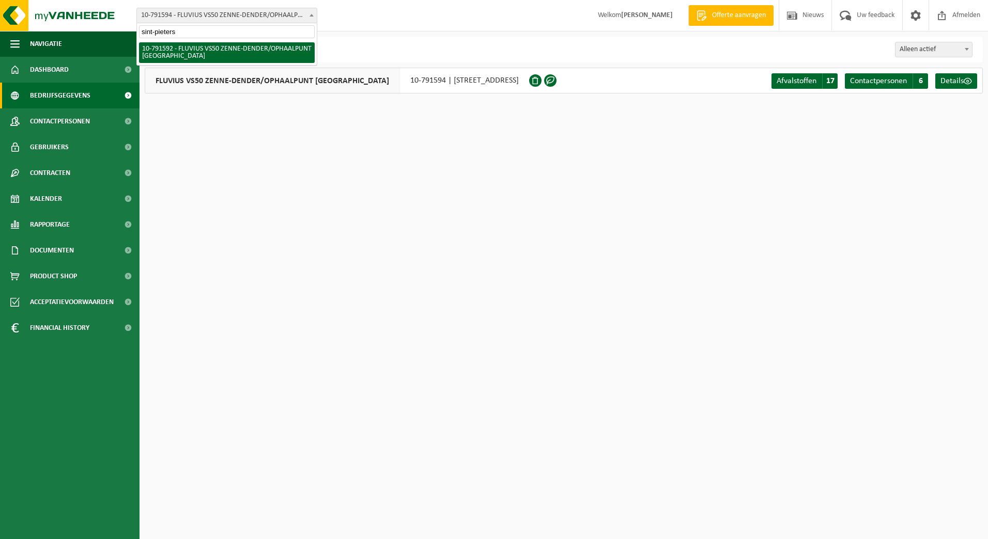
type input "sint-pieters"
select select "30260"
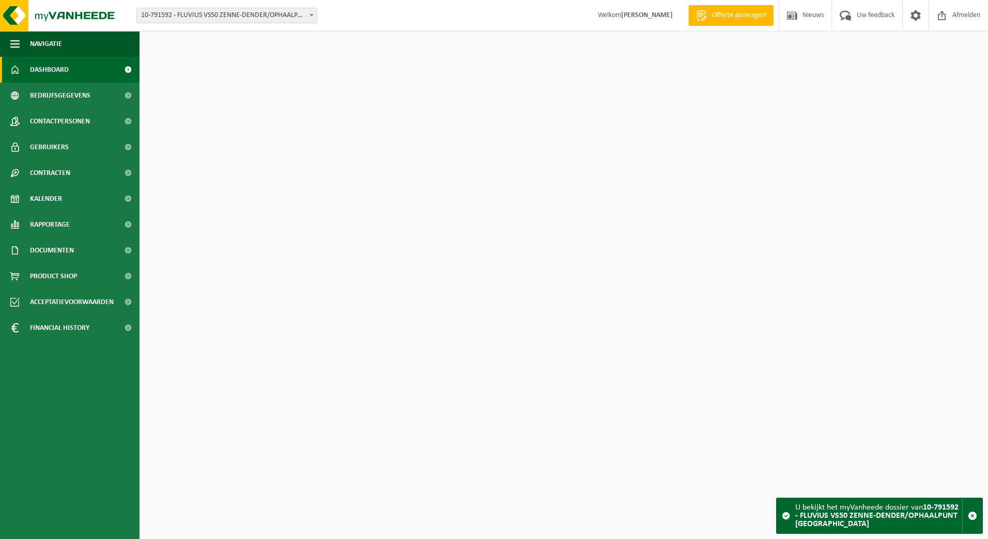
click at [67, 100] on span "Bedrijfsgegevens" at bounding box center [60, 96] width 60 height 26
